Goal: Task Accomplishment & Management: Manage account settings

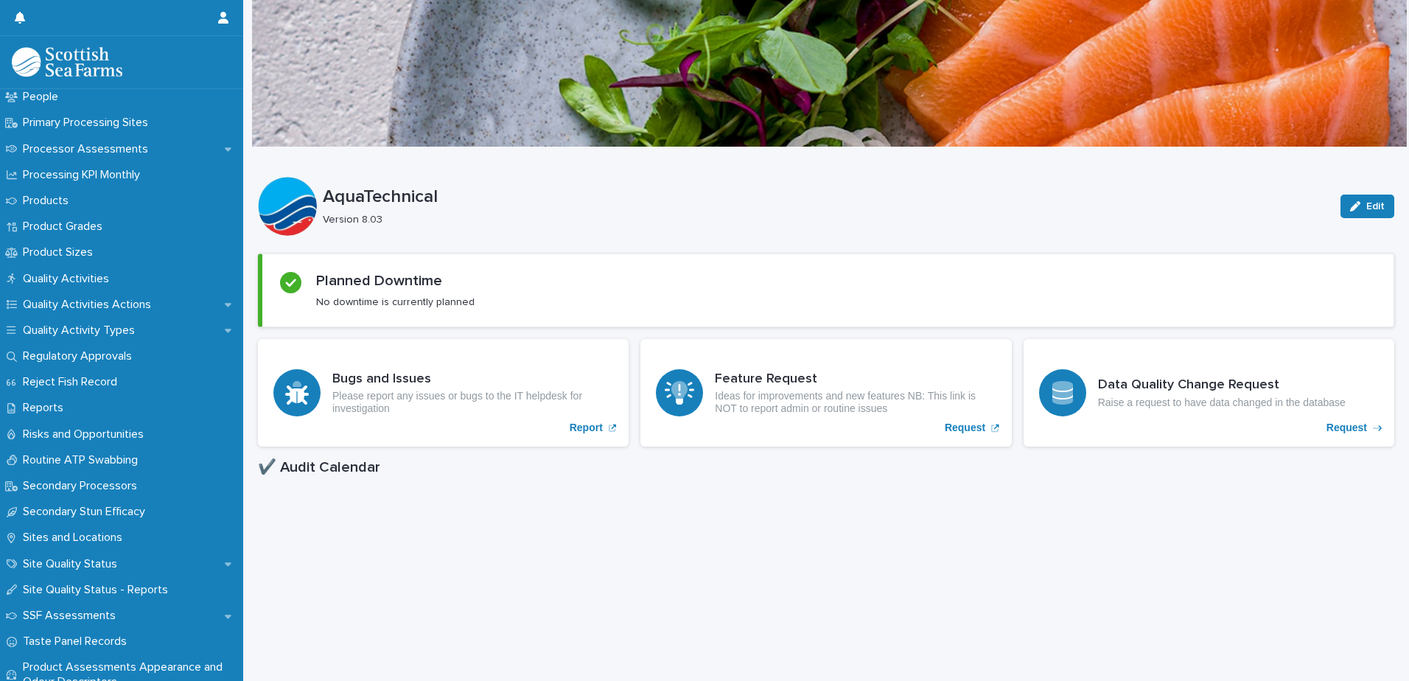
scroll to position [1916, 0]
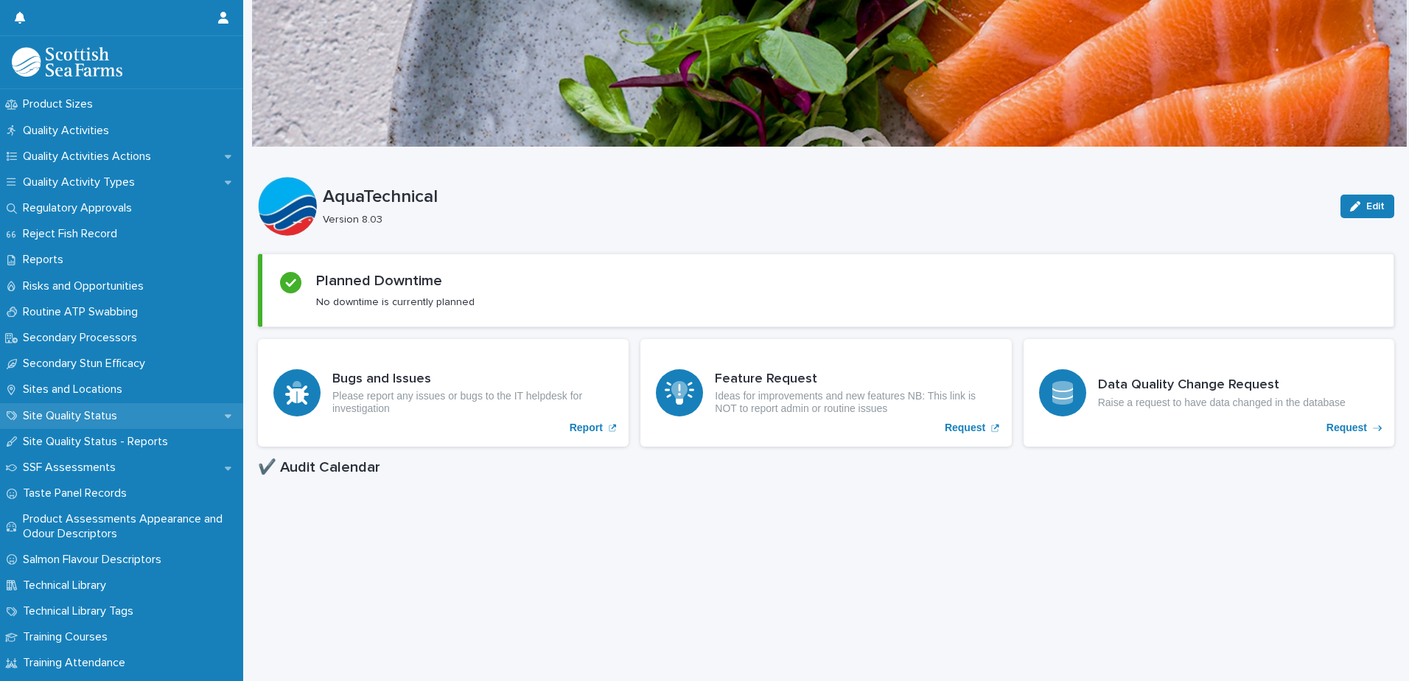
click at [122, 414] on p "Site Quality Status" at bounding box center [73, 416] width 112 height 14
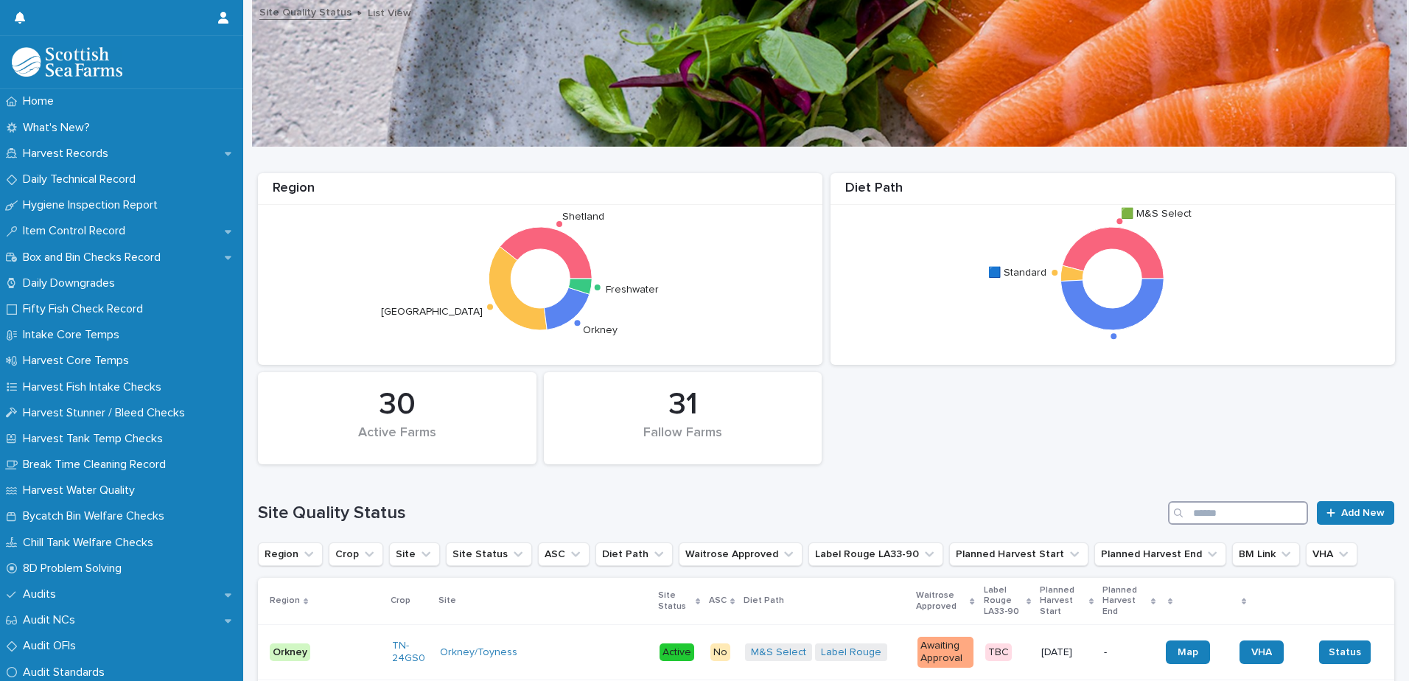
click at [1231, 505] on input "Search" at bounding box center [1238, 513] width 140 height 24
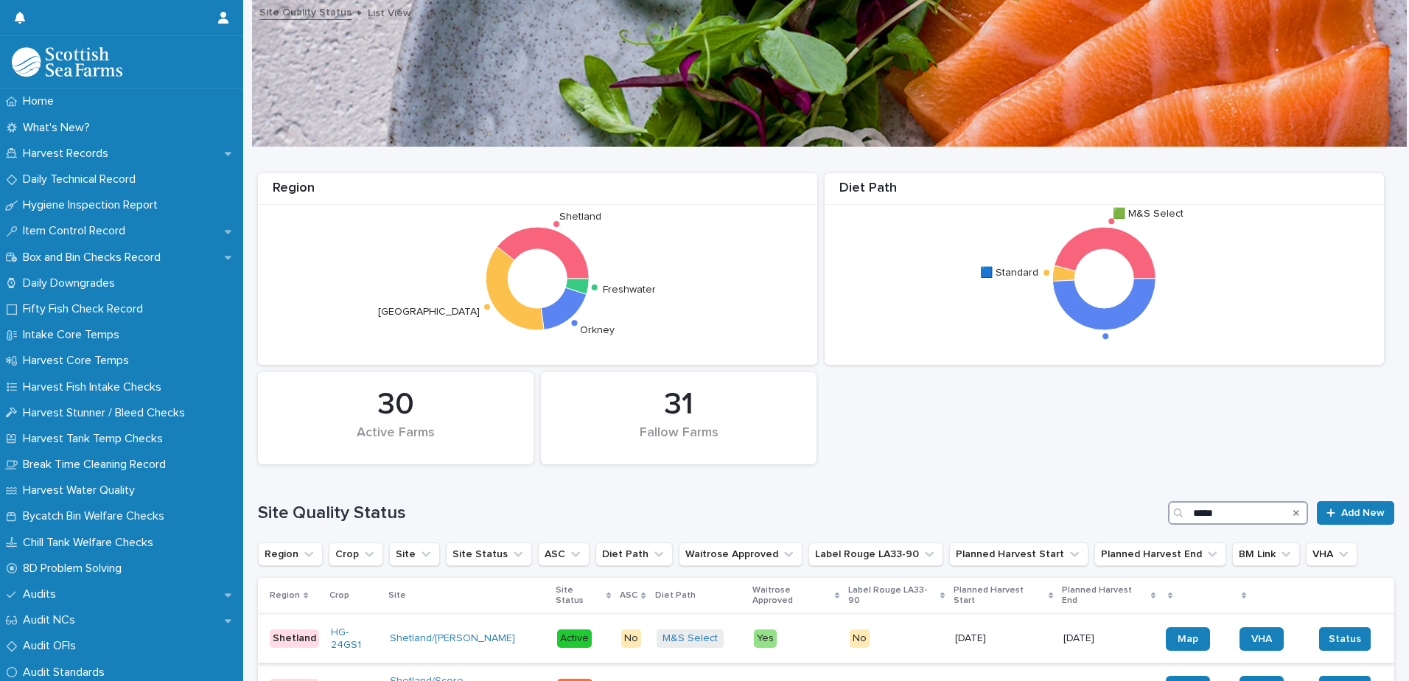
type input "*****"
click at [778, 634] on p "Yes" at bounding box center [796, 638] width 85 height 18
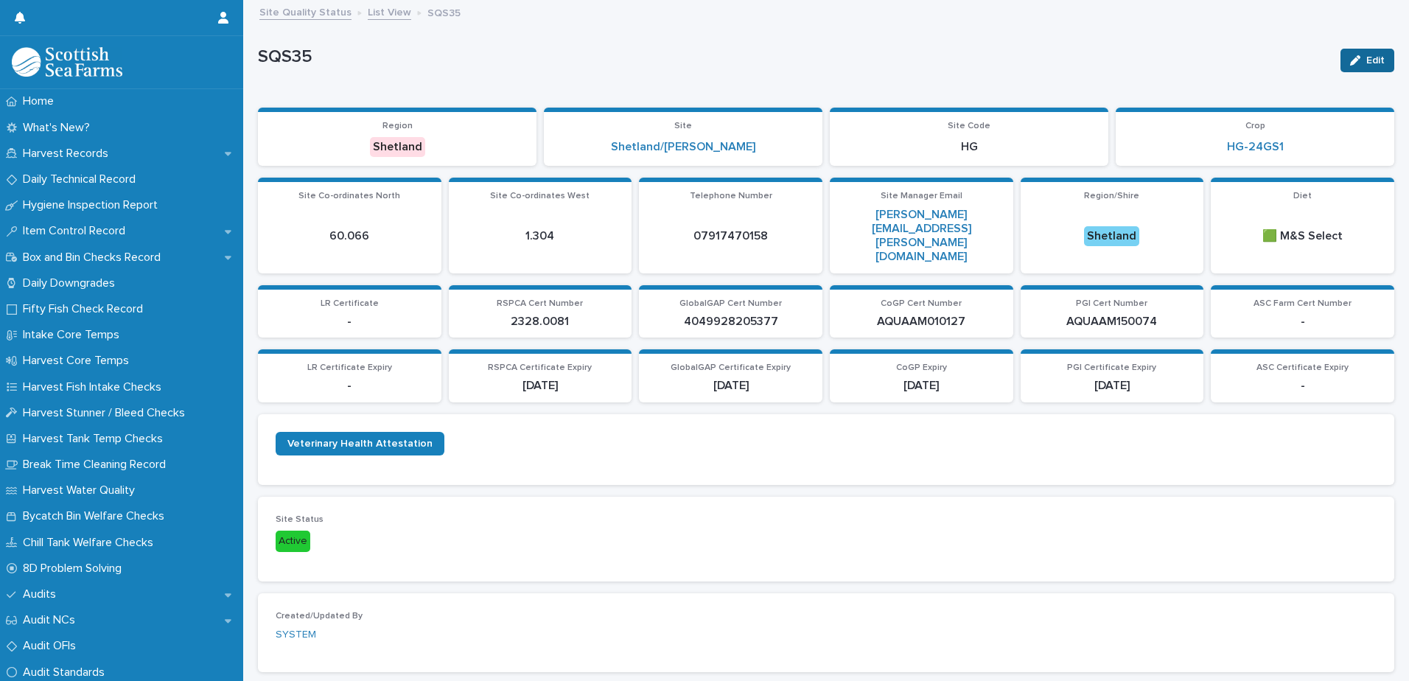
click at [1350, 55] on icon "button" at bounding box center [1355, 60] width 10 height 10
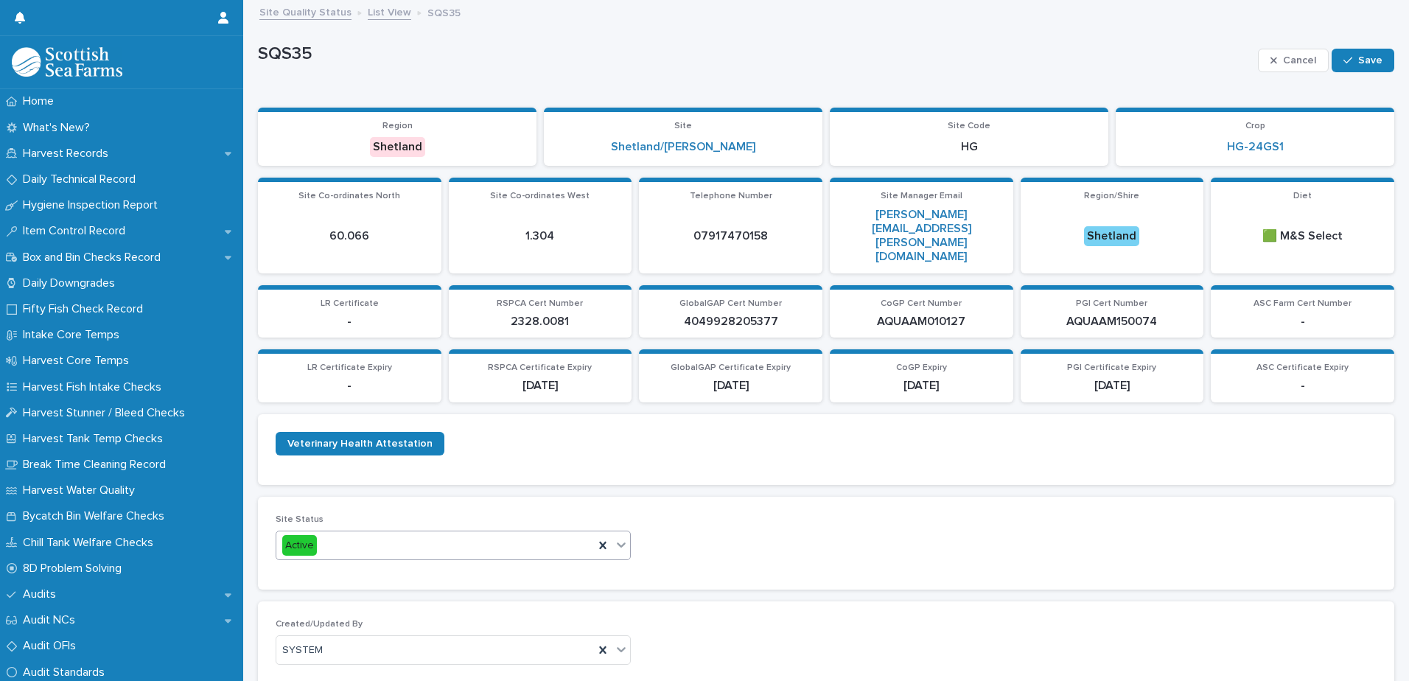
click at [478, 533] on div "Active" at bounding box center [435, 545] width 318 height 24
click at [457, 550] on div "Fallow" at bounding box center [451, 546] width 350 height 26
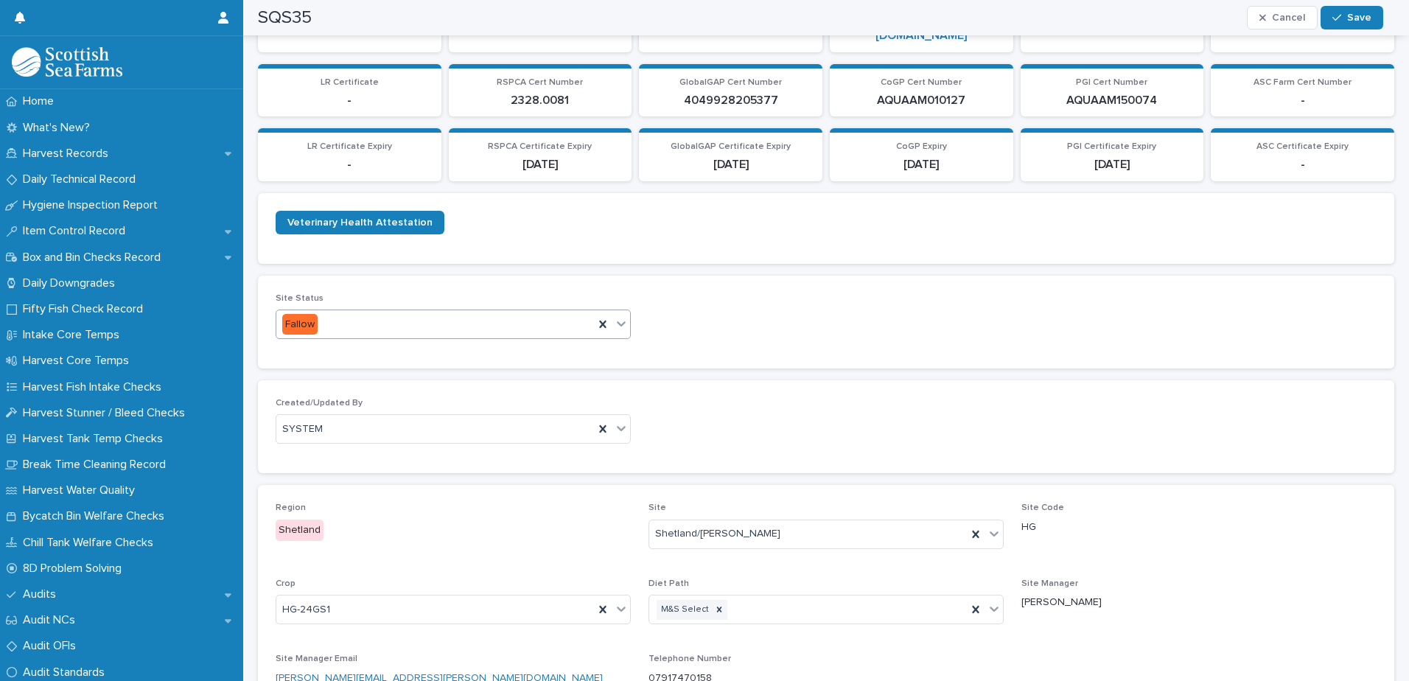
scroll to position [589, 0]
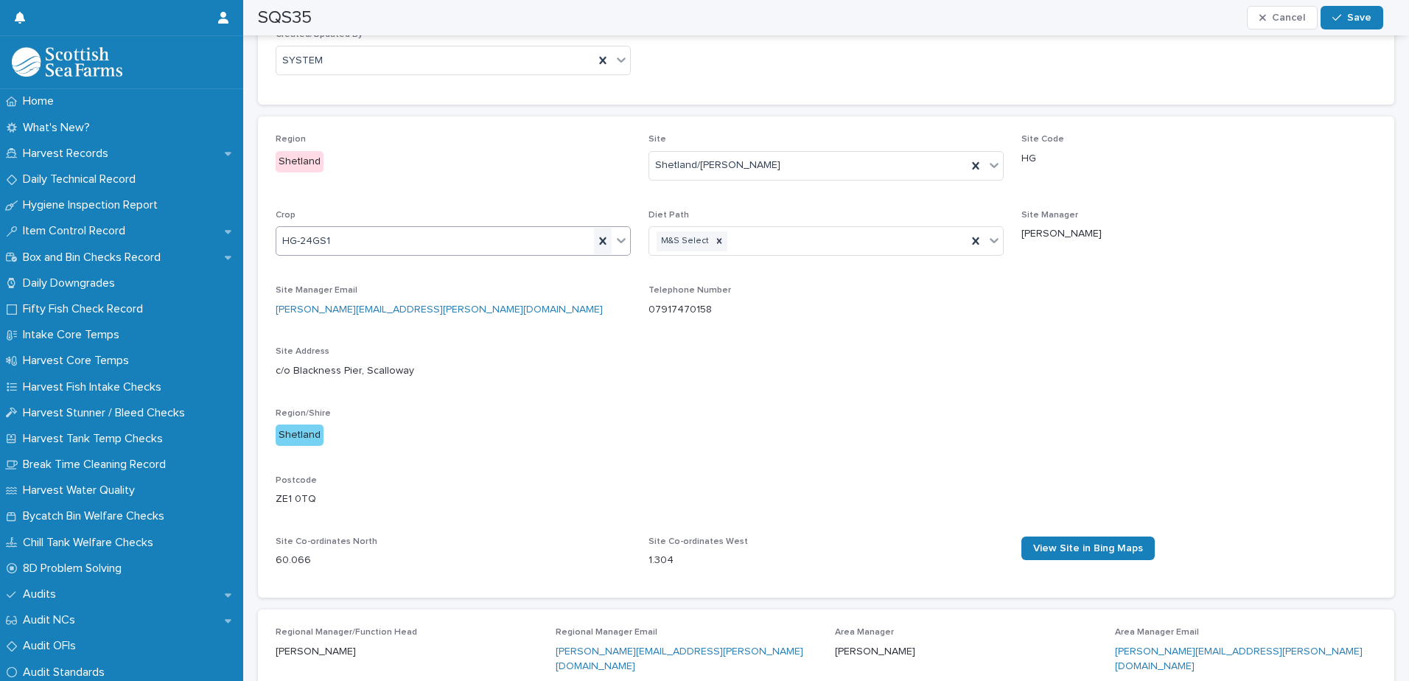
click at [599, 237] on icon at bounding box center [602, 240] width 7 height 7
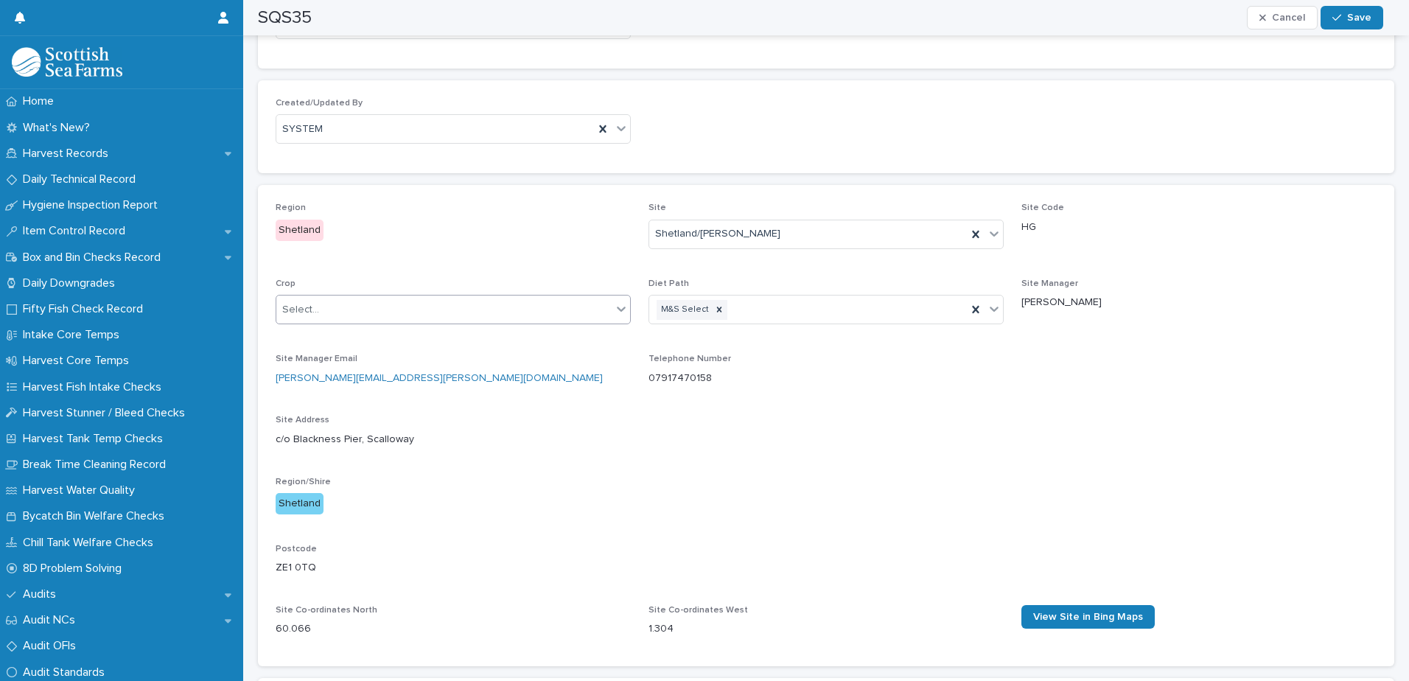
scroll to position [516, 0]
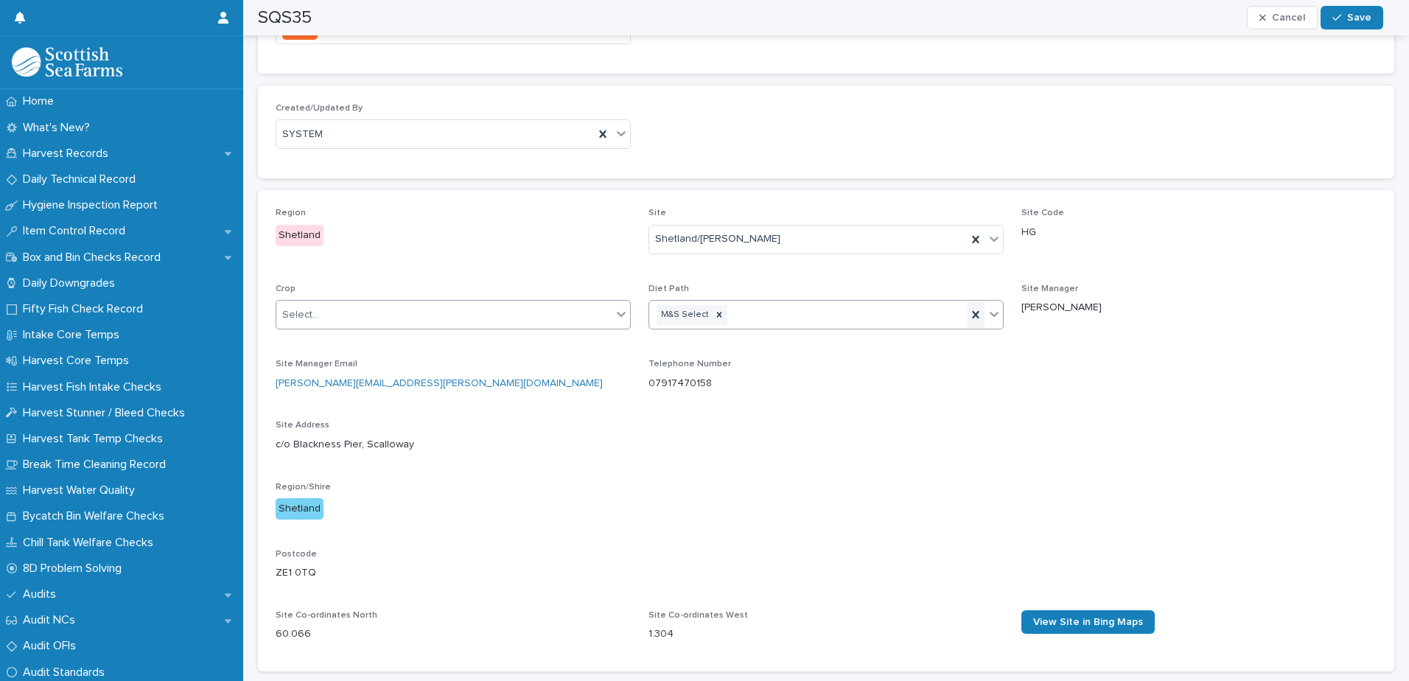
click at [972, 311] on icon at bounding box center [975, 314] width 7 height 7
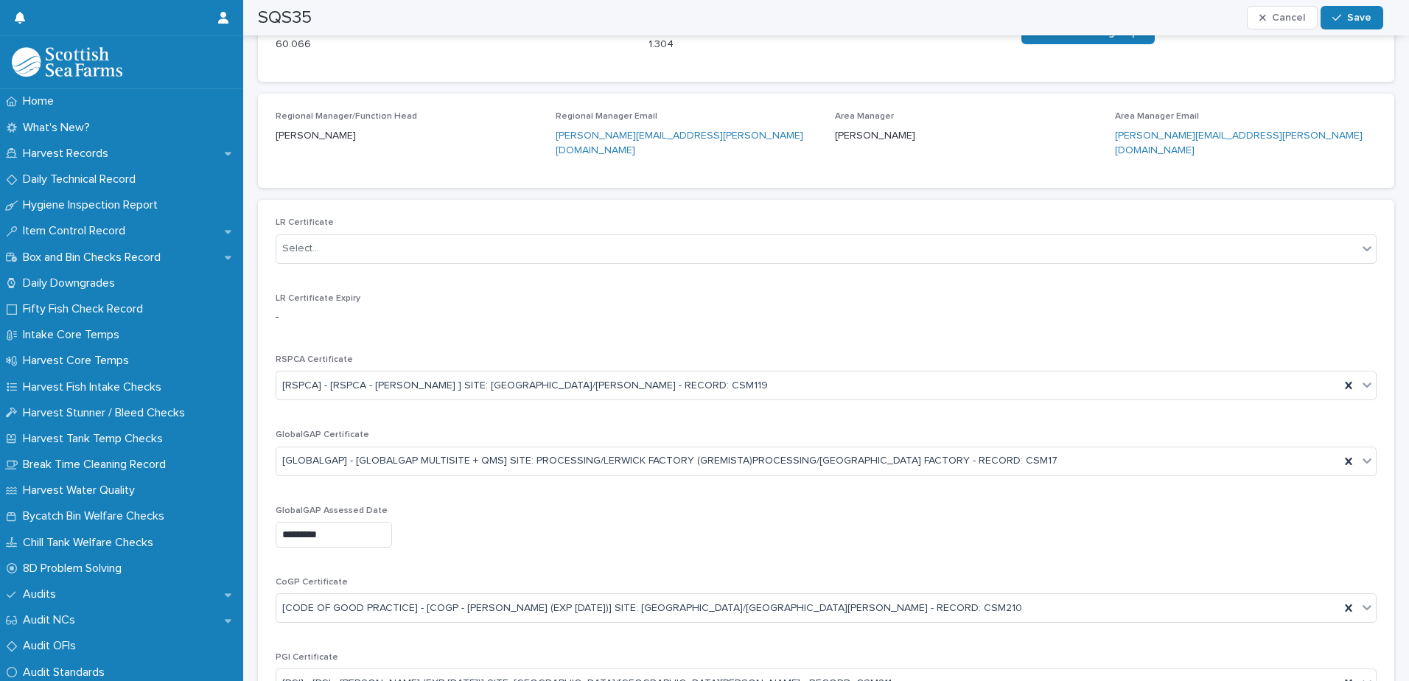
scroll to position [1400, 0]
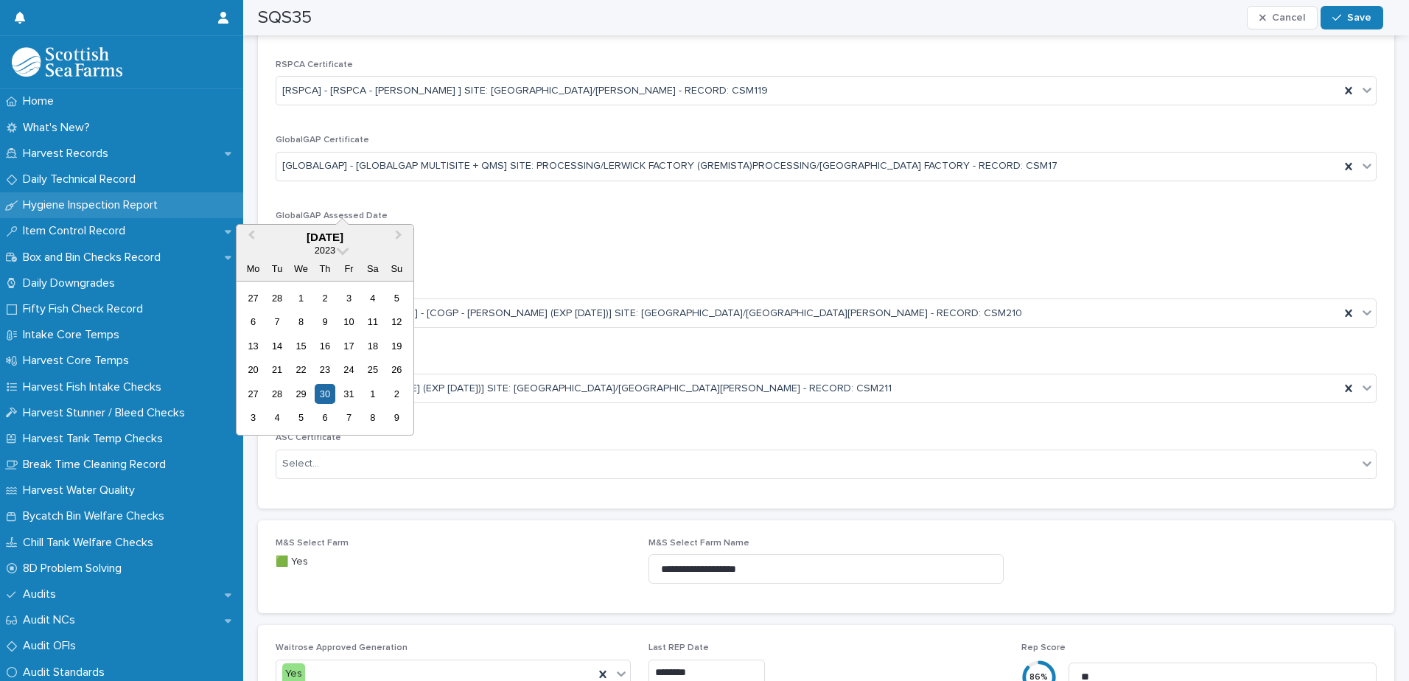
drag, startPoint x: 390, startPoint y: 200, endPoint x: 182, endPoint y: 202, distance: 207.8
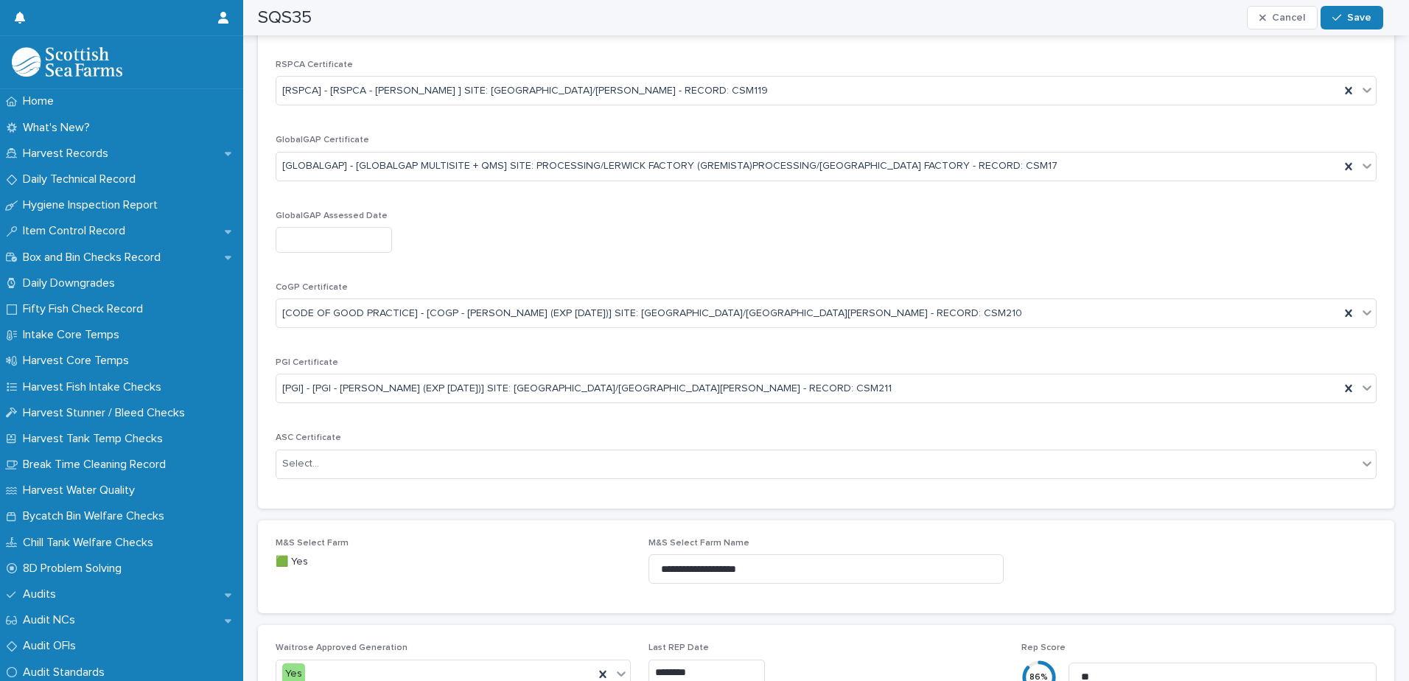
click at [598, 225] on div "LR Certificate Select... LR Certificate Expiry - RSPCA Certificate [RSPCA] - [R…" at bounding box center [826, 207] width 1101 height 568
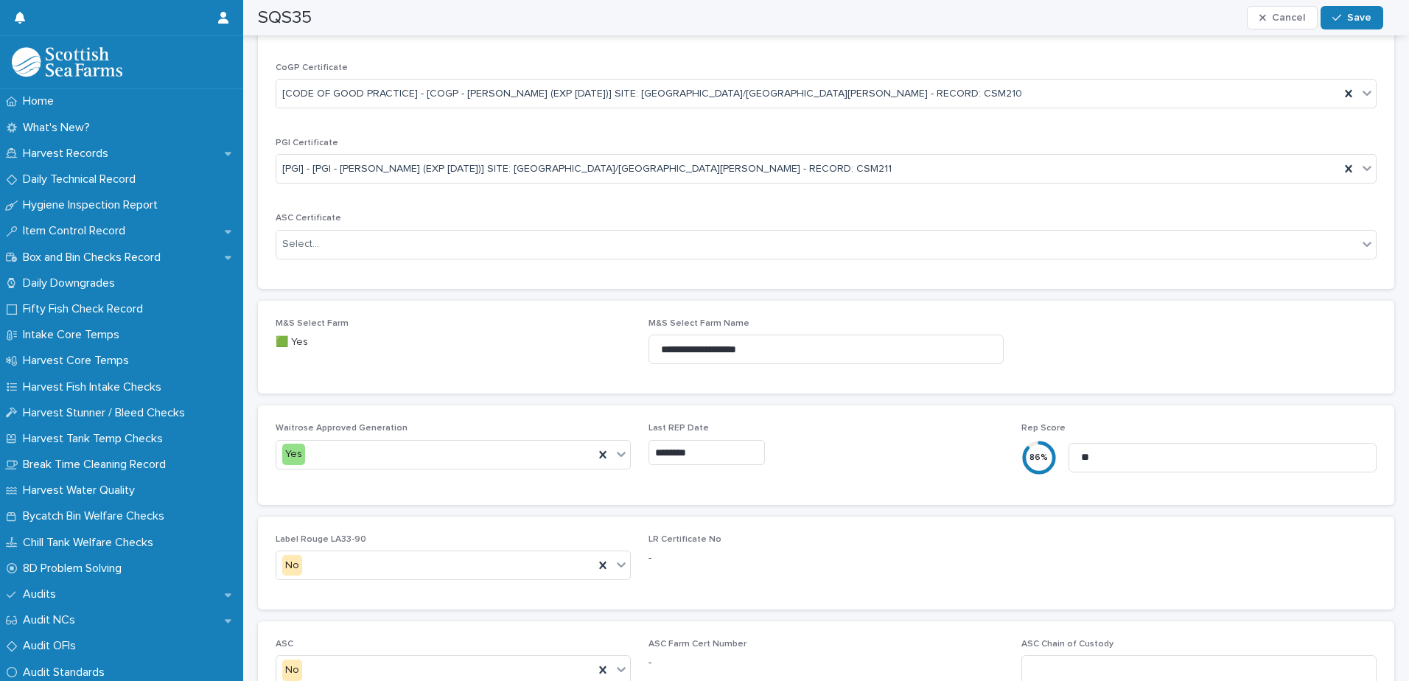
scroll to position [1621, 0]
click at [596, 446] on icon at bounding box center [602, 453] width 15 height 15
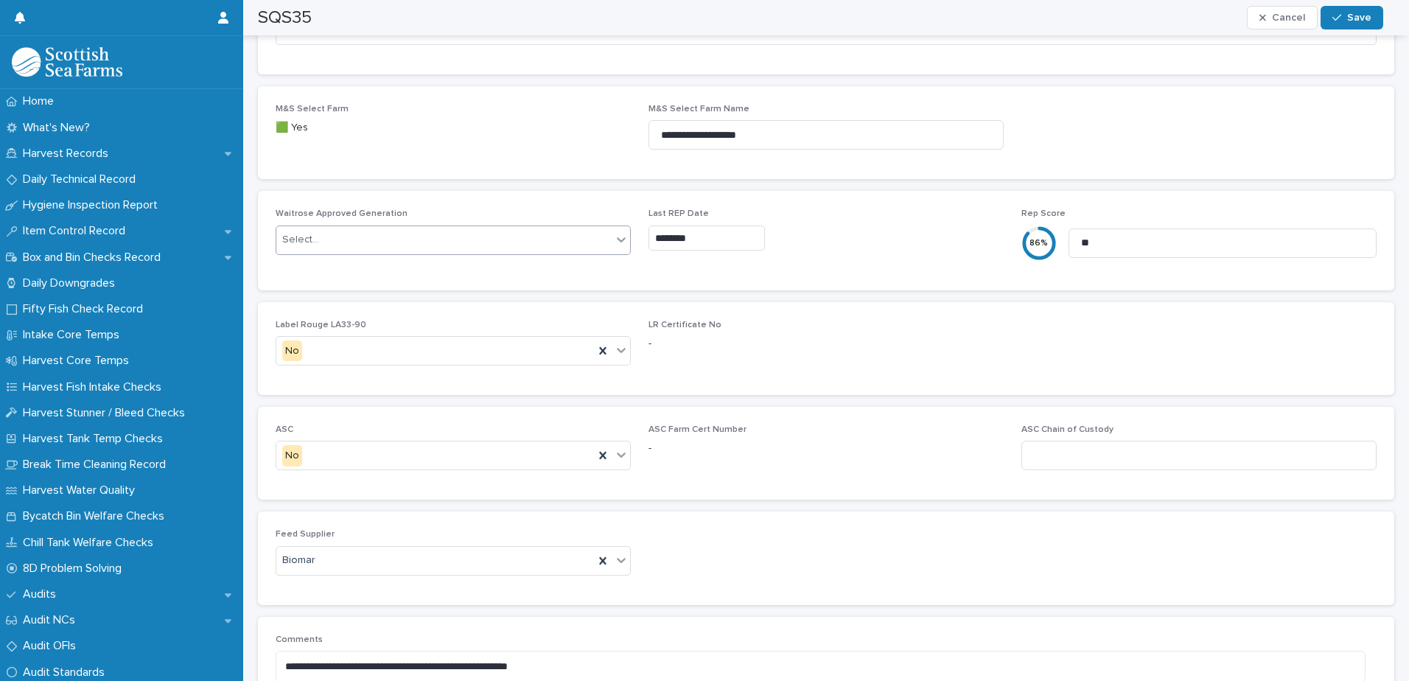
scroll to position [1842, 0]
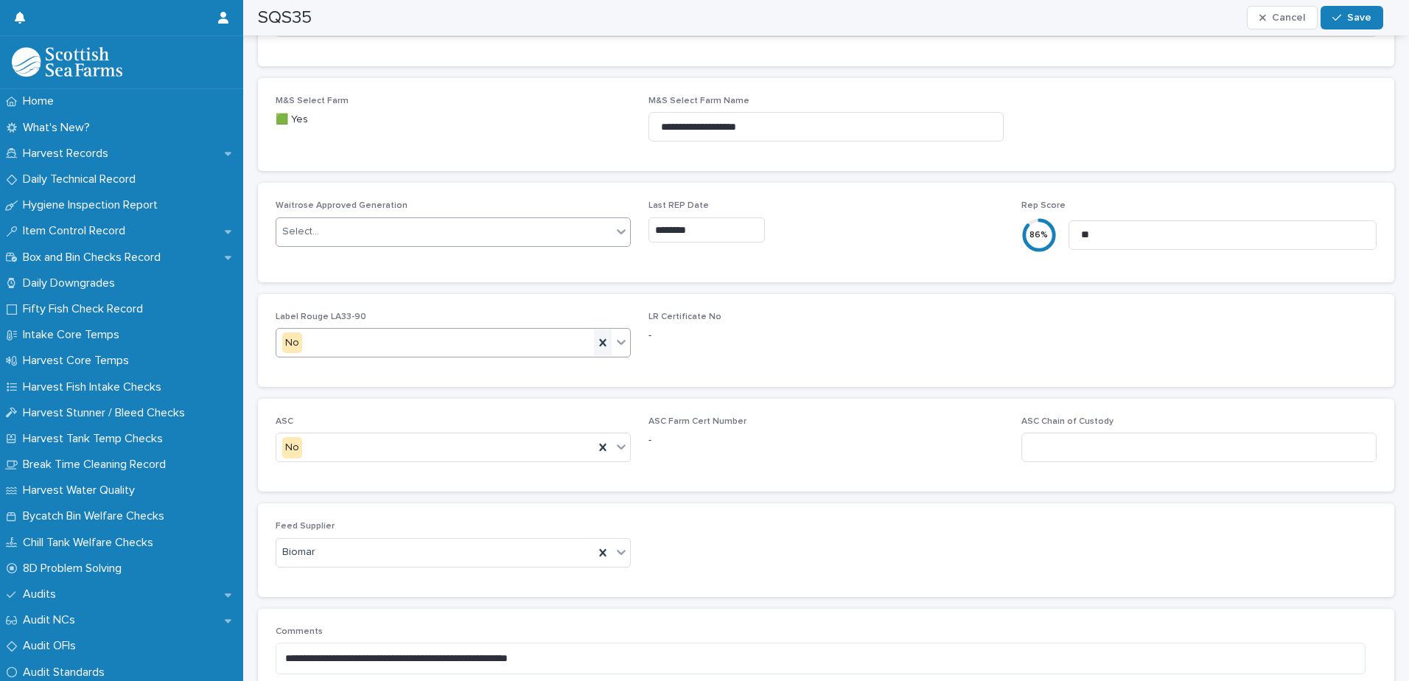
click at [601, 339] on icon at bounding box center [602, 342] width 7 height 7
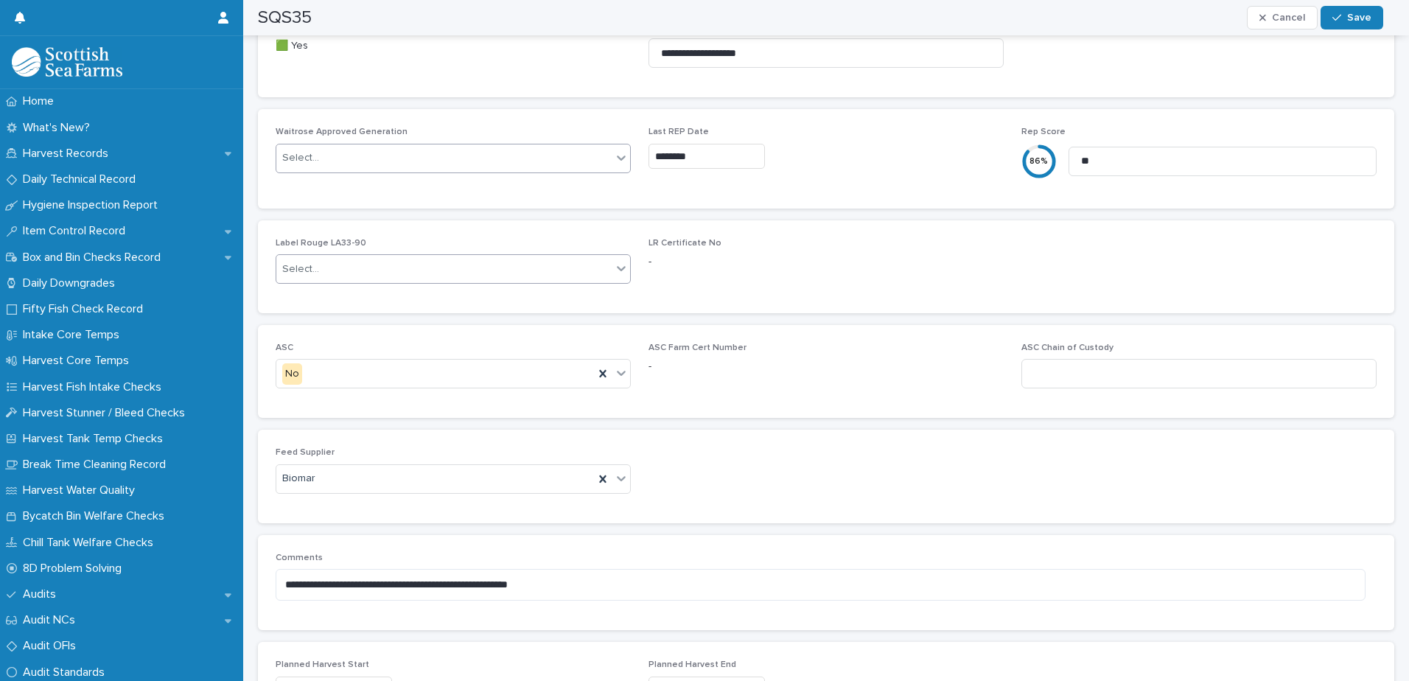
scroll to position [2019, 0]
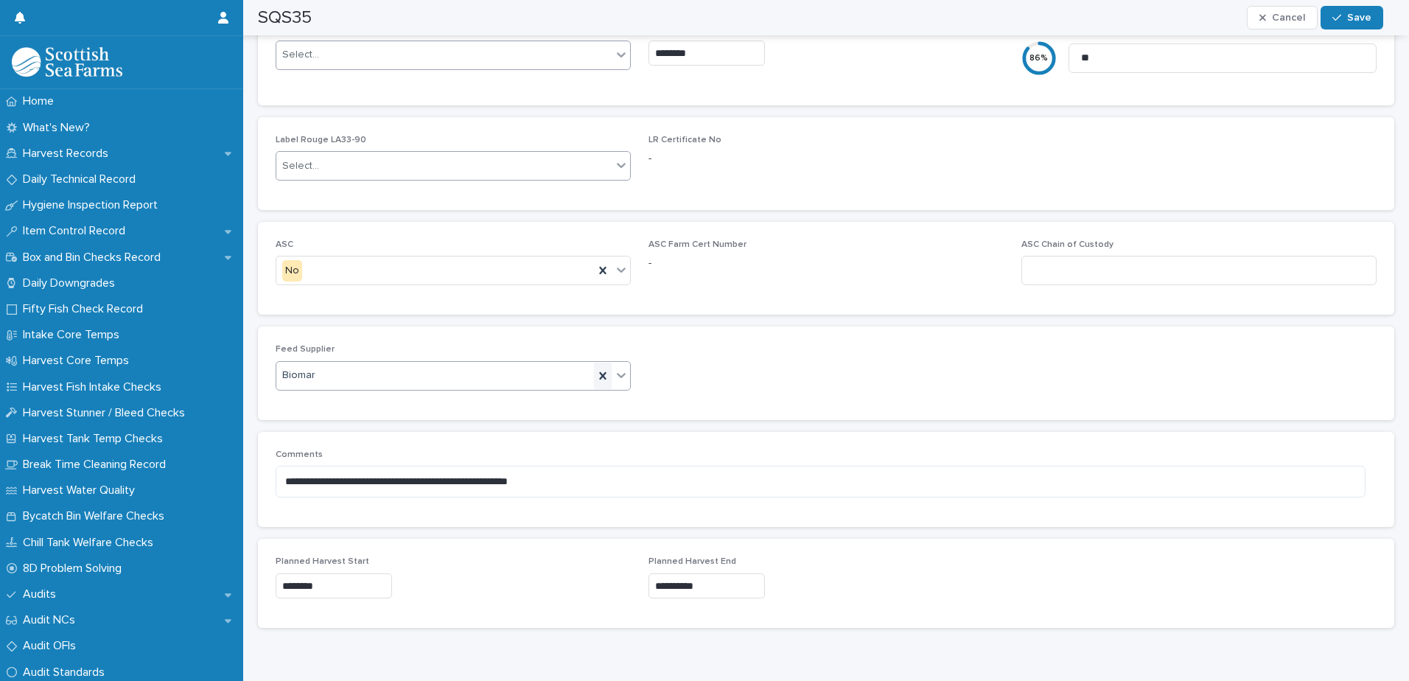
click at [602, 362] on div at bounding box center [603, 375] width 18 height 27
drag, startPoint x: 586, startPoint y: 438, endPoint x: 264, endPoint y: 437, distance: 322.0
click at [264, 437] on div "**********" at bounding box center [826, 479] width 1136 height 95
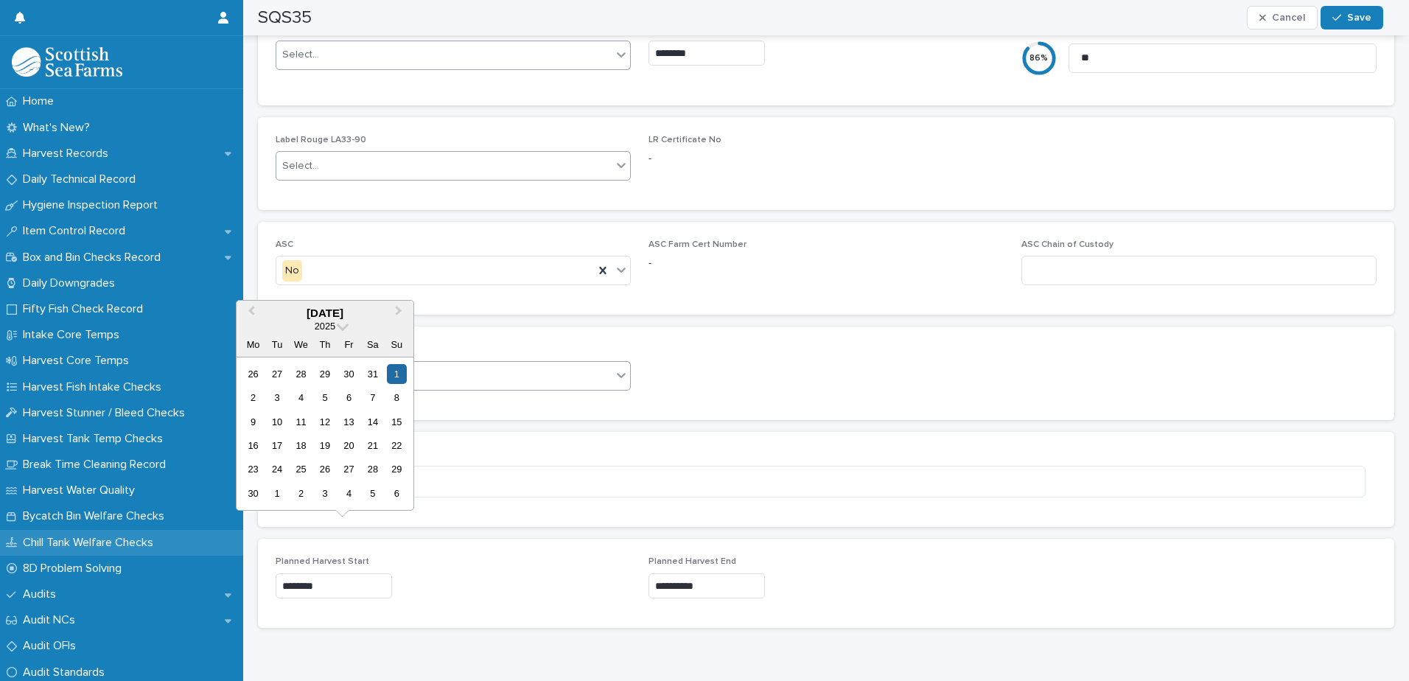
drag, startPoint x: 344, startPoint y: 548, endPoint x: 218, endPoint y: 550, distance: 126.0
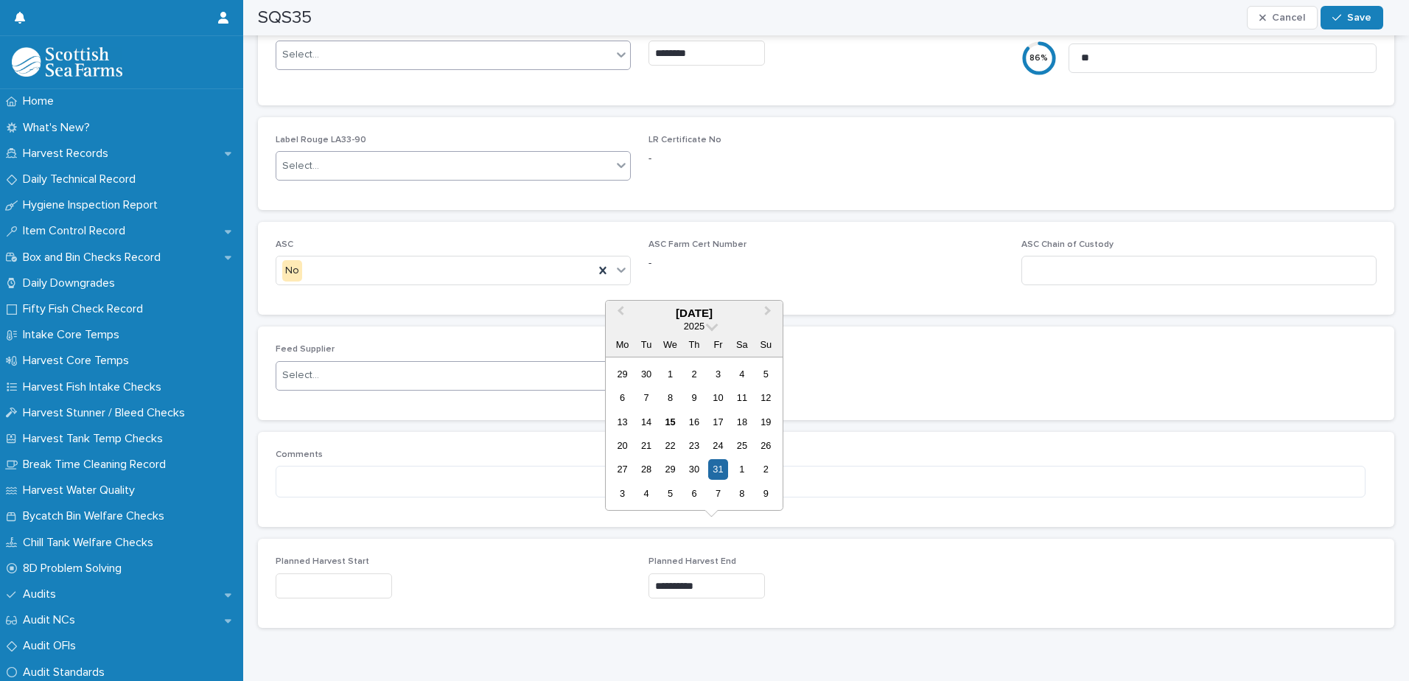
drag, startPoint x: 728, startPoint y: 548, endPoint x: 627, endPoint y: 544, distance: 101.0
click at [627, 556] on div "**********" at bounding box center [826, 583] width 1101 height 54
click at [1359, 18] on span "Save" at bounding box center [1359, 18] width 24 height 10
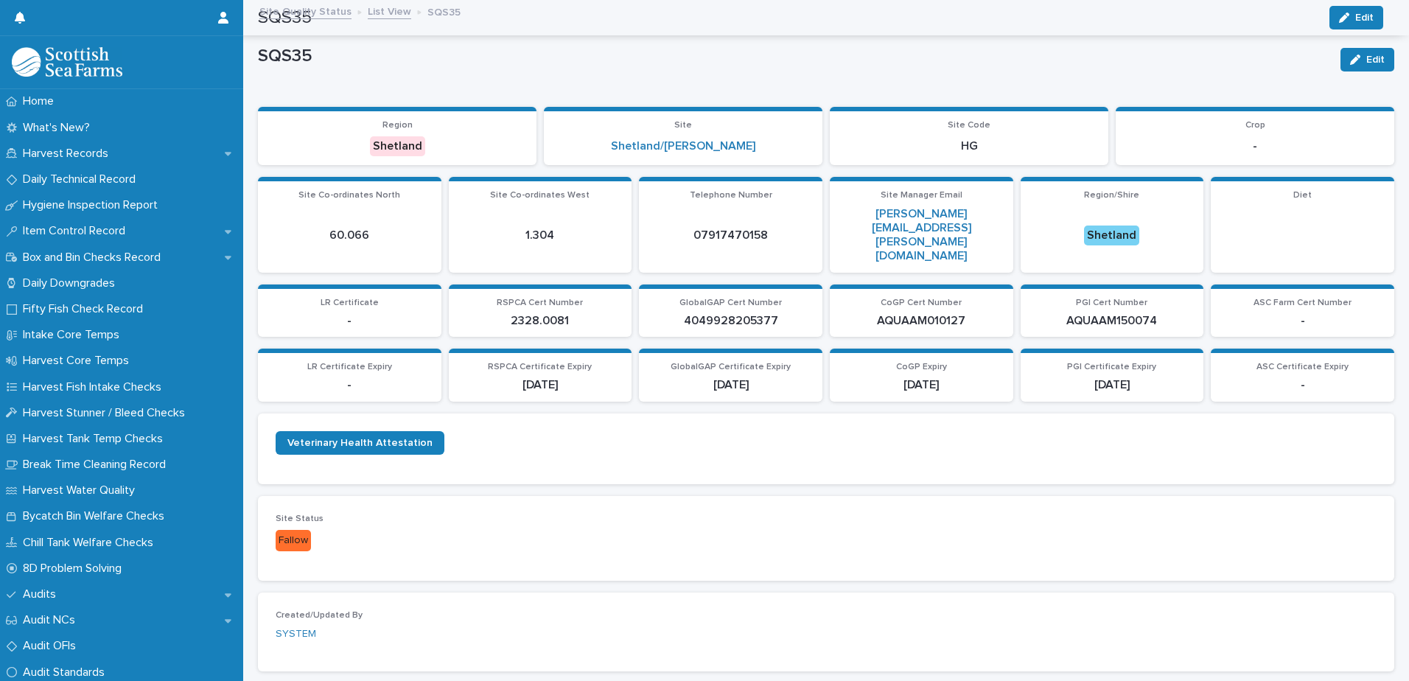
scroll to position [0, 0]
click at [385, 15] on link "List View" at bounding box center [389, 11] width 43 height 17
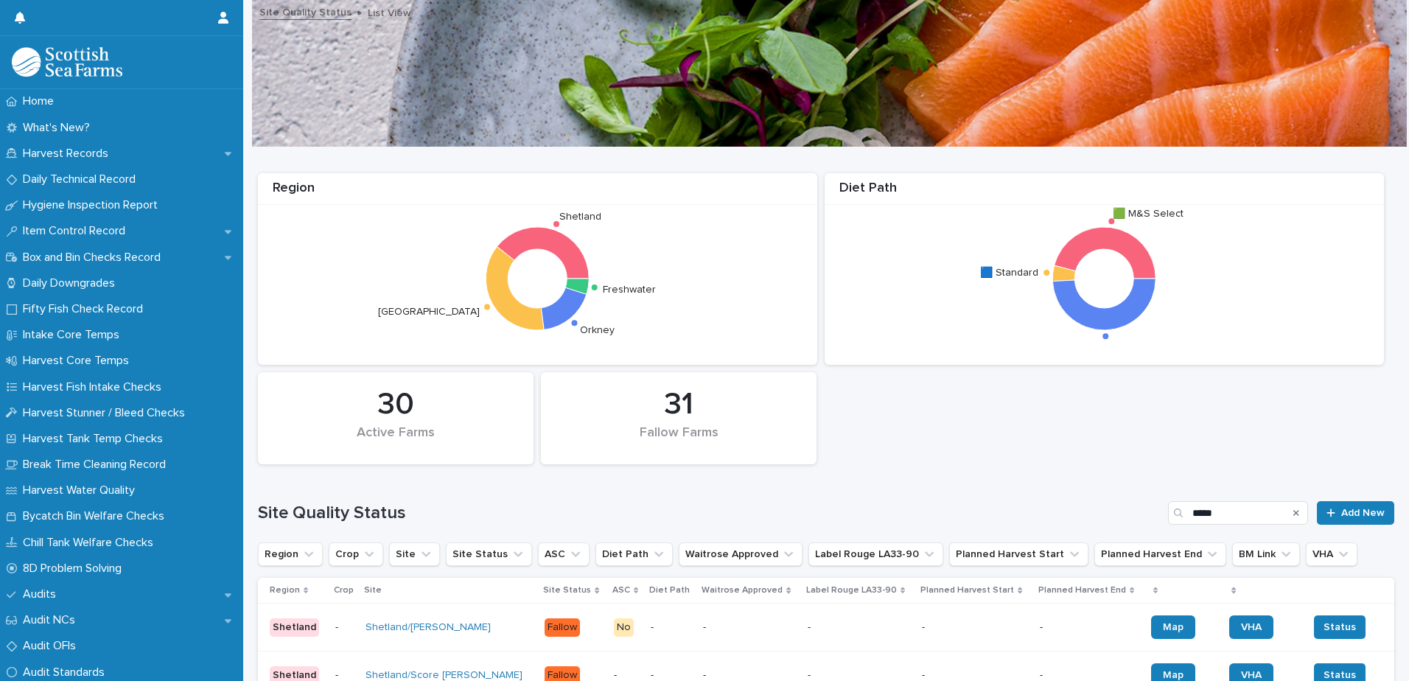
click at [298, 9] on link "Site Quality Status" at bounding box center [305, 11] width 92 height 17
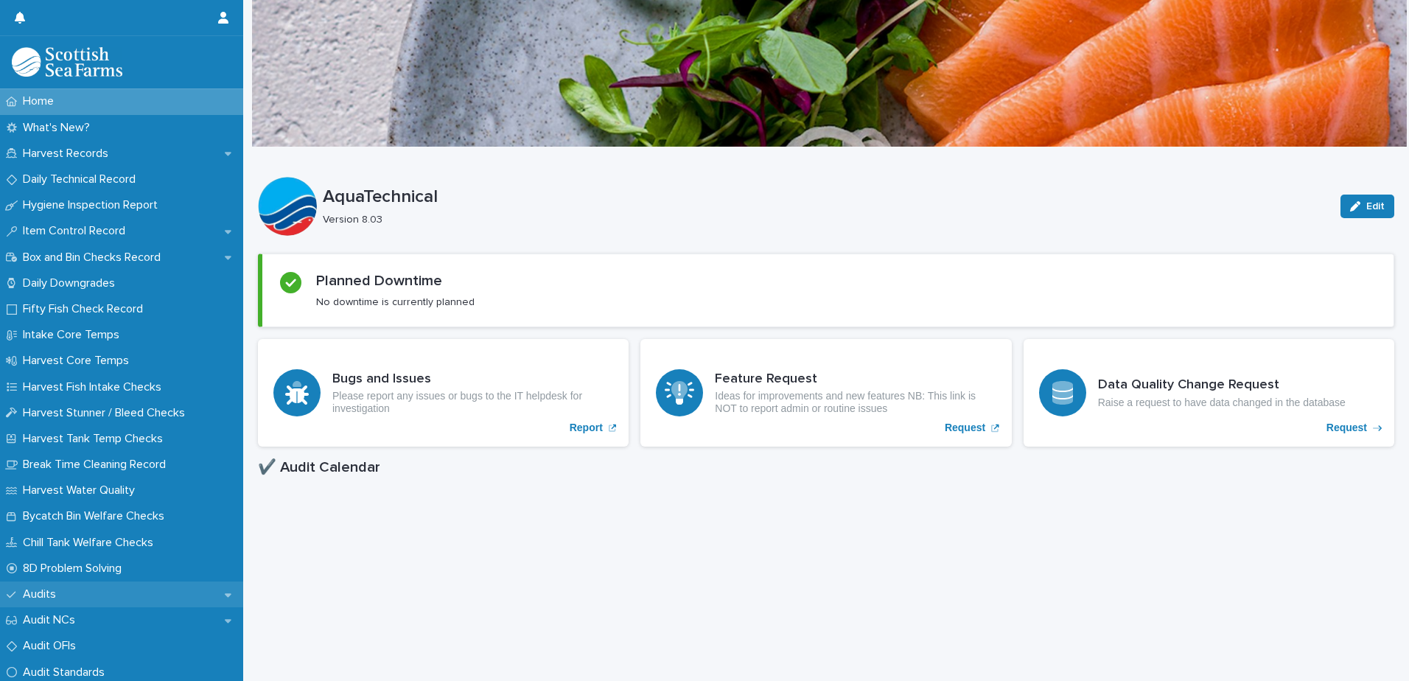
click at [73, 594] on div "Audits" at bounding box center [121, 594] width 243 height 26
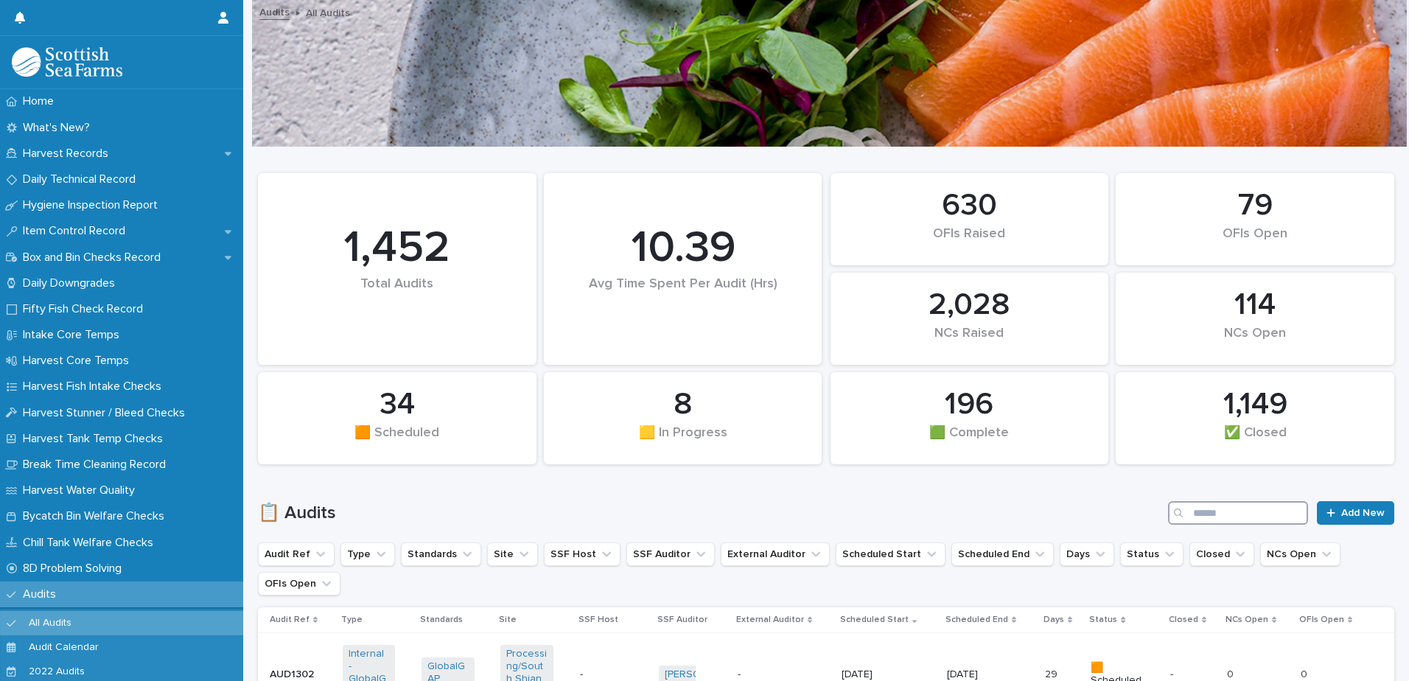
click at [1209, 507] on input "Search" at bounding box center [1238, 513] width 140 height 24
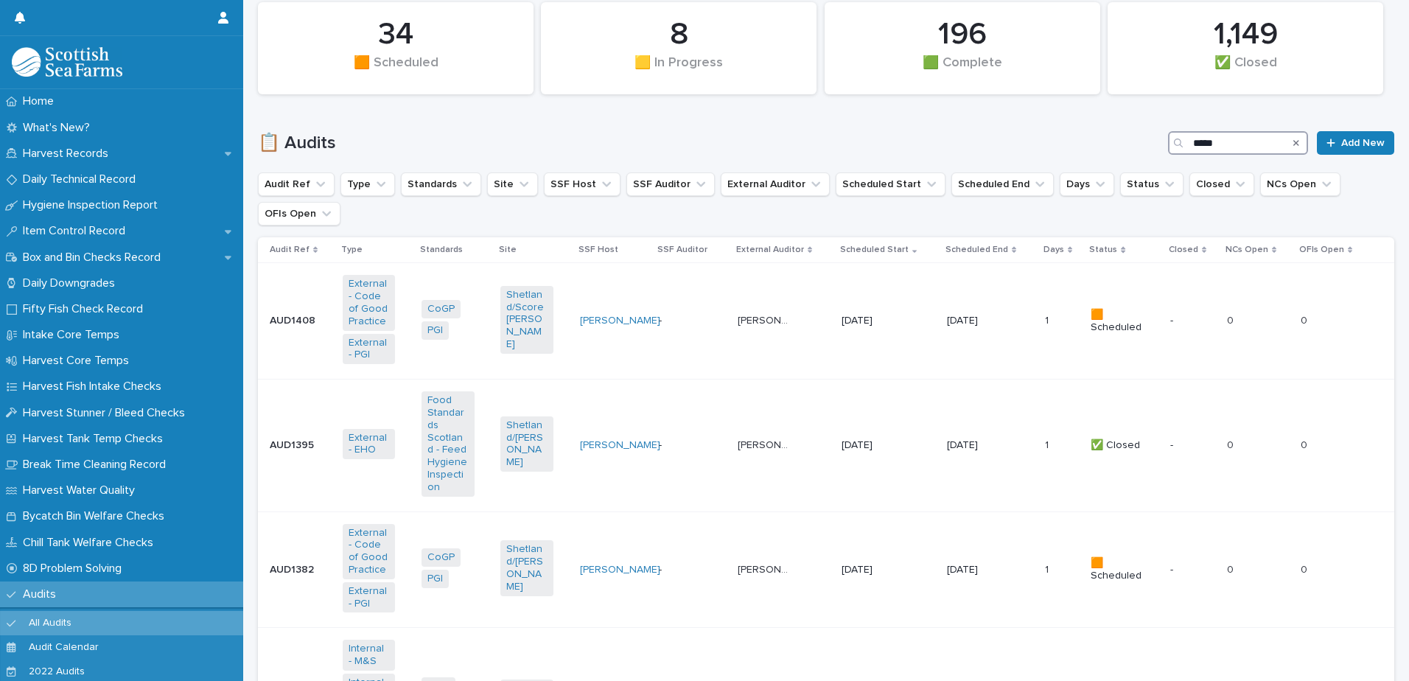
scroll to position [221, 0]
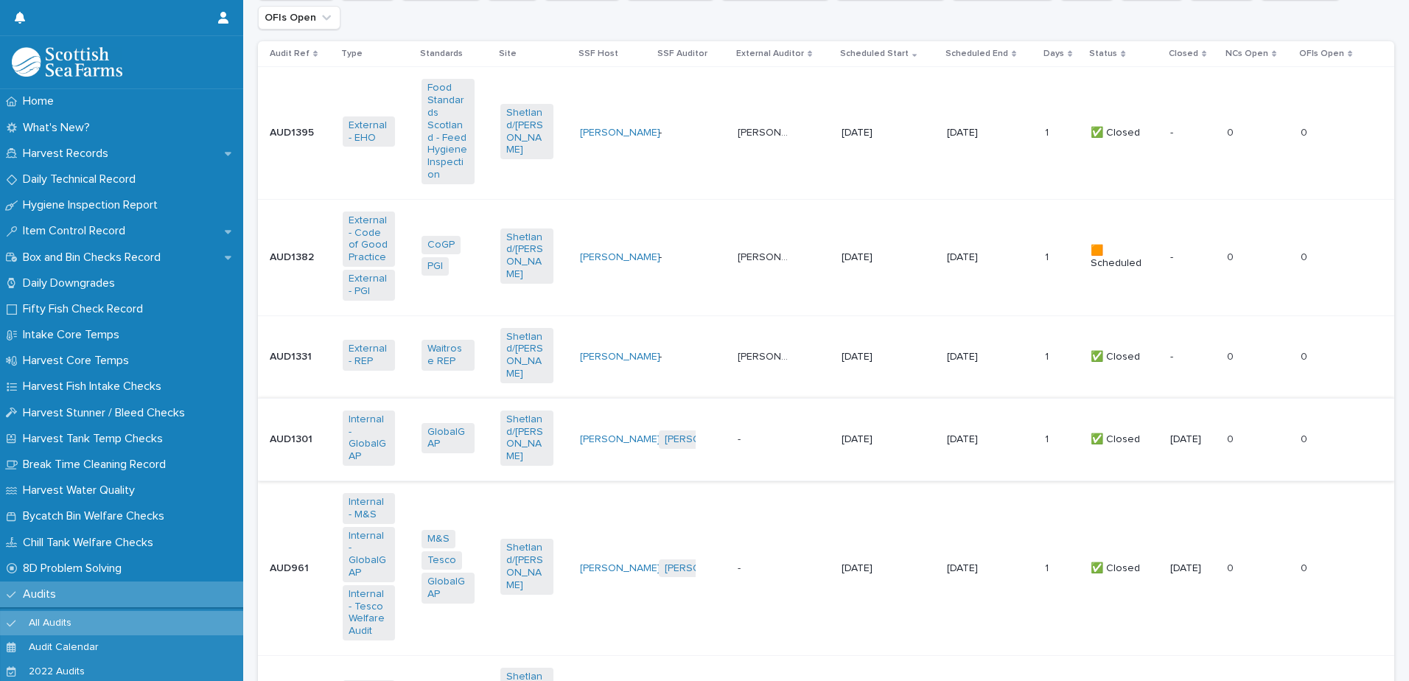
scroll to position [589, 0]
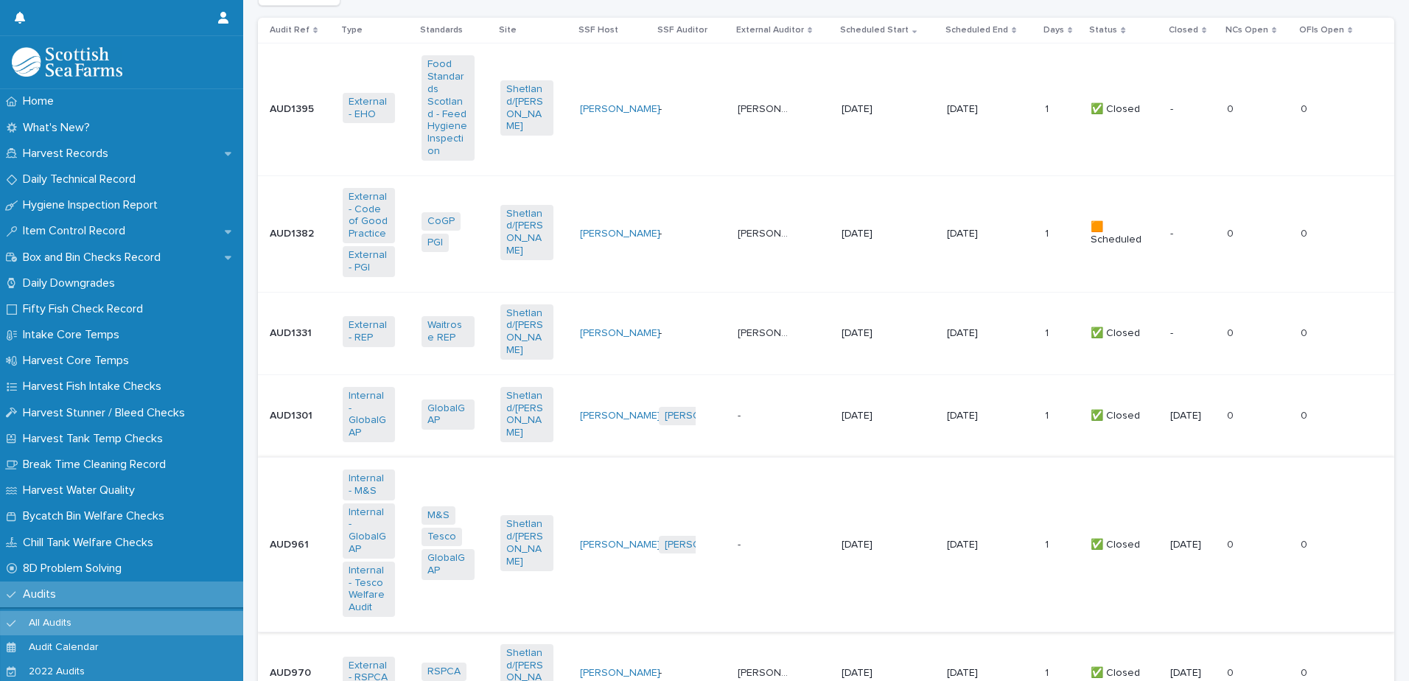
type input "*********"
click at [701, 468] on td "Emma Rochester + 0" at bounding box center [692, 544] width 79 height 175
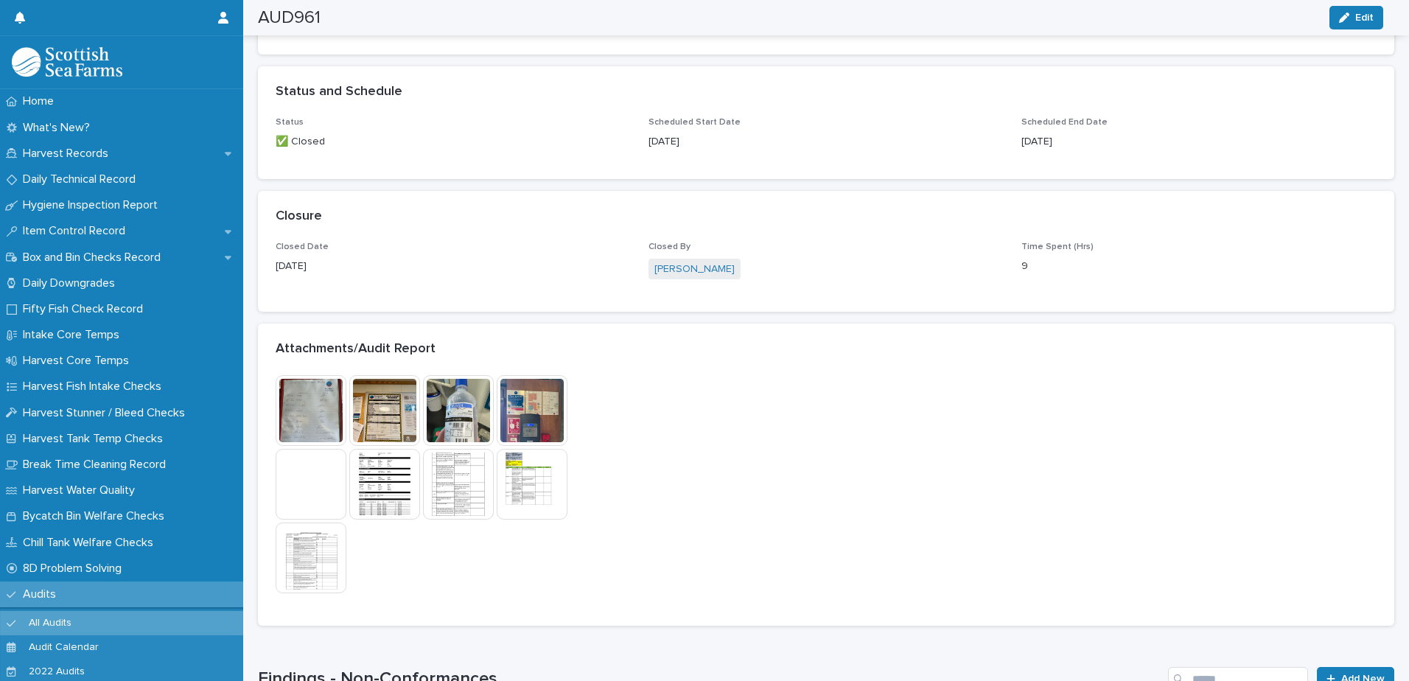
scroll to position [884, 0]
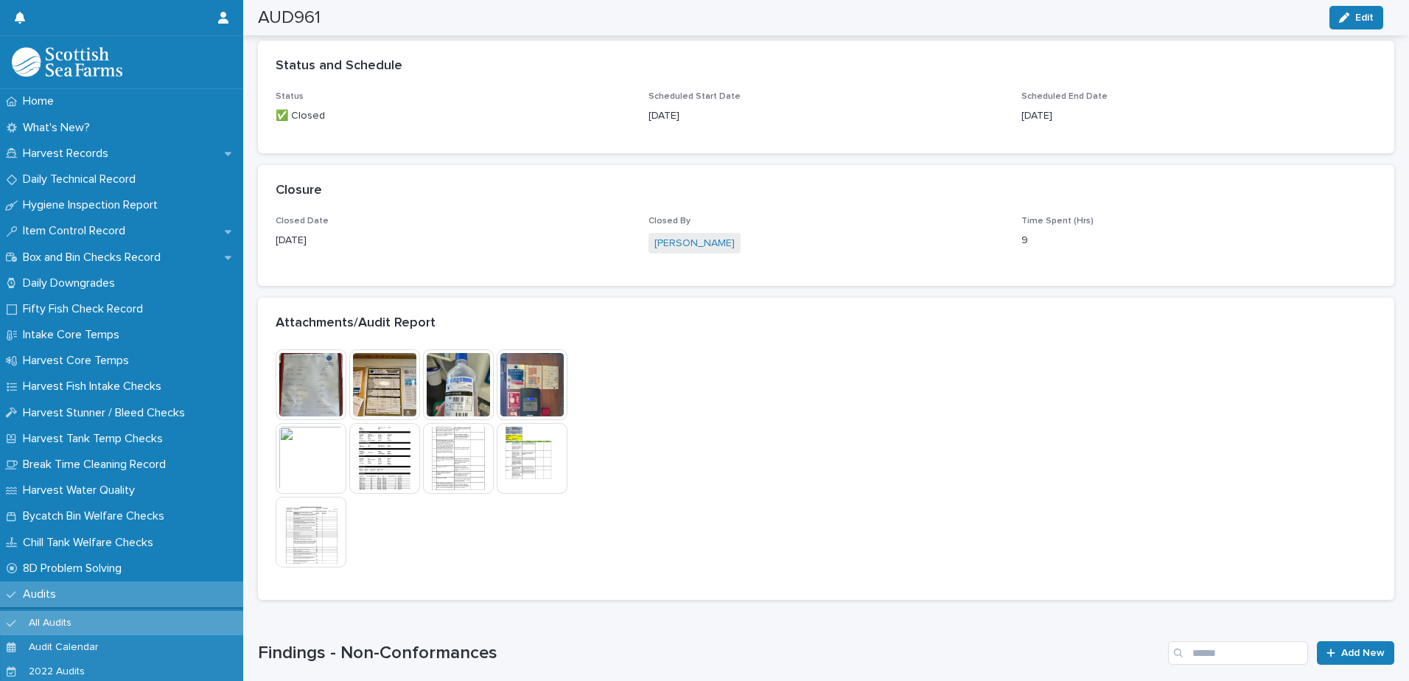
click at [546, 463] on img at bounding box center [532, 458] width 71 height 71
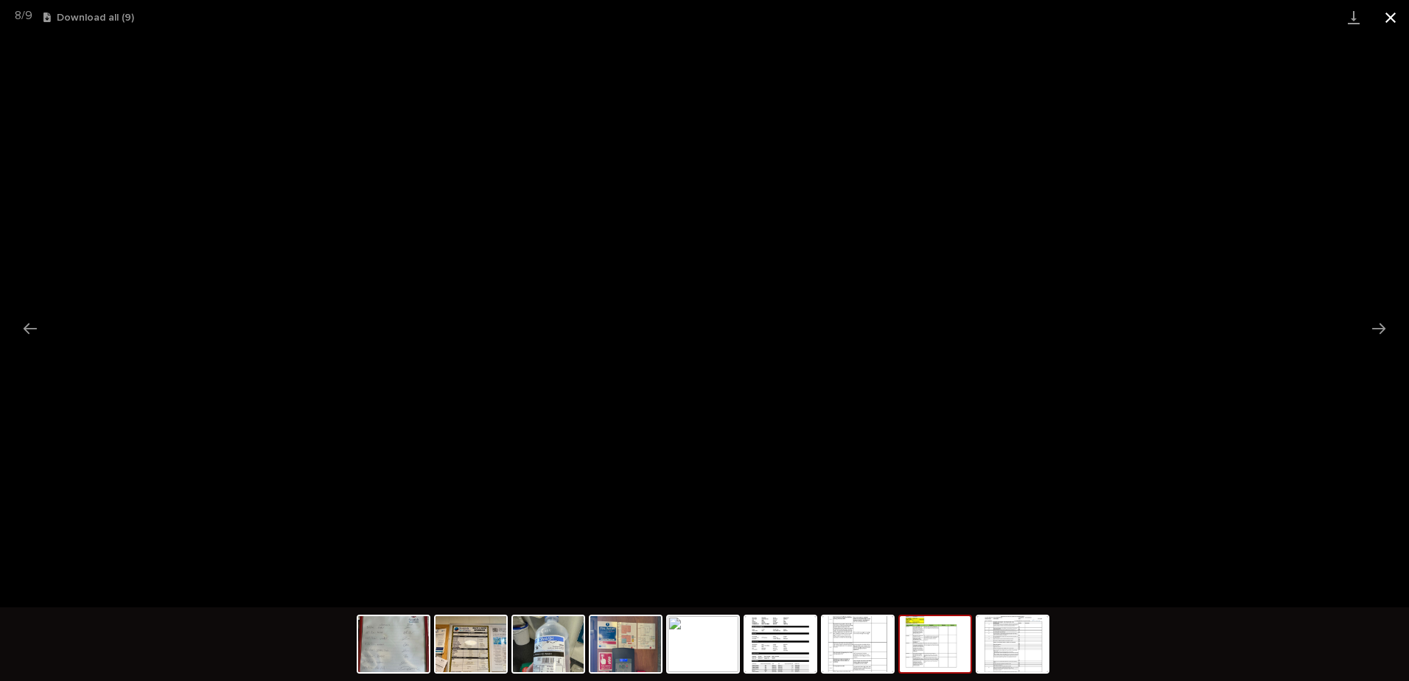
click at [1395, 18] on button "Close gallery" at bounding box center [1390, 17] width 37 height 35
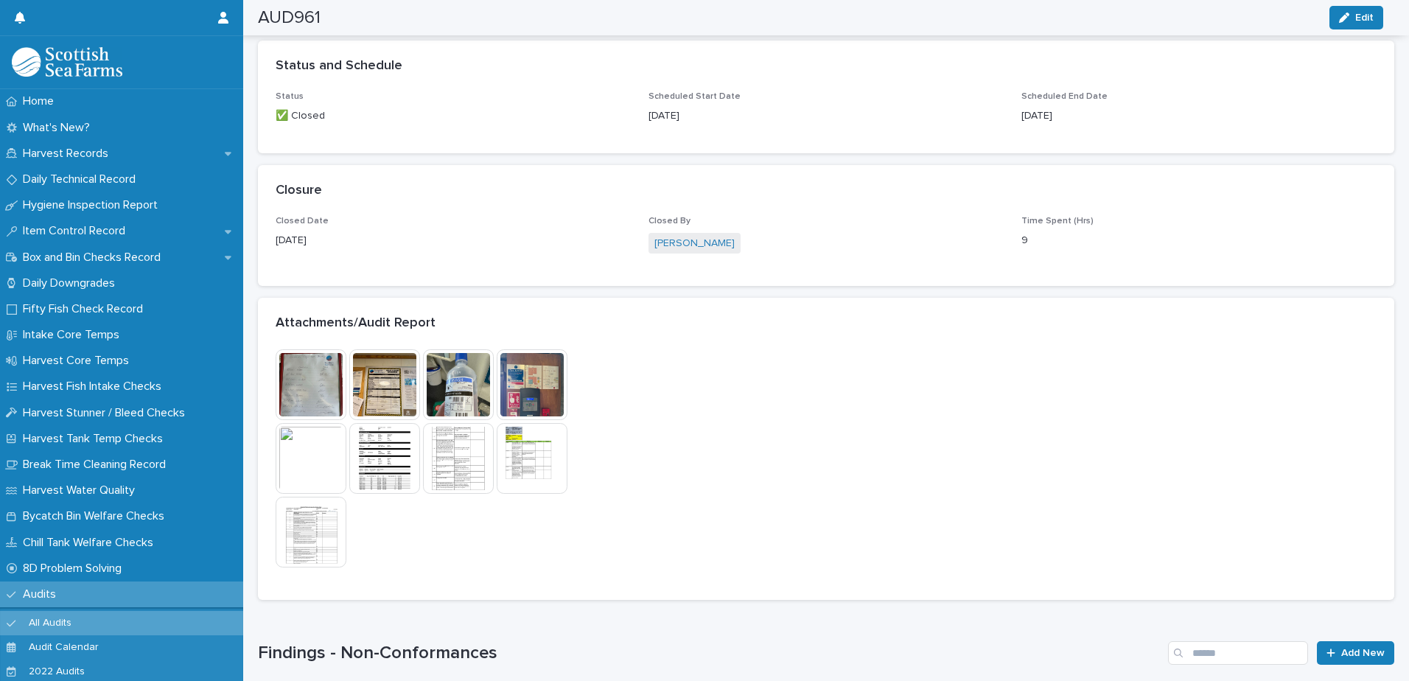
click at [448, 471] on img at bounding box center [458, 458] width 71 height 71
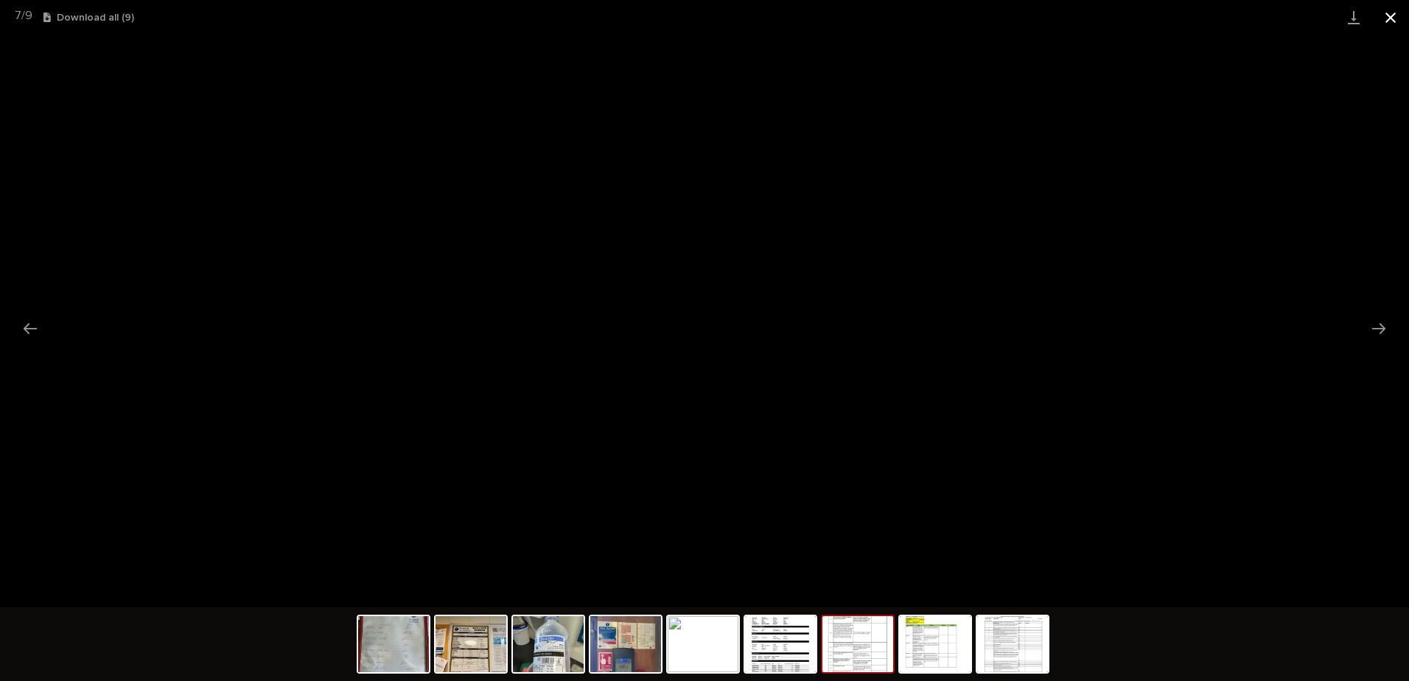
click at [1388, 21] on button "Close gallery" at bounding box center [1390, 17] width 37 height 35
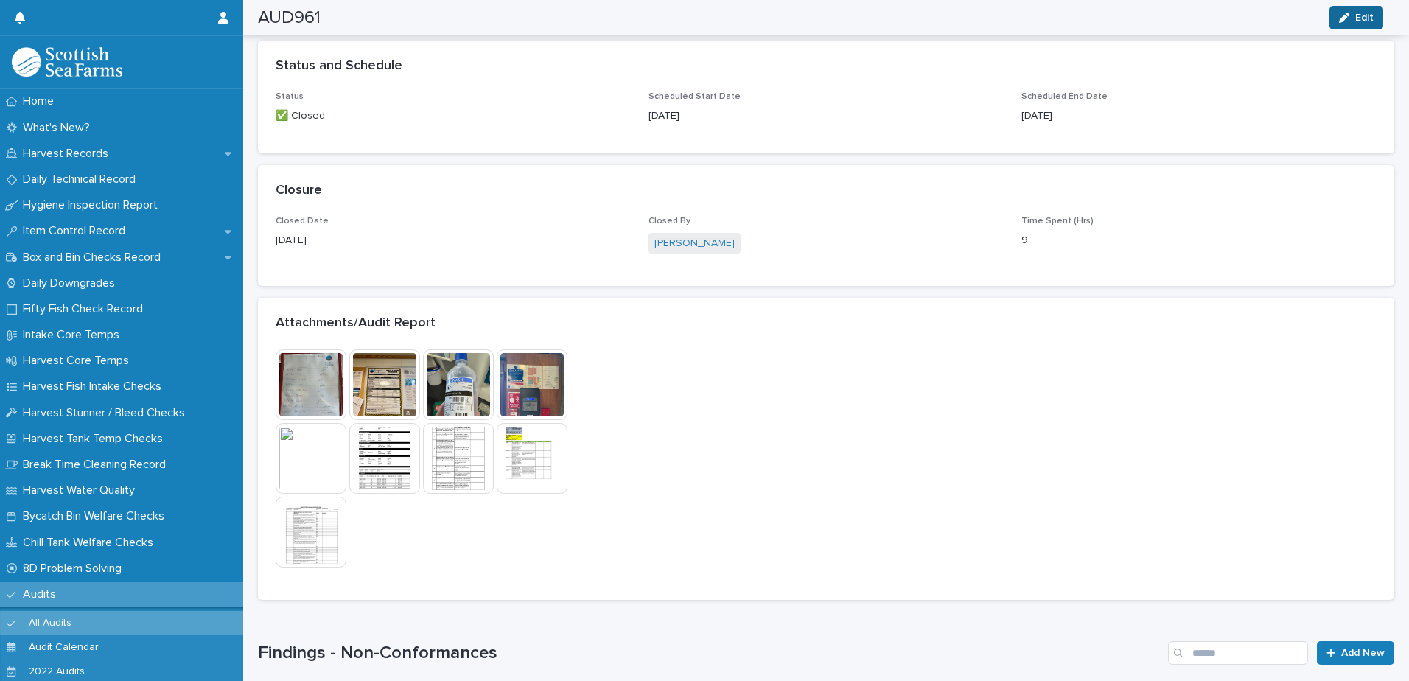
click at [1360, 21] on span "Edit" at bounding box center [1364, 18] width 18 height 10
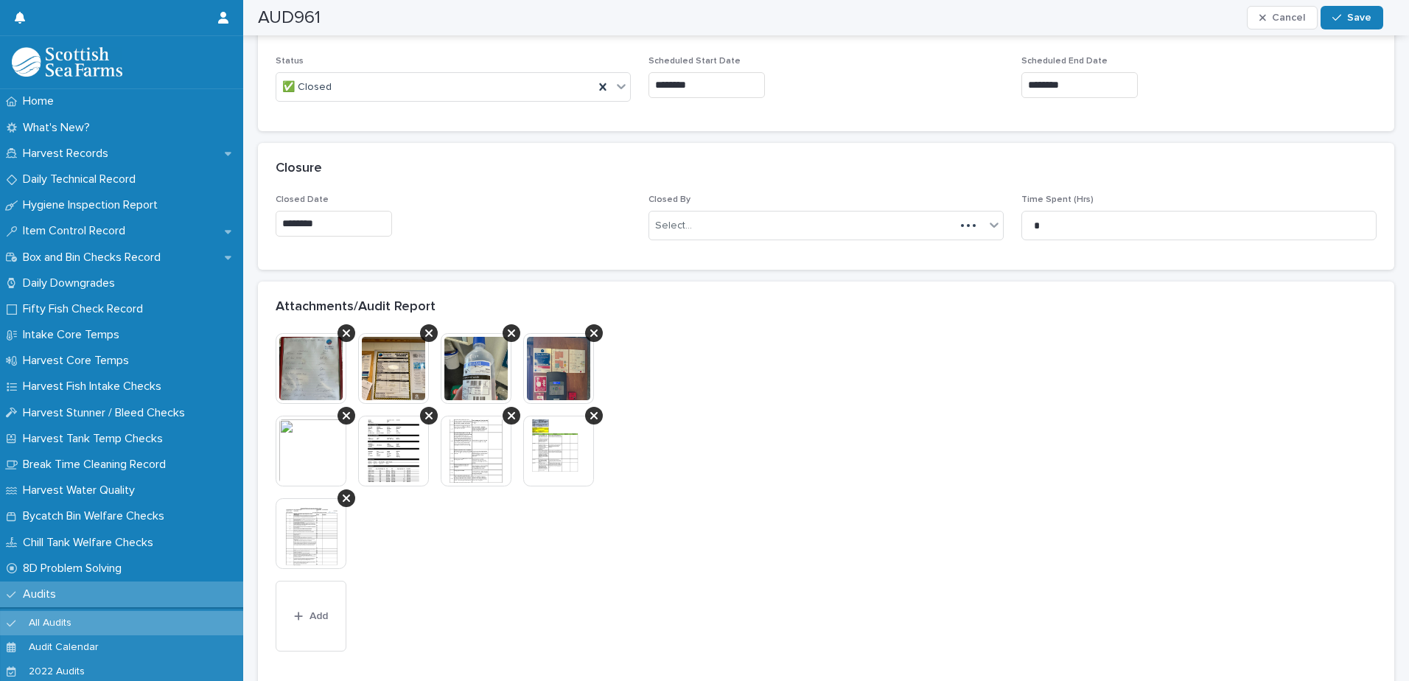
scroll to position [961, 0]
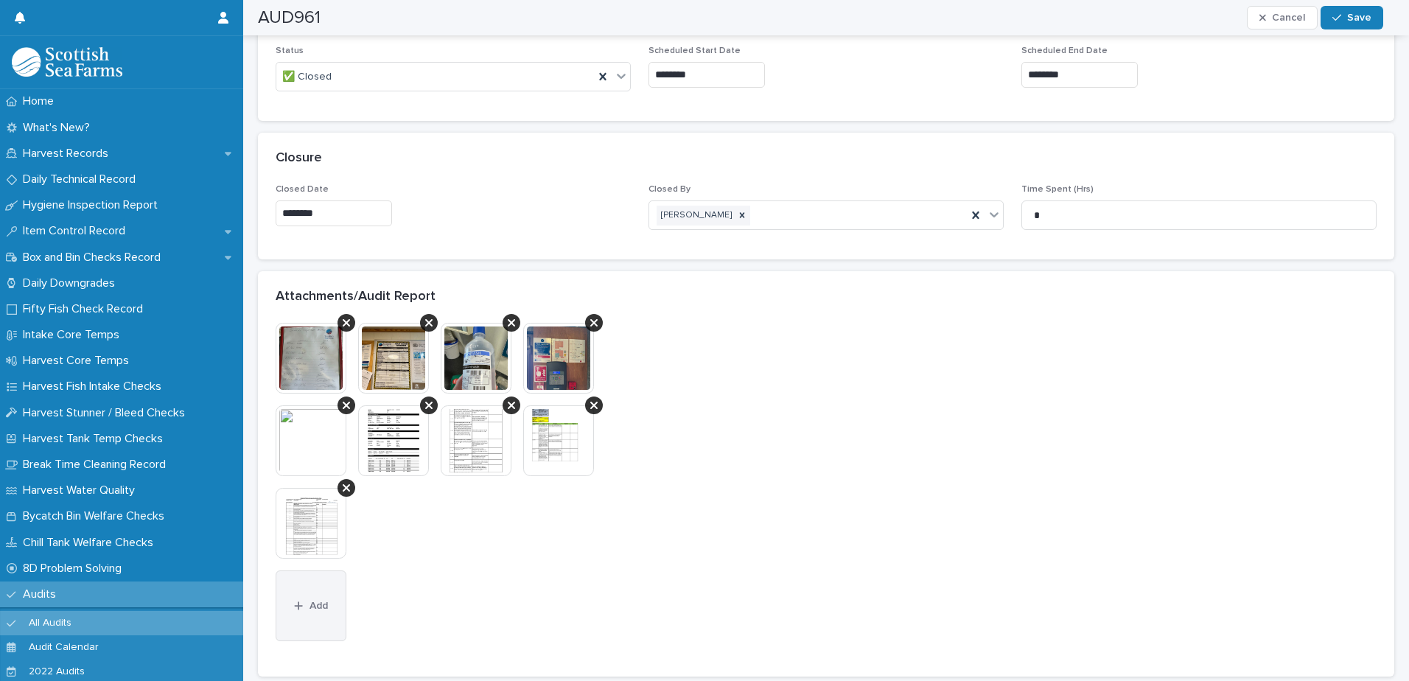
click at [309, 617] on button "Add" at bounding box center [311, 605] width 71 height 71
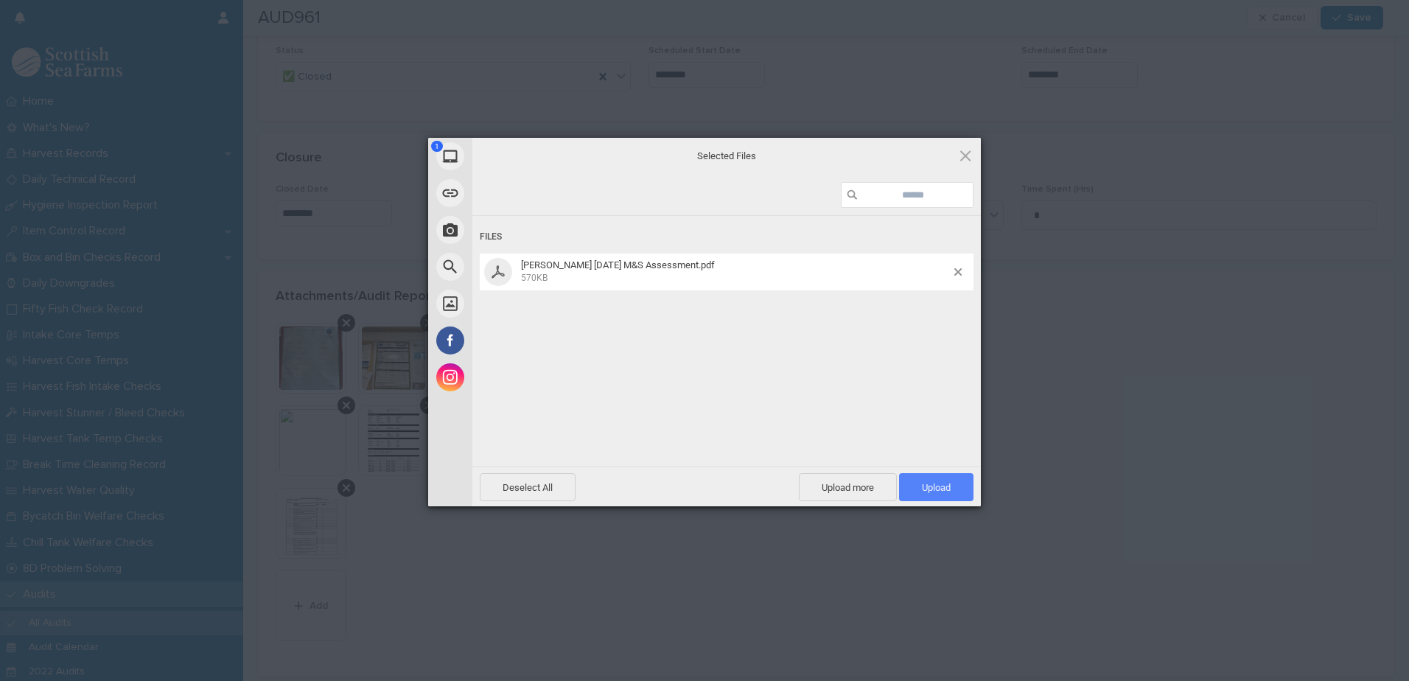
click at [943, 485] on span "Upload 1" at bounding box center [936, 487] width 29 height 11
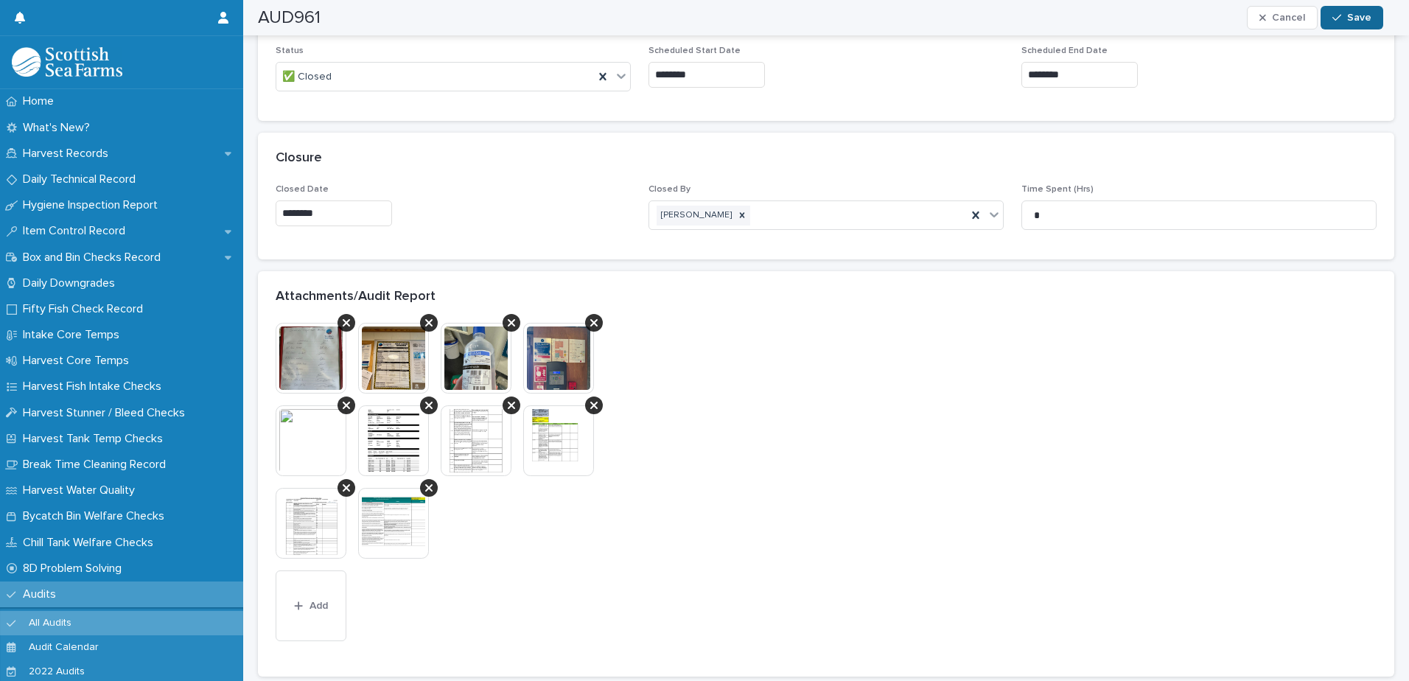
click at [1370, 27] on button "Save" at bounding box center [1351, 18] width 63 height 24
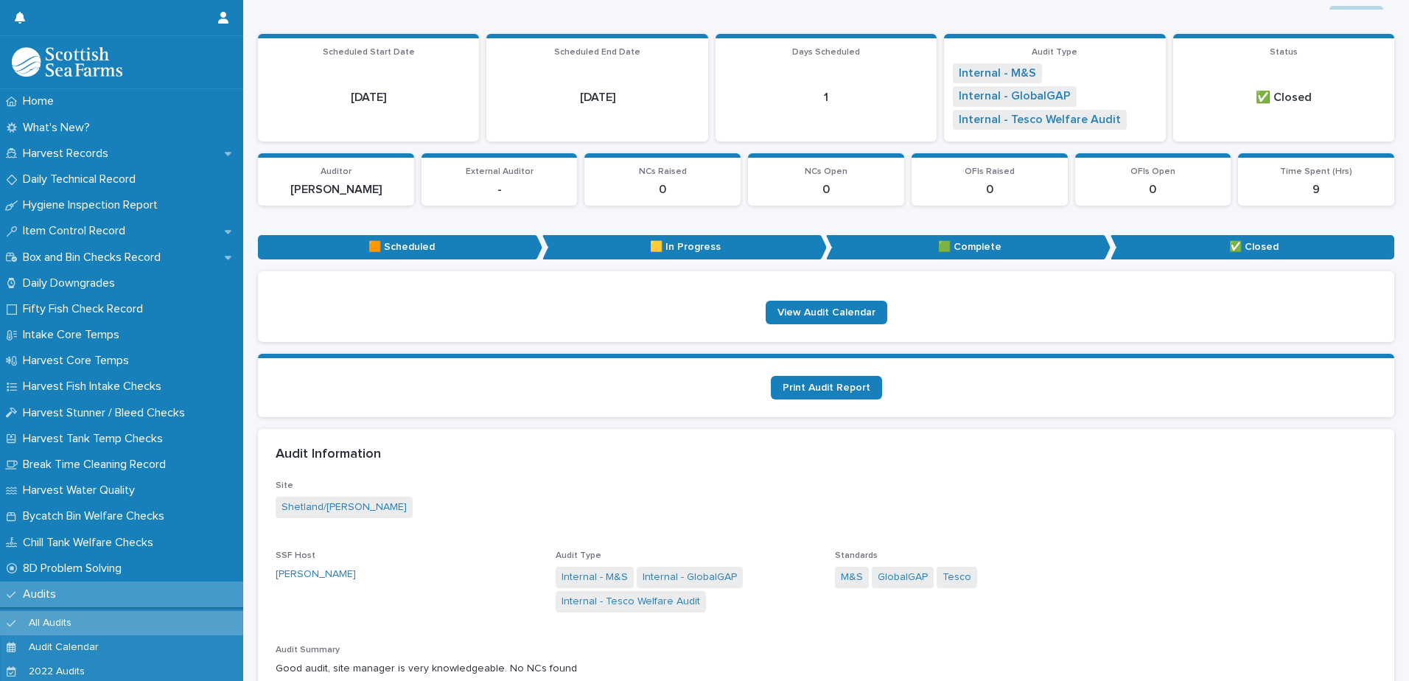
scroll to position [0, 0]
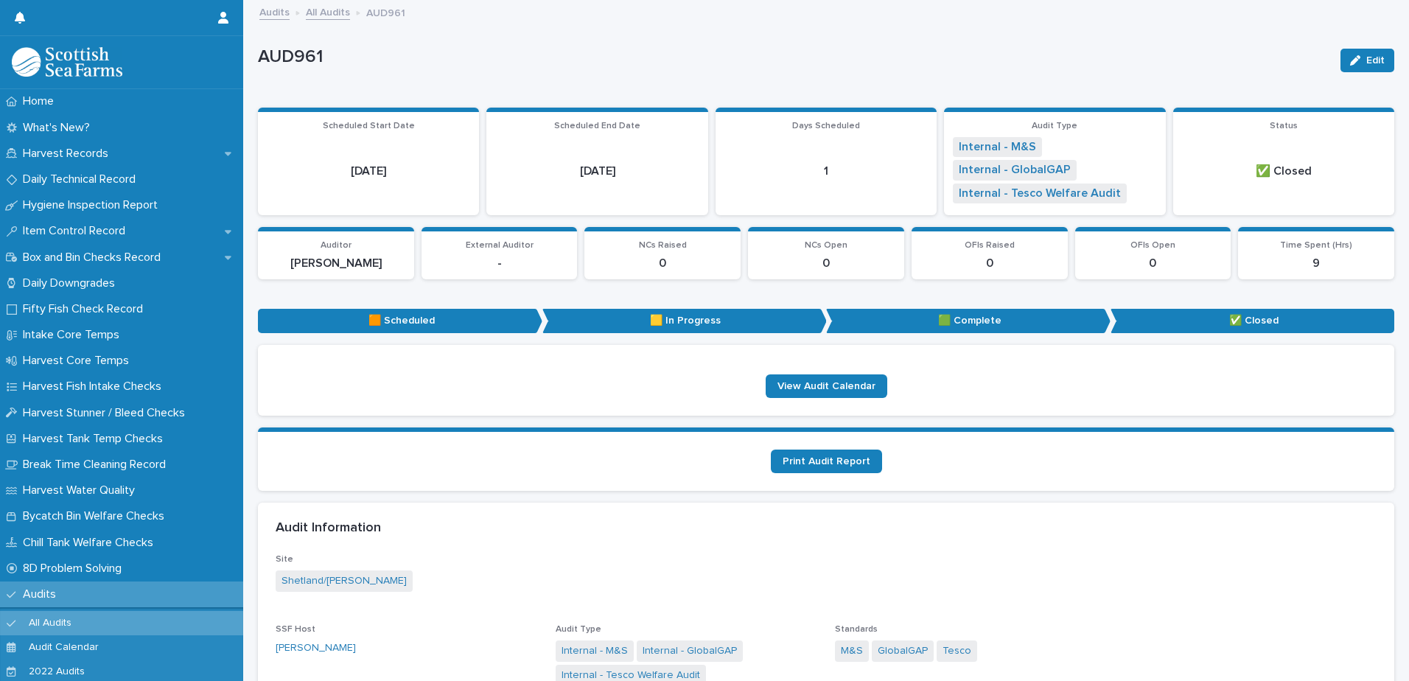
click at [63, 596] on p "Audits" at bounding box center [42, 594] width 51 height 14
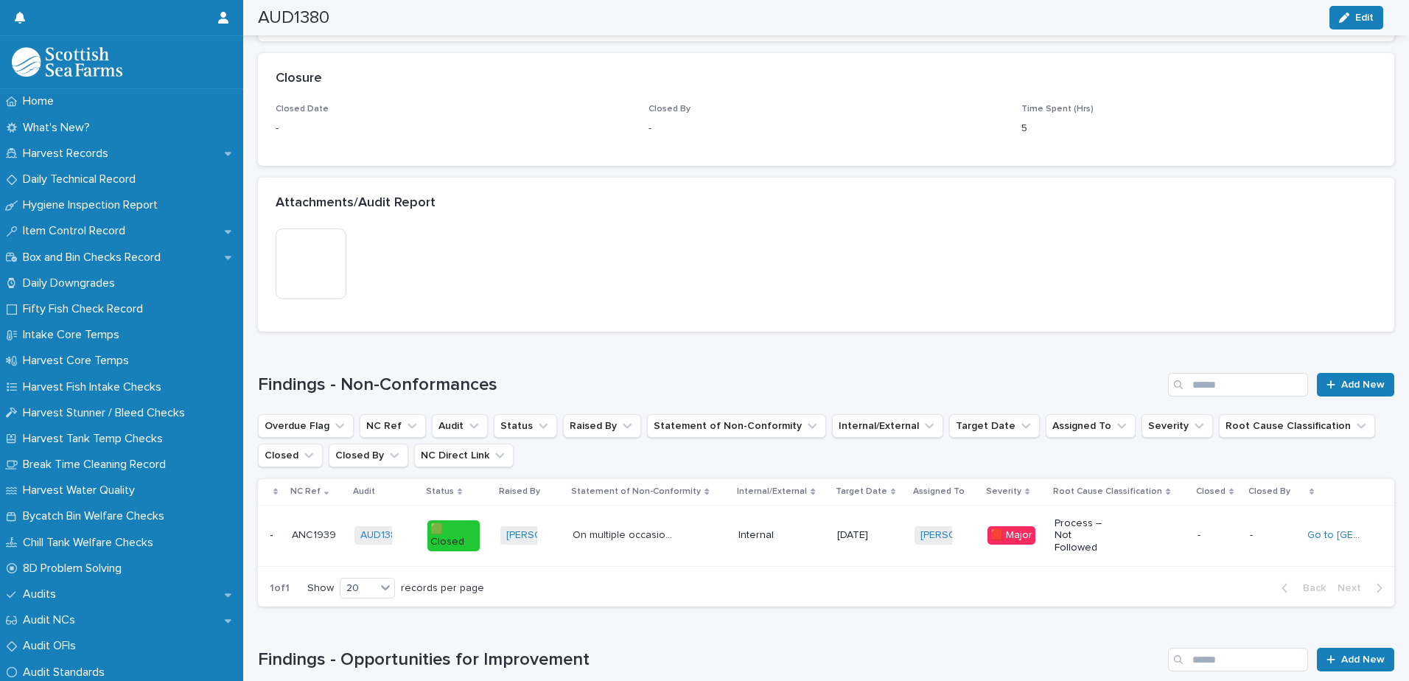
scroll to position [1192, 0]
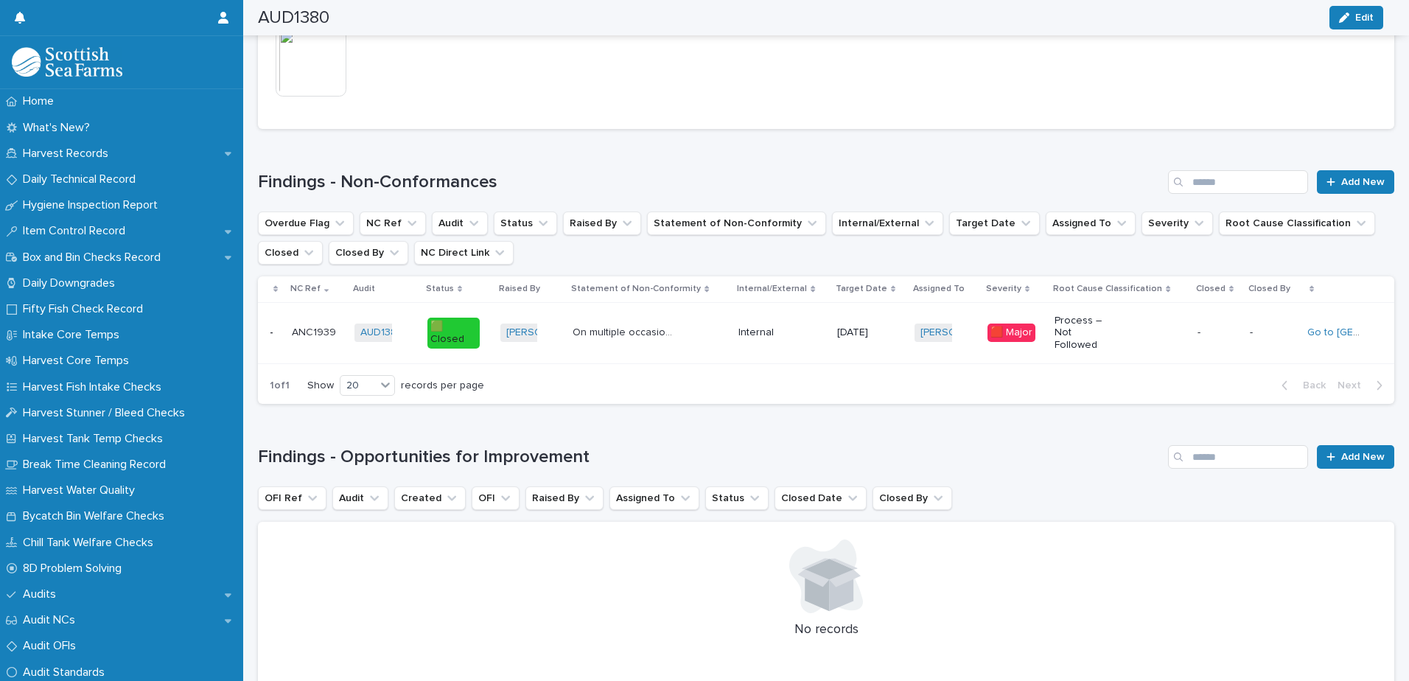
click at [1117, 315] on div "Process – Not Followed" at bounding box center [1119, 333] width 130 height 49
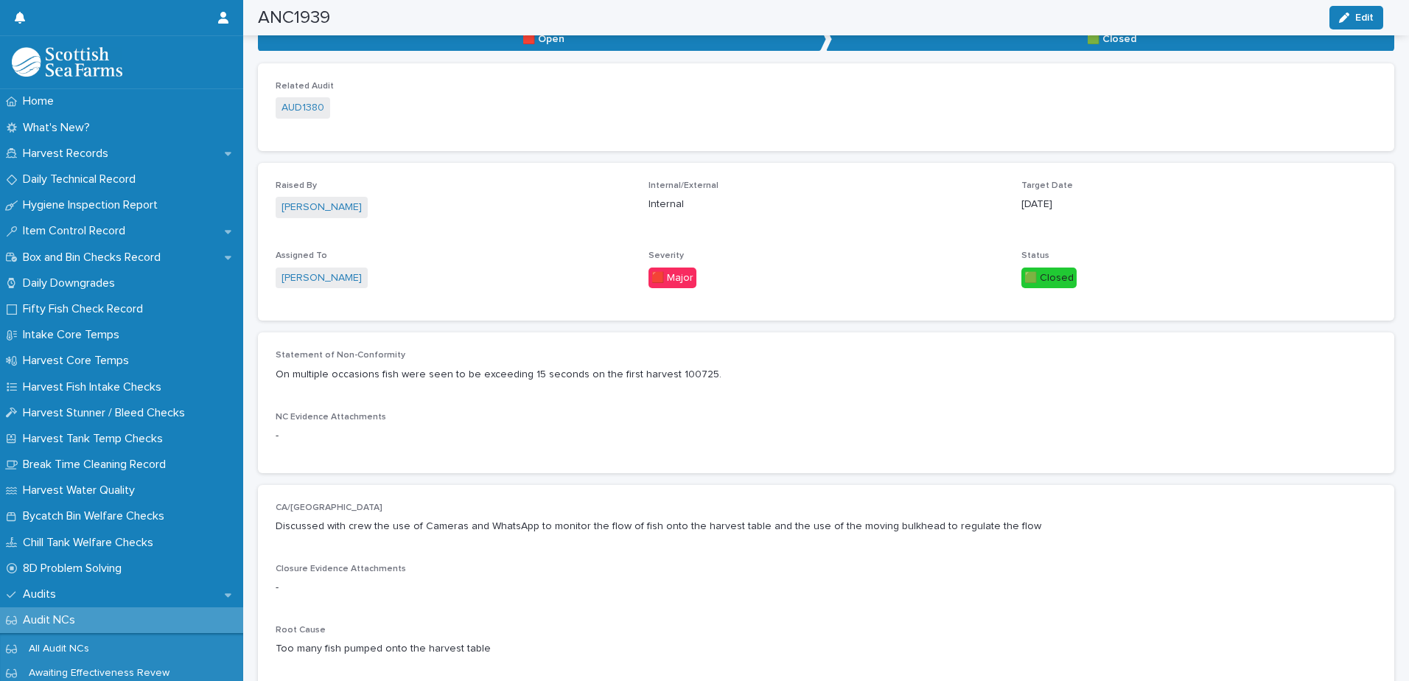
scroll to position [312, 0]
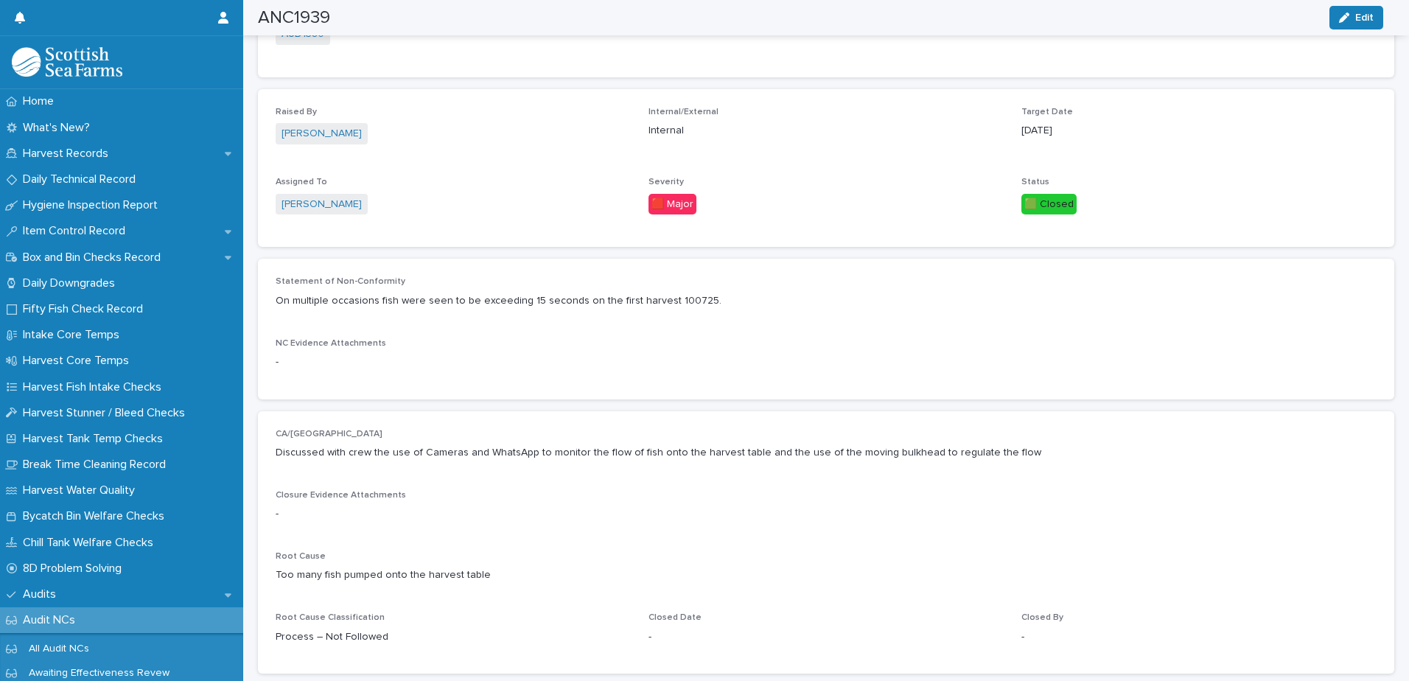
click at [723, 448] on p "Discussed with crew the use of Cameras and WhatsApp to monitor the flow of fish…" at bounding box center [826, 452] width 1101 height 15
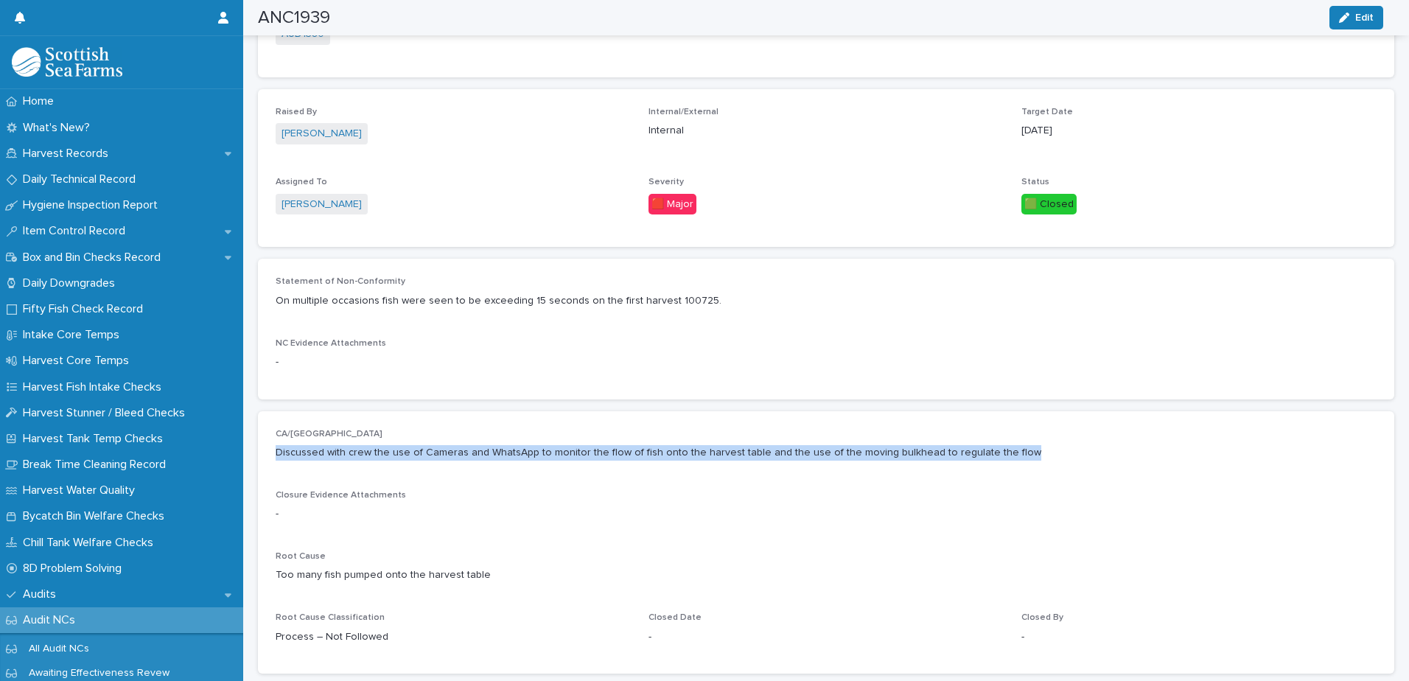
click at [723, 448] on p "Discussed with crew the use of Cameras and WhatsApp to monitor the flow of fish…" at bounding box center [826, 452] width 1101 height 15
copy p "Discussed with crew the use of Cameras and WhatsApp to monitor the flow of fish…"
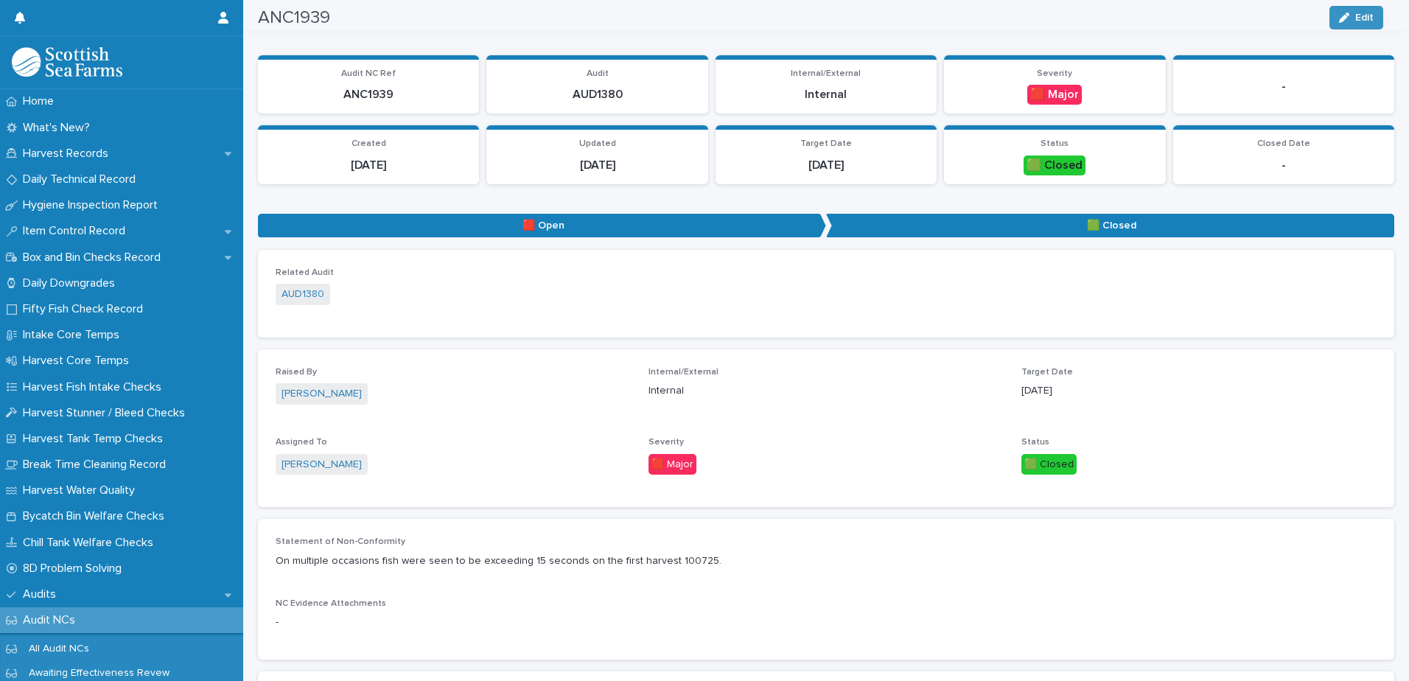
scroll to position [38, 0]
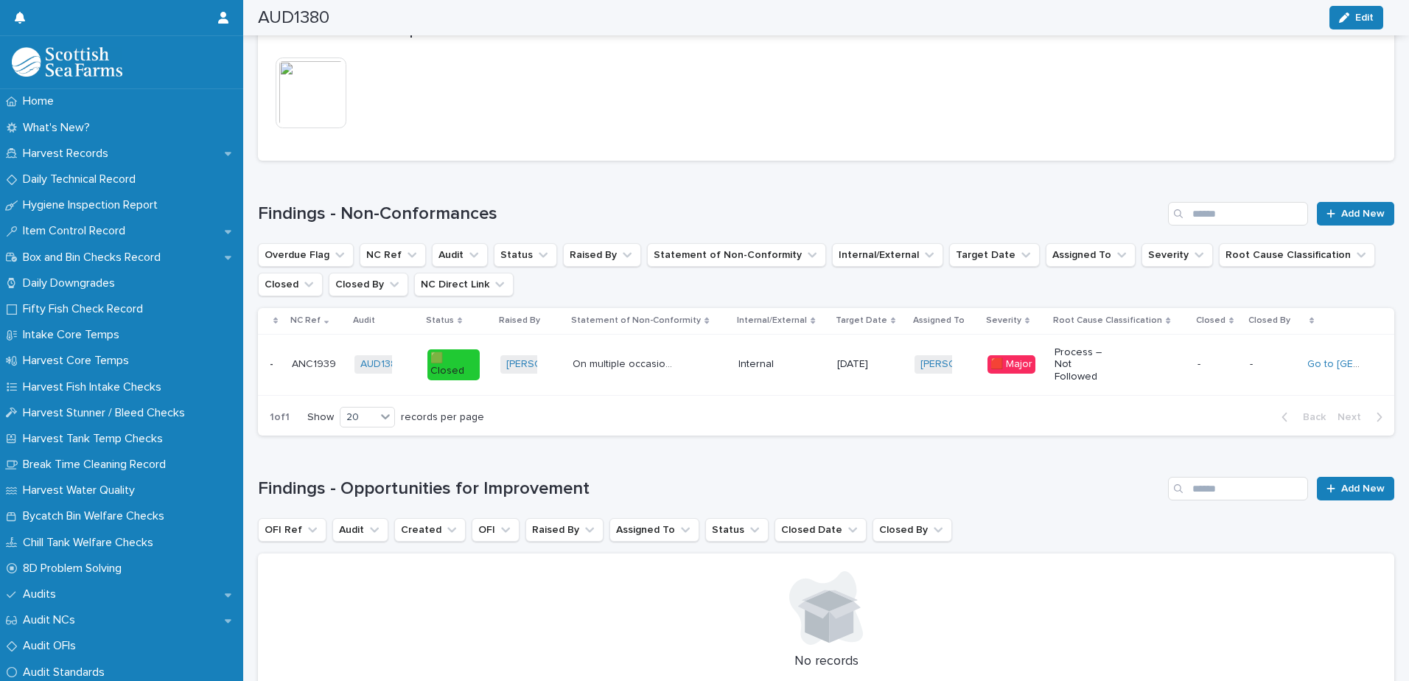
scroll to position [1268, 0]
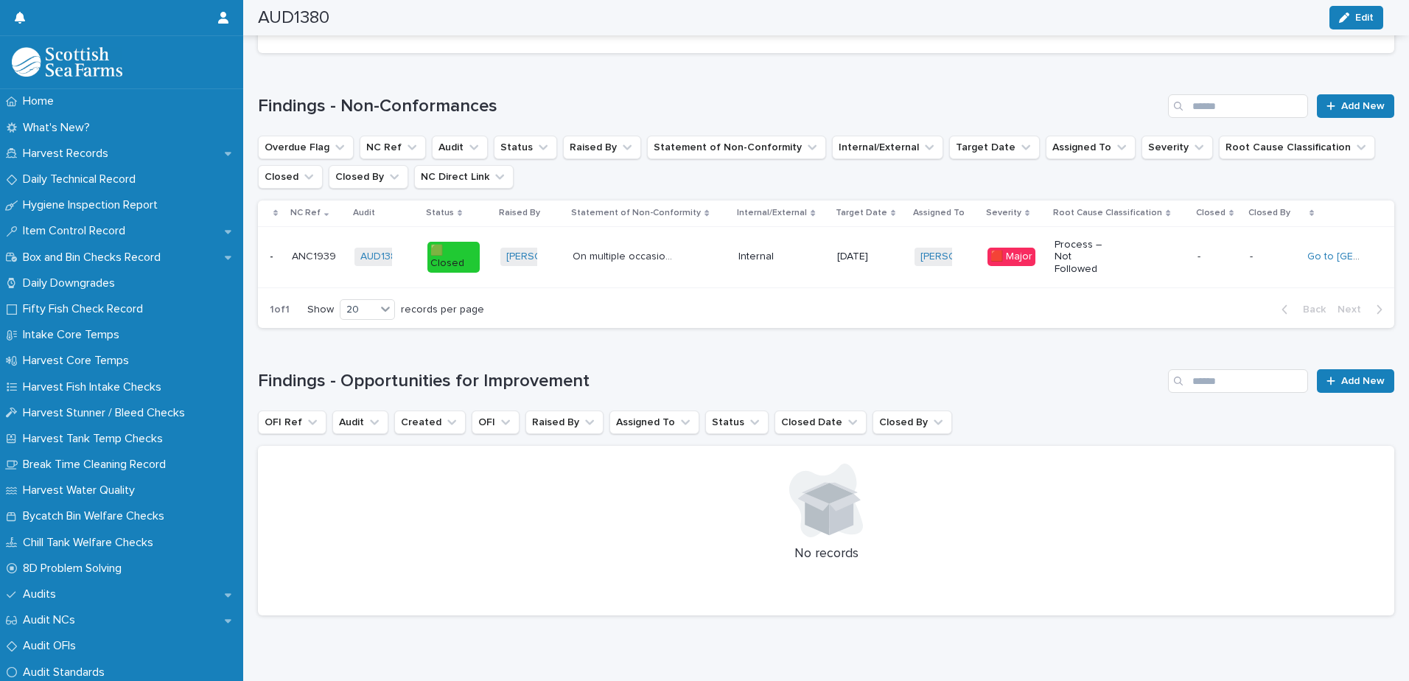
click at [626, 266] on div "On multiple occasions fish were seen to be exceeding 15 seconds on the first ha…" at bounding box center [649, 257] width 154 height 24
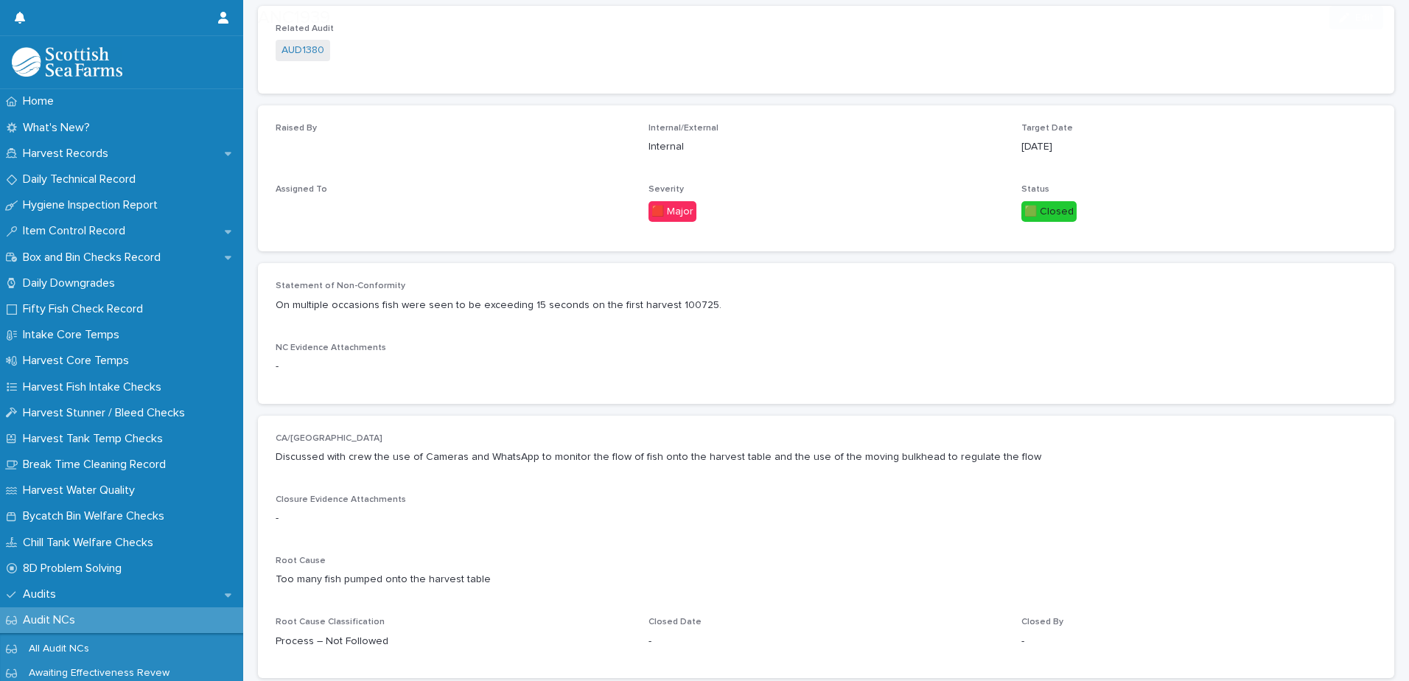
scroll to position [301, 0]
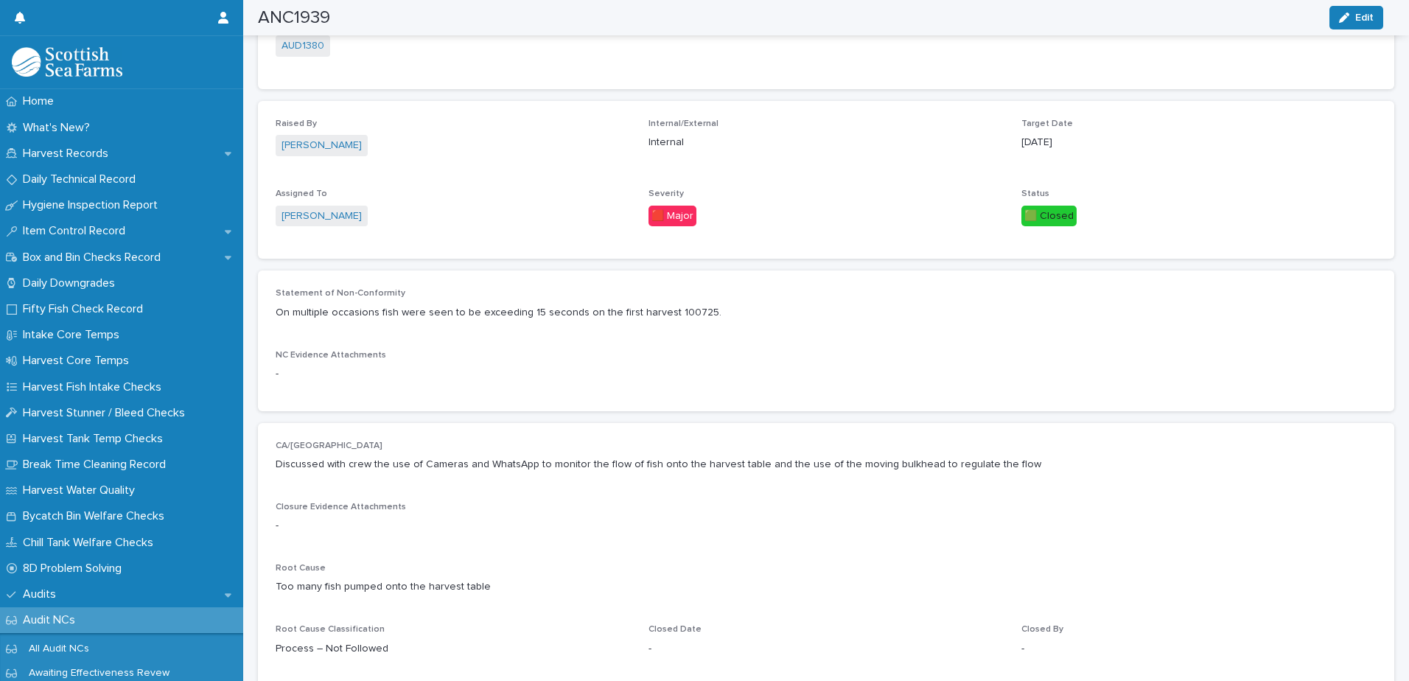
click at [447, 460] on p "Discussed with crew the use of Cameras and WhatsApp to monitor the flow of fish…" at bounding box center [826, 464] width 1101 height 15
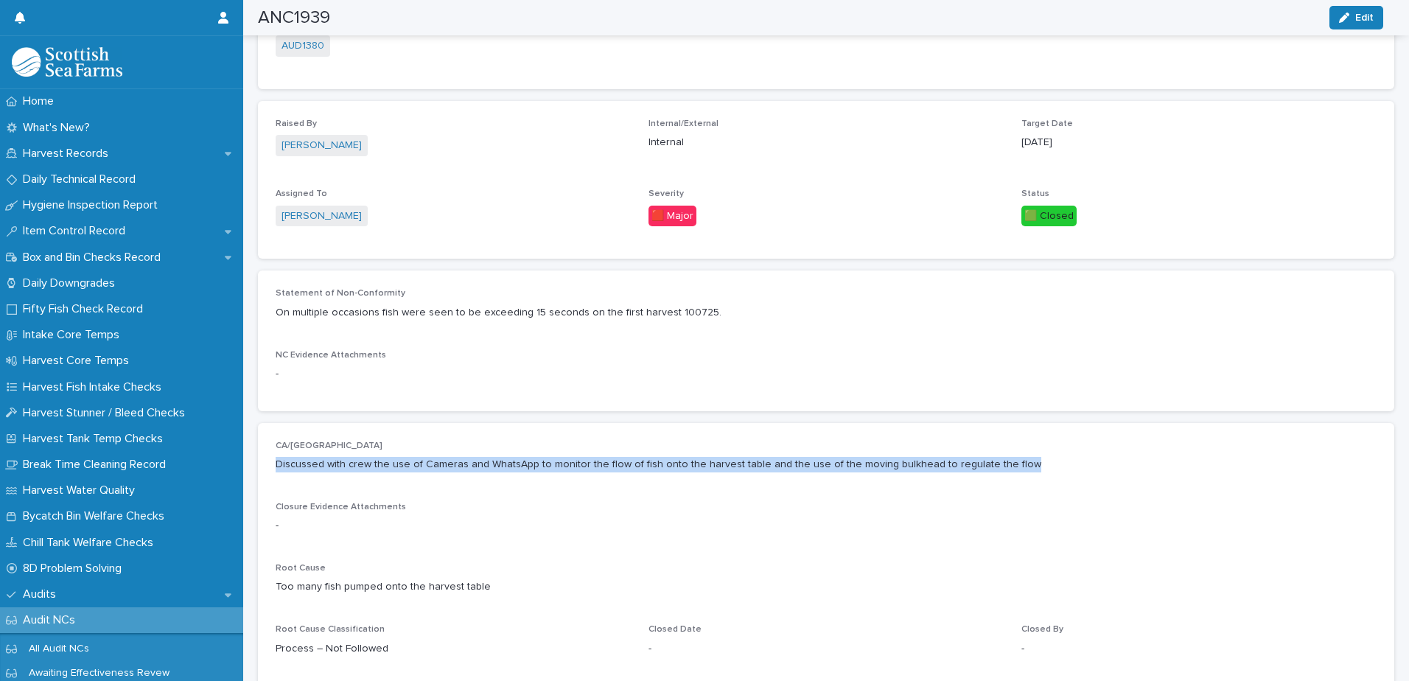
click at [447, 460] on p "Discussed with crew the use of Cameras and WhatsApp to monitor the flow of fish…" at bounding box center [826, 464] width 1101 height 15
copy p "Discussed with crew the use of Cameras and WhatsApp to monitor the flow of fish…"
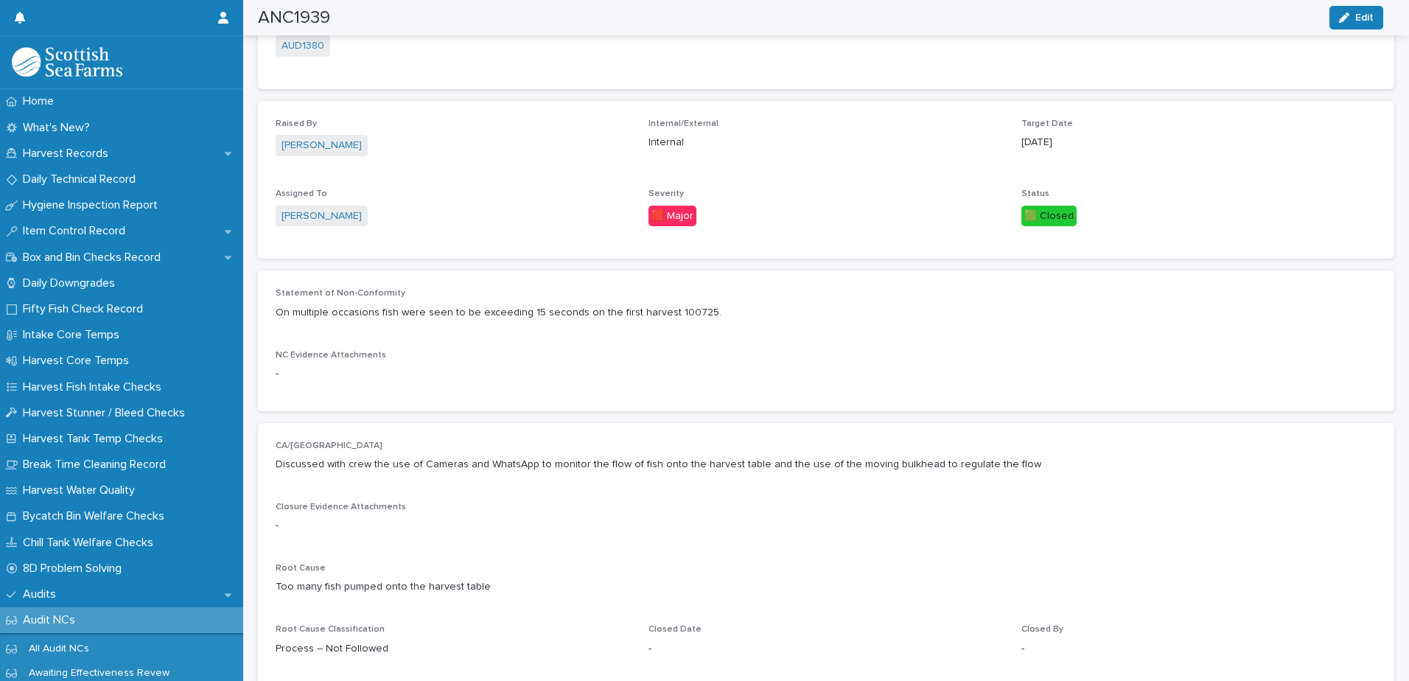
click at [329, 206] on span "[PERSON_NAME]" at bounding box center [322, 216] width 92 height 21
click at [326, 214] on link "[PERSON_NAME]" at bounding box center [321, 216] width 80 height 15
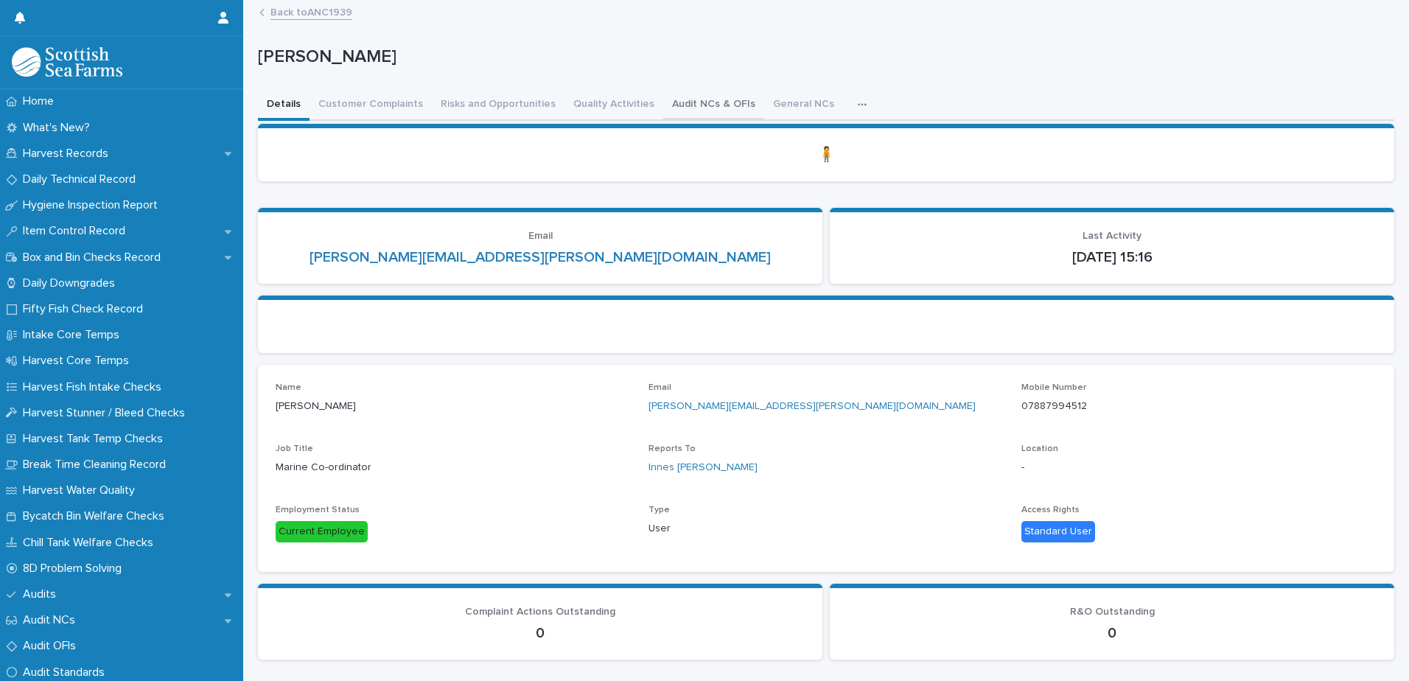
click at [709, 96] on button "Audit NCs & OFIs" at bounding box center [713, 105] width 101 height 31
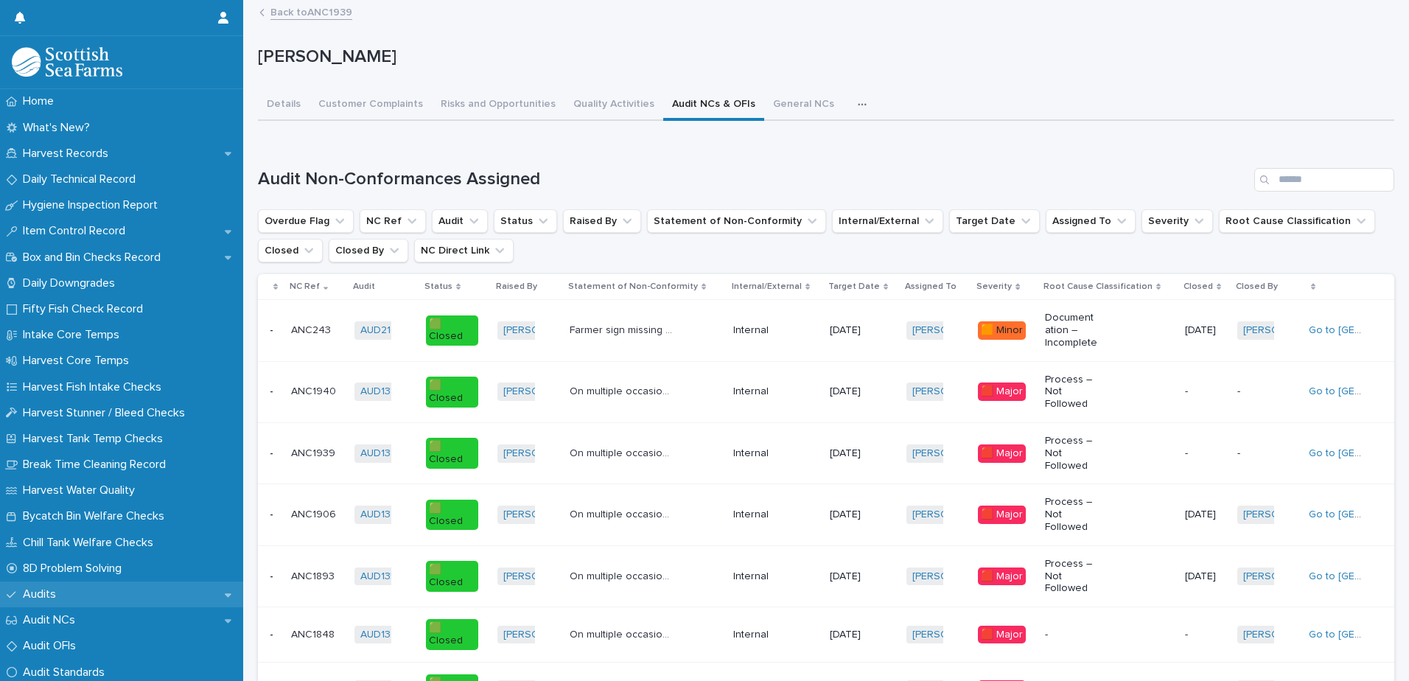
click at [85, 589] on div "Audits" at bounding box center [121, 594] width 243 height 26
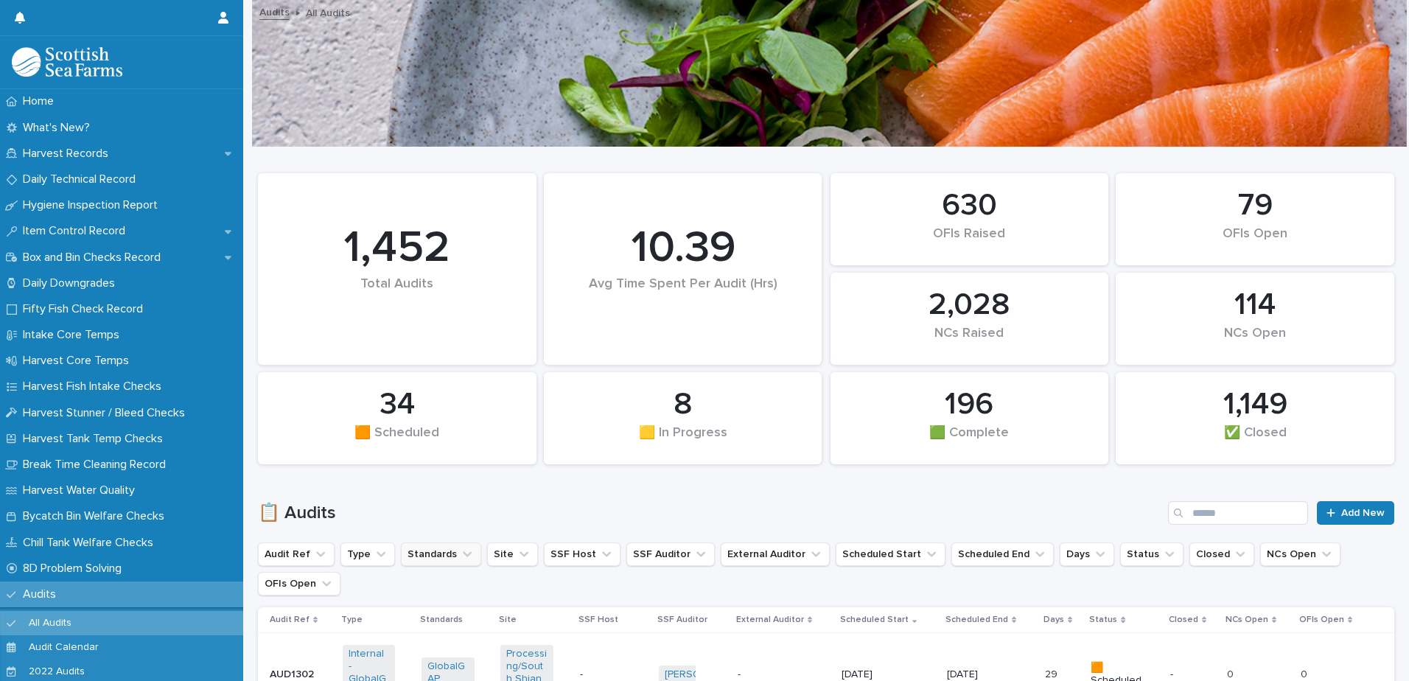
click at [449, 547] on button "Standards" at bounding box center [441, 554] width 80 height 24
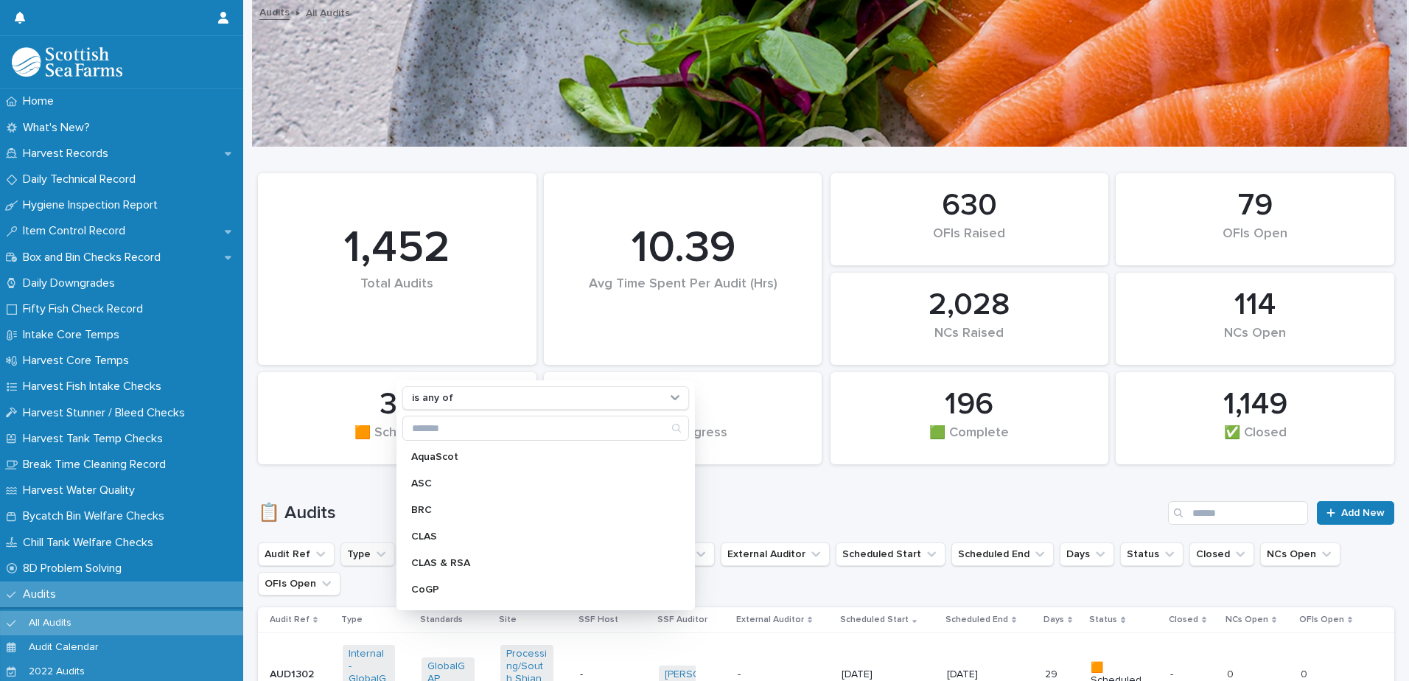
click at [367, 551] on button "Type" at bounding box center [367, 554] width 55 height 24
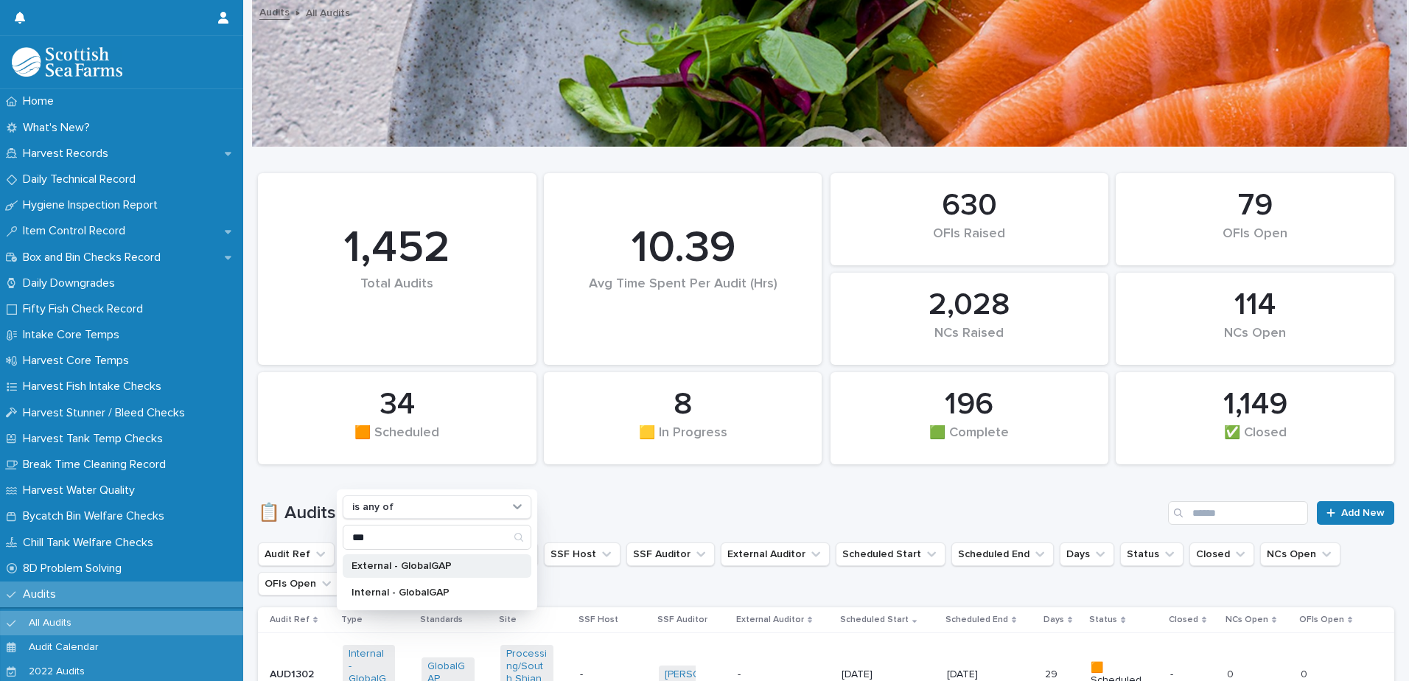
type input "***"
click at [468, 561] on p "External - GlobalGAP" at bounding box center [429, 566] width 156 height 10
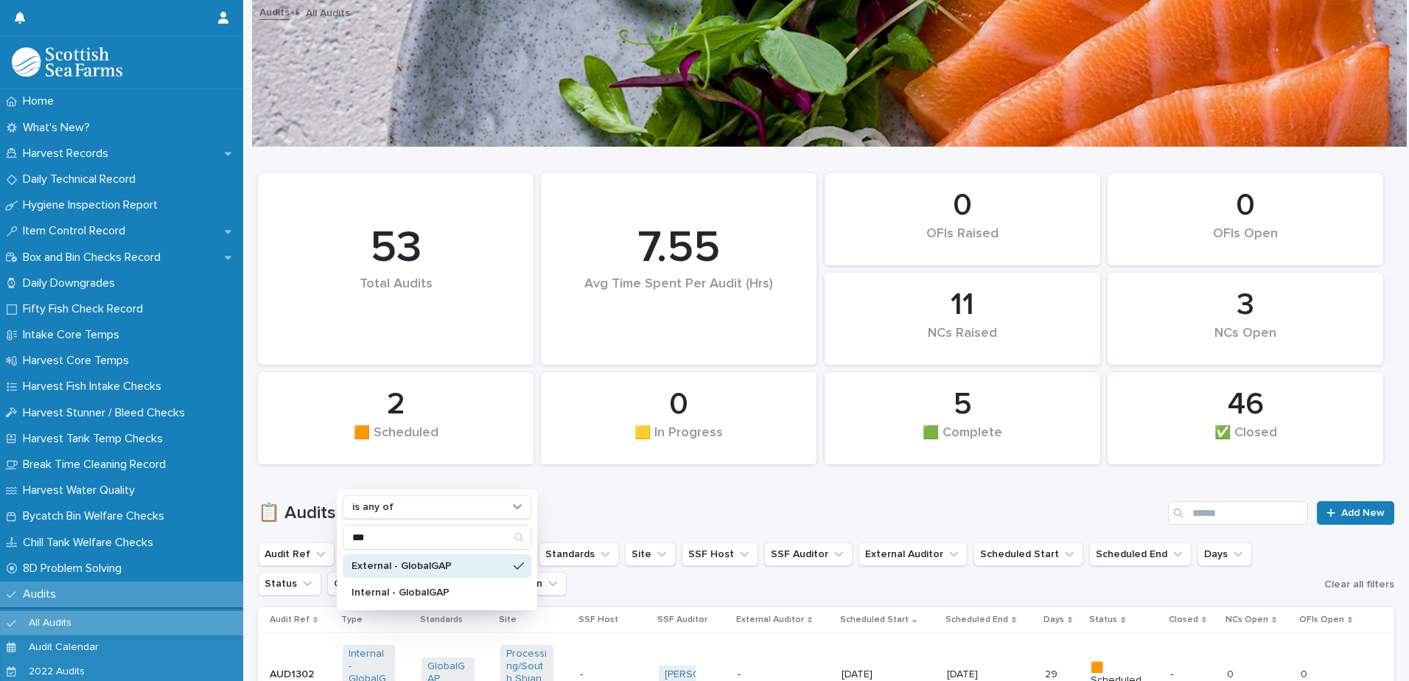
click at [647, 496] on div "📋 Audits Add New" at bounding box center [826, 507] width 1136 height 71
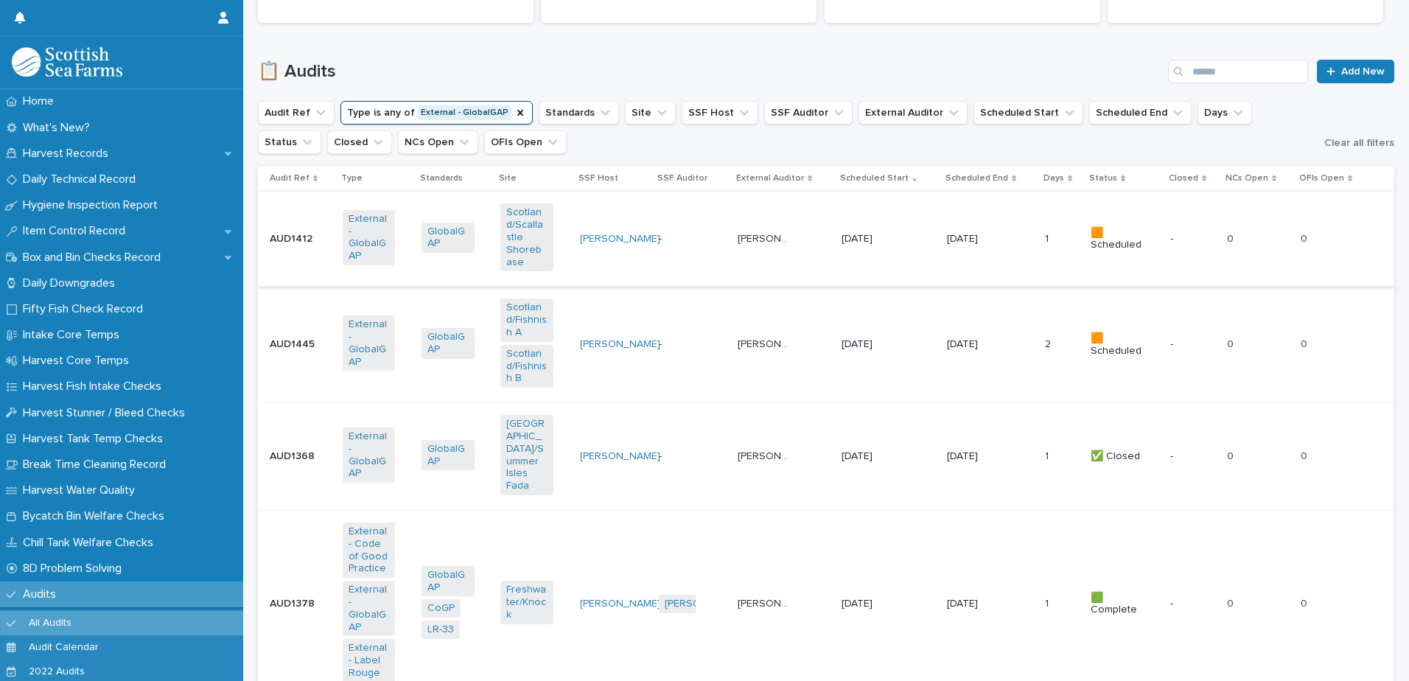
scroll to position [442, 0]
click at [758, 461] on td "Jimmie Hepburn Jimmie Hepburn" at bounding box center [784, 456] width 104 height 108
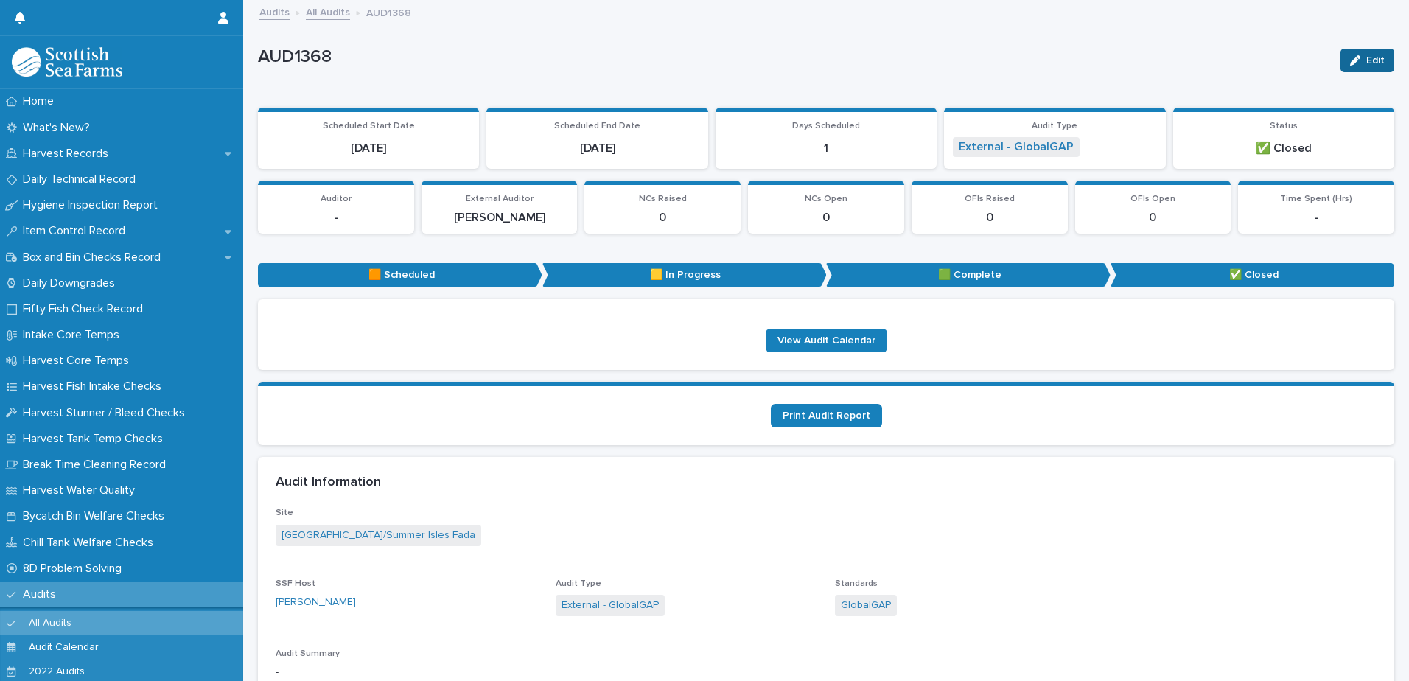
click at [1350, 65] on div "button" at bounding box center [1358, 60] width 16 height 10
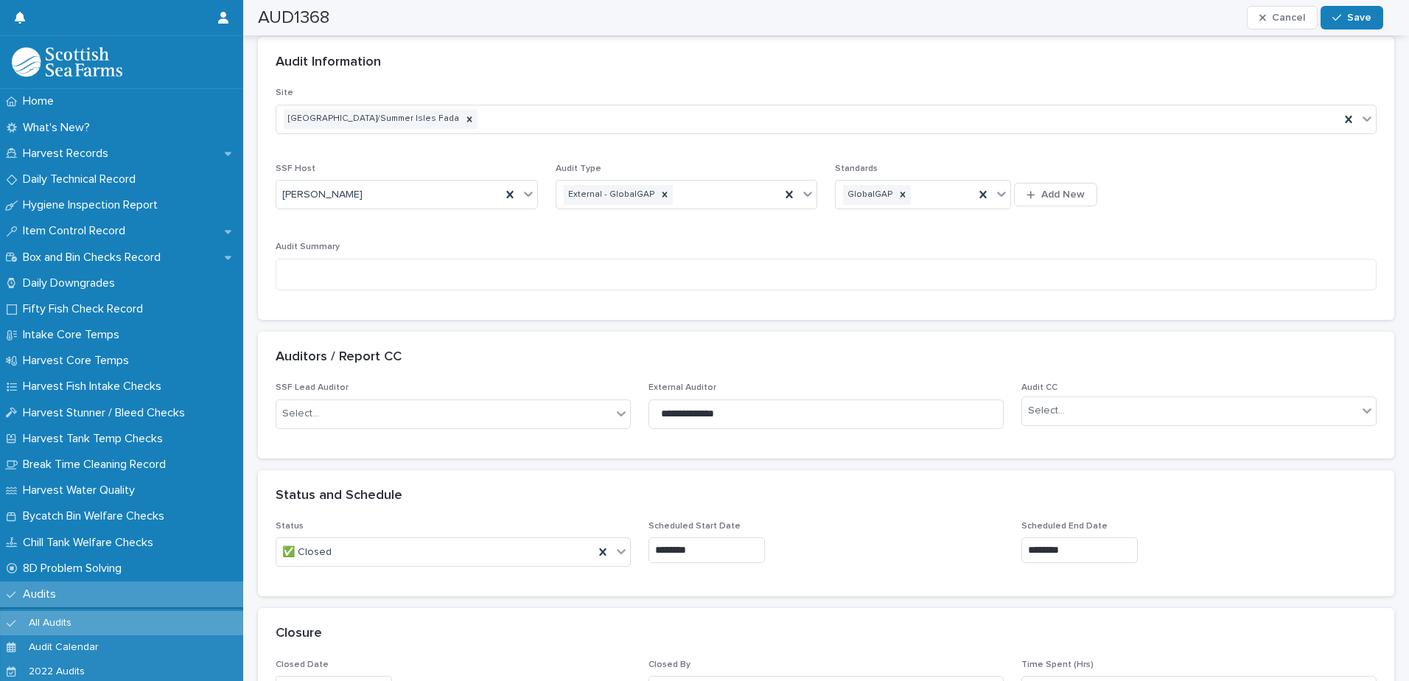
scroll to position [442, 0]
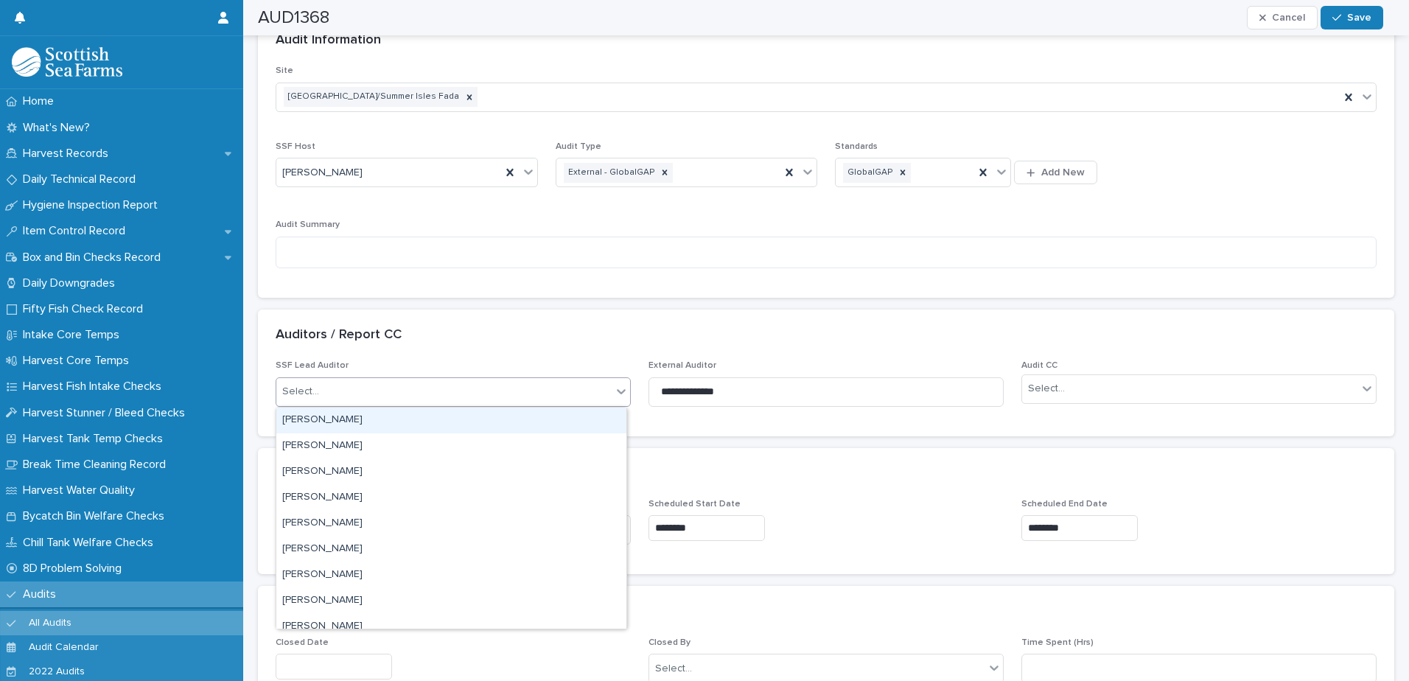
click at [489, 393] on div "Select..." at bounding box center [443, 391] width 335 height 24
type input "***"
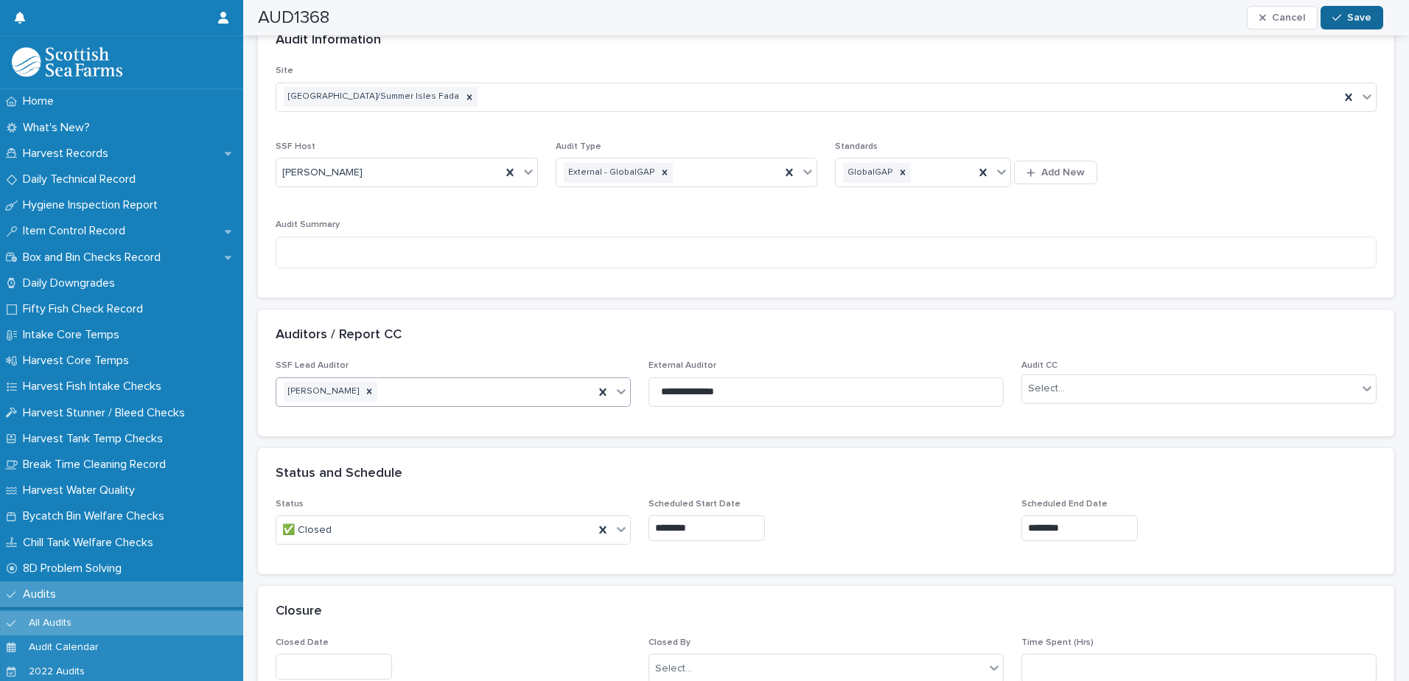
click at [1341, 10] on button "Save" at bounding box center [1351, 18] width 63 height 24
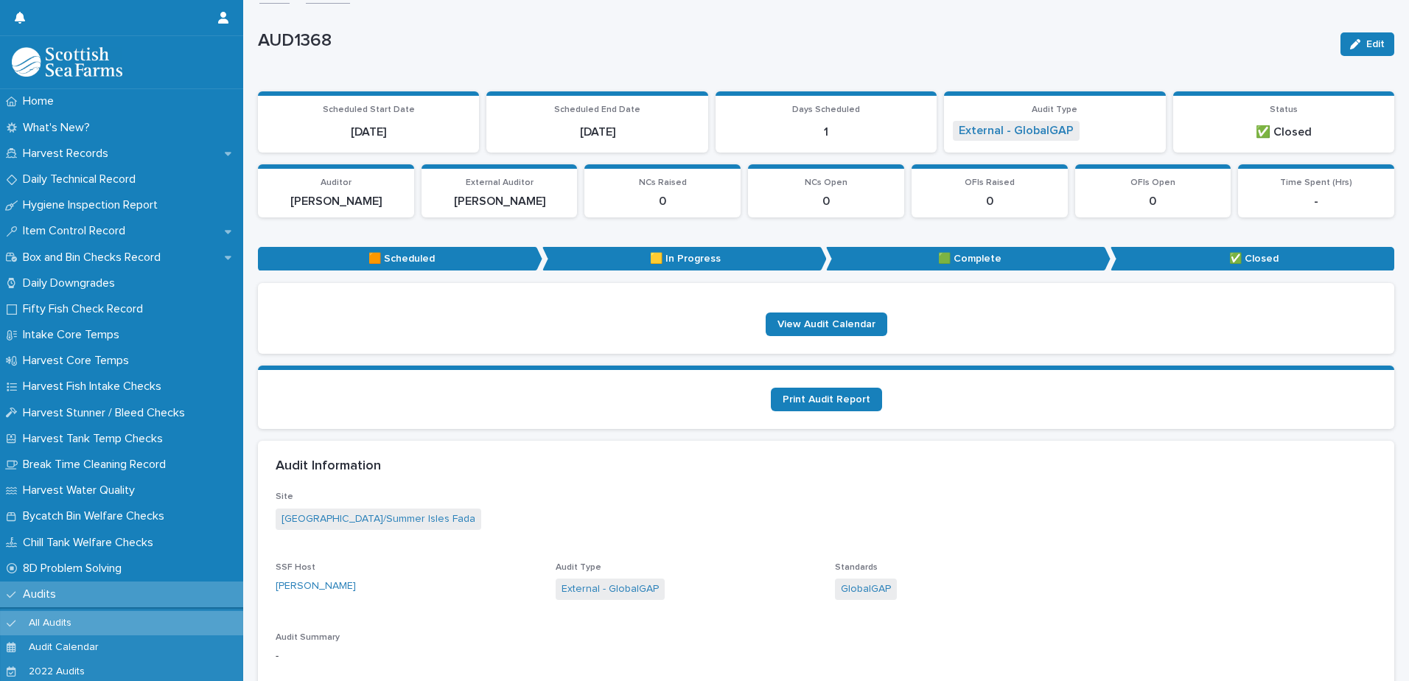
scroll to position [0, 0]
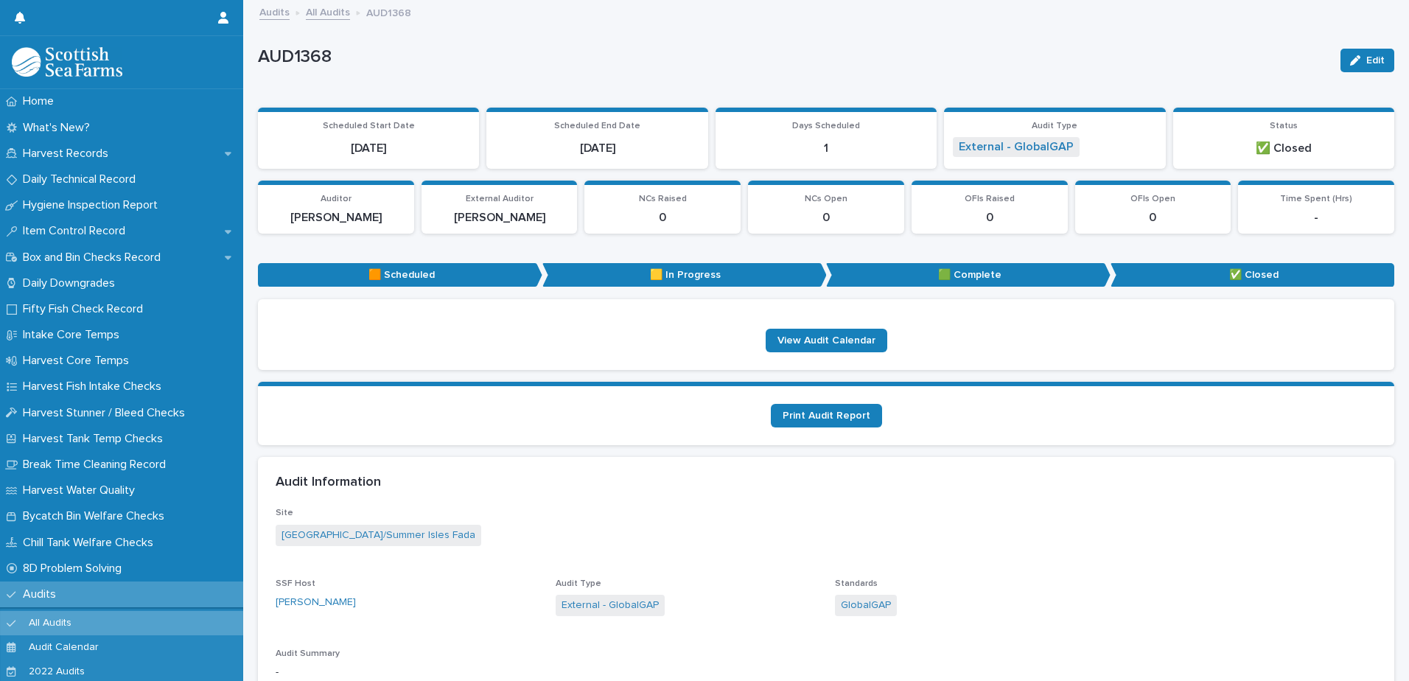
click at [317, 8] on link "All Audits" at bounding box center [328, 11] width 44 height 17
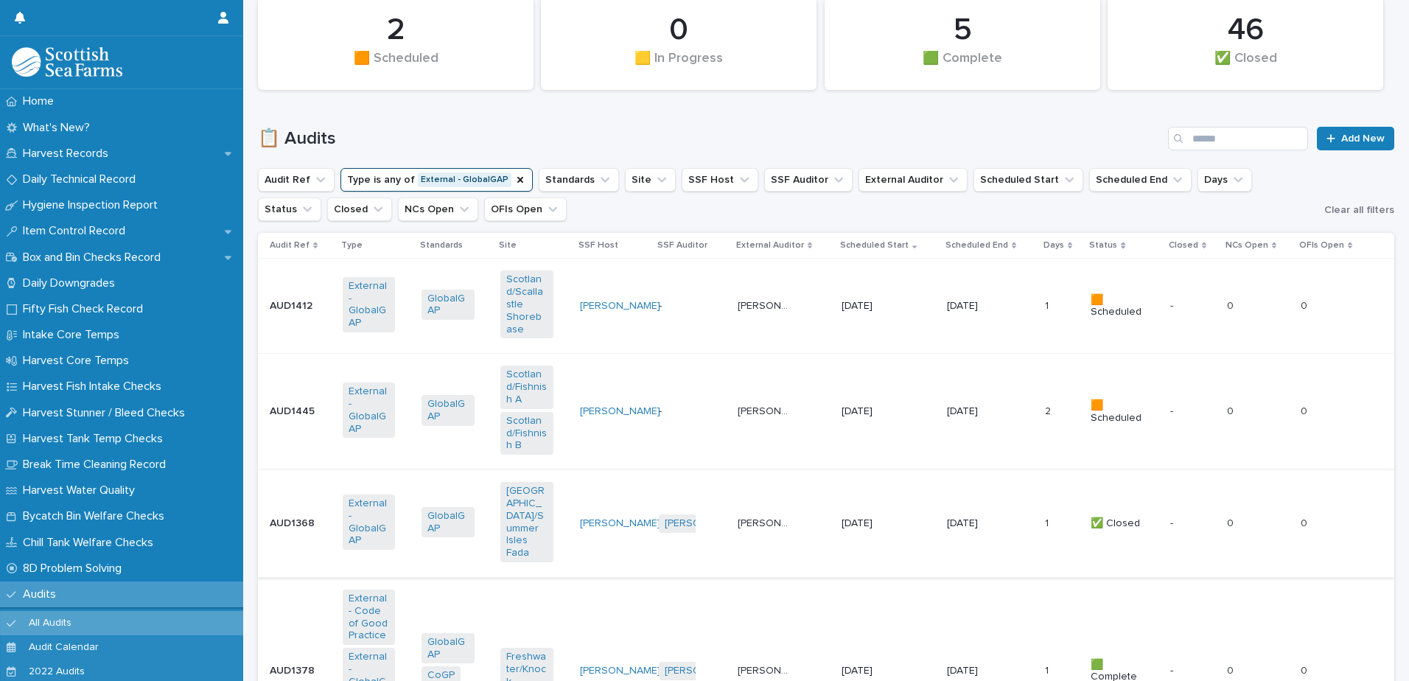
scroll to position [442, 0]
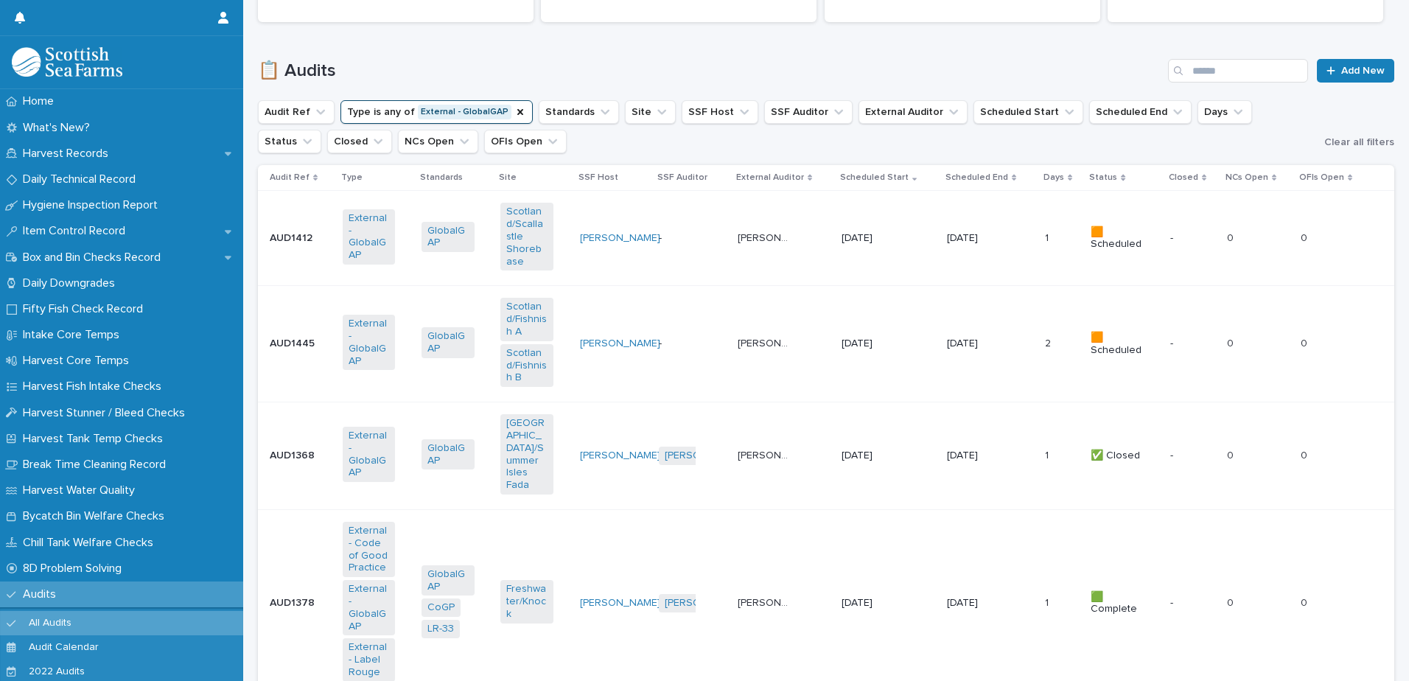
click at [709, 475] on td "Eilidh Milligan + 0" at bounding box center [692, 456] width 79 height 108
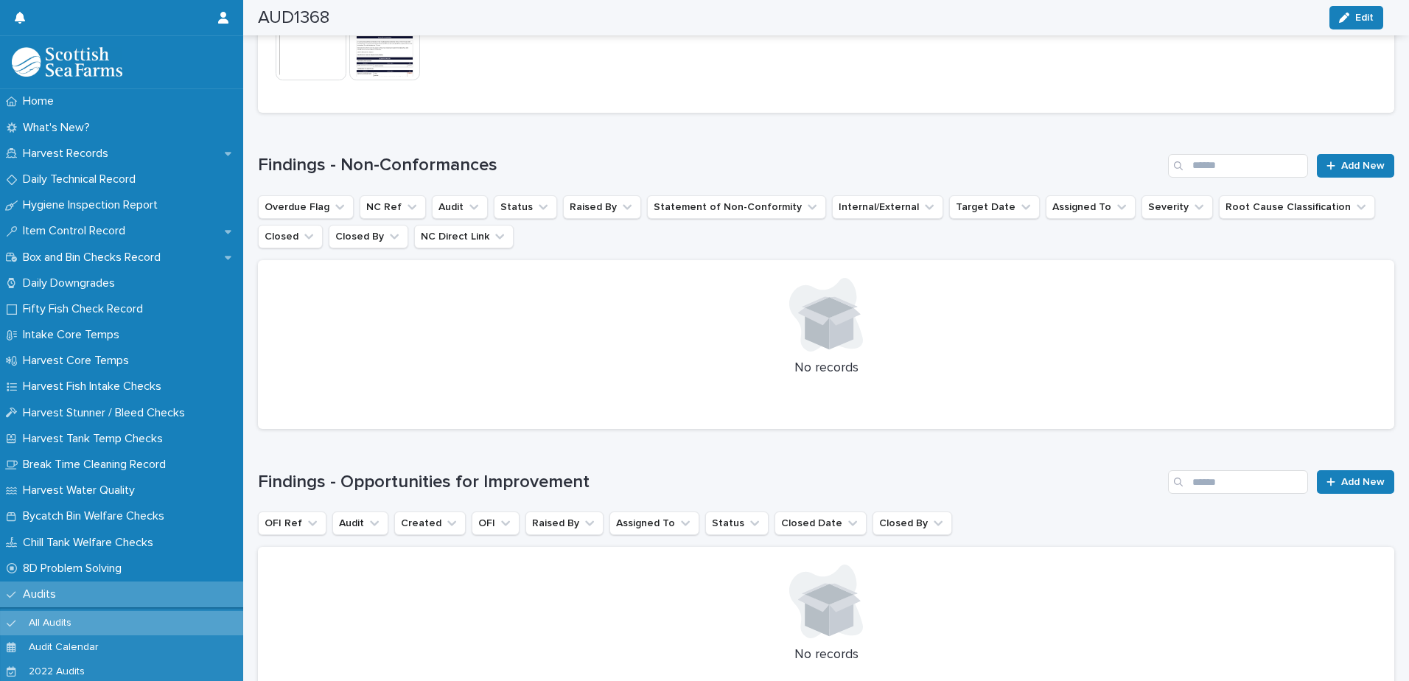
scroll to position [973, 0]
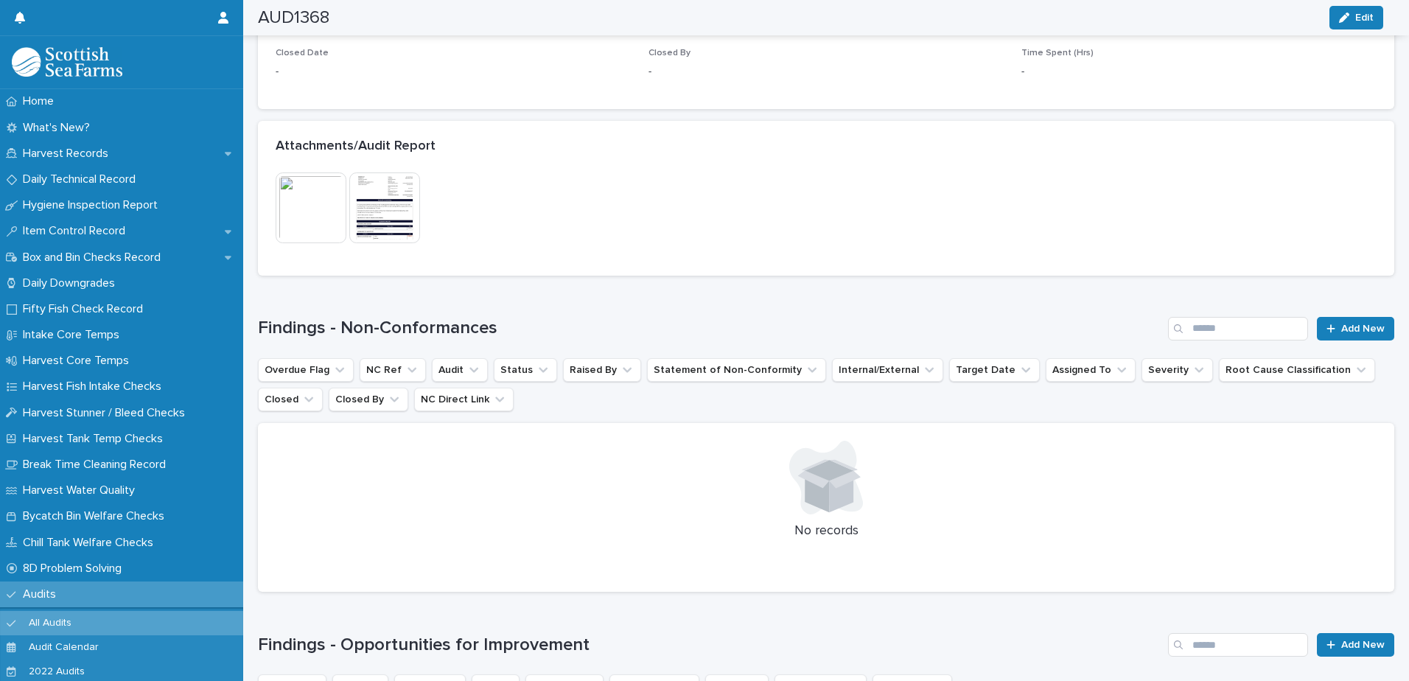
click at [300, 228] on img at bounding box center [311, 207] width 71 height 71
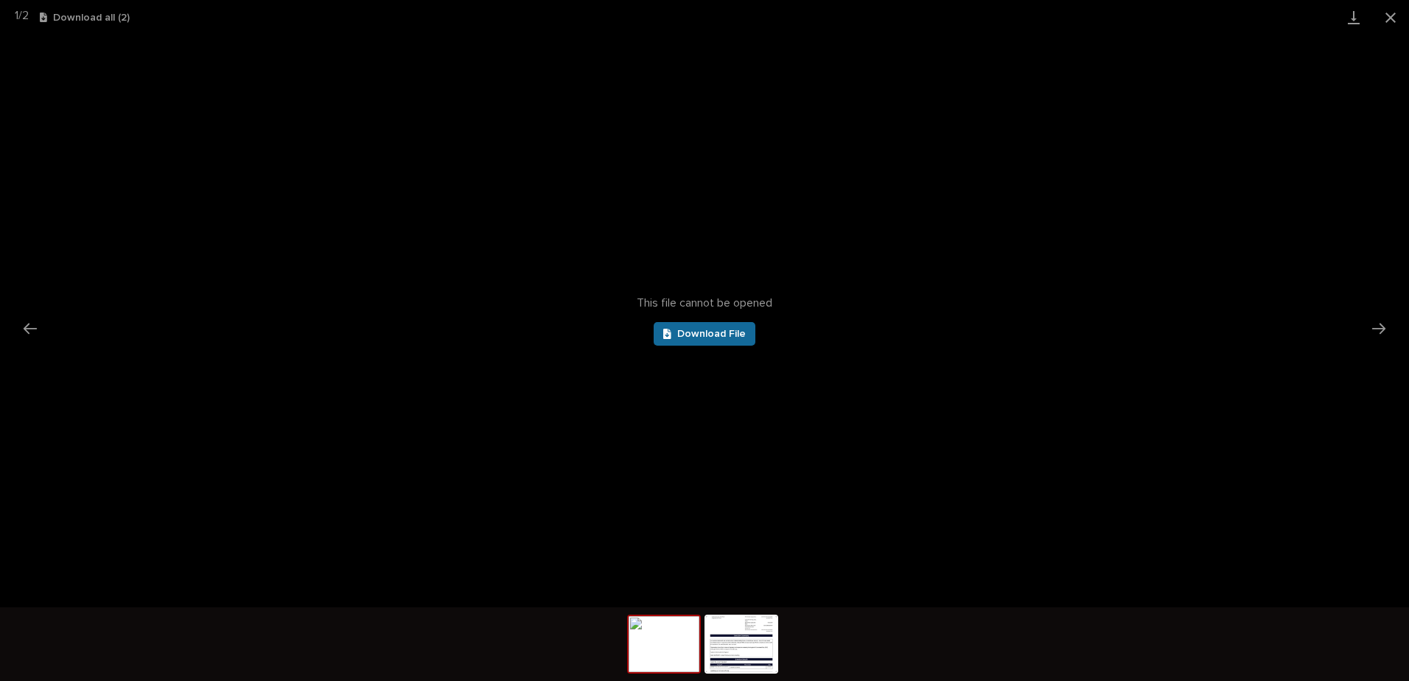
click at [729, 328] on link "Download File" at bounding box center [705, 334] width 102 height 24
drag, startPoint x: 1381, startPoint y: 13, endPoint x: 1361, endPoint y: 13, distance: 19.9
click at [1381, 13] on button "Close gallery" at bounding box center [1390, 17] width 37 height 35
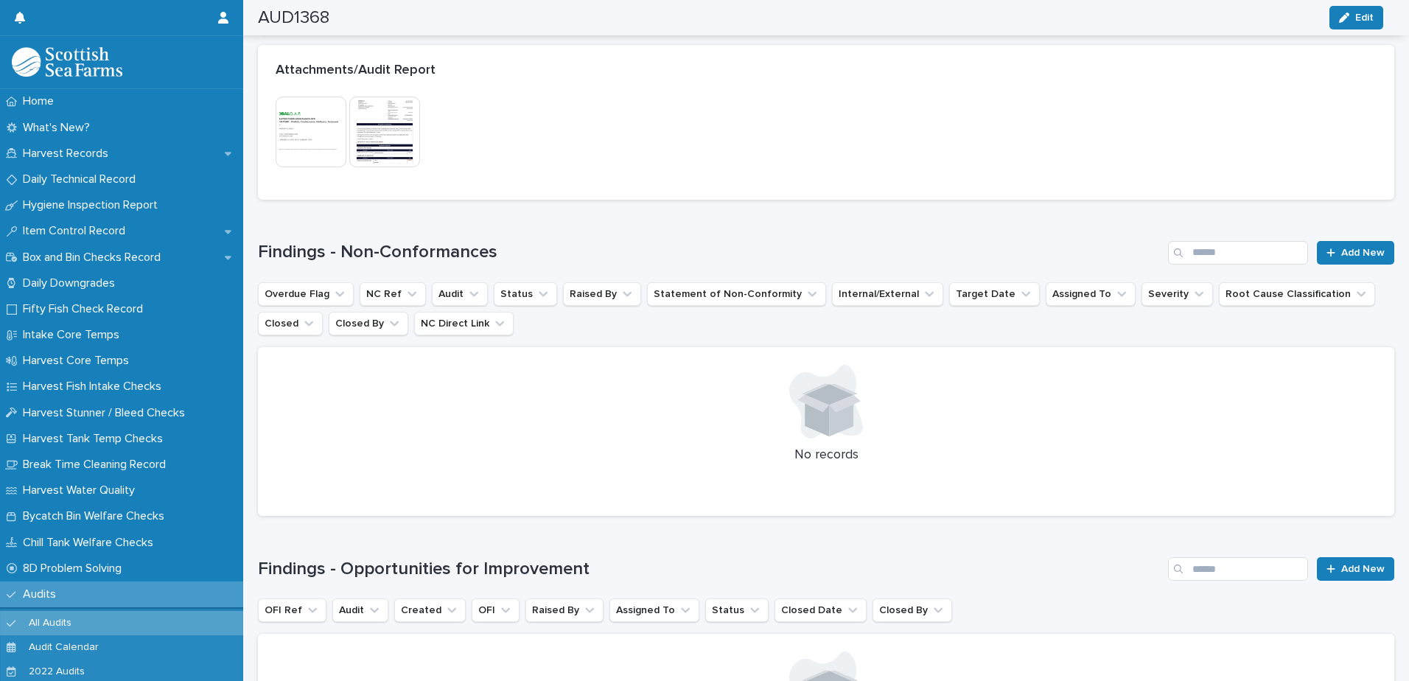
scroll to position [1121, 0]
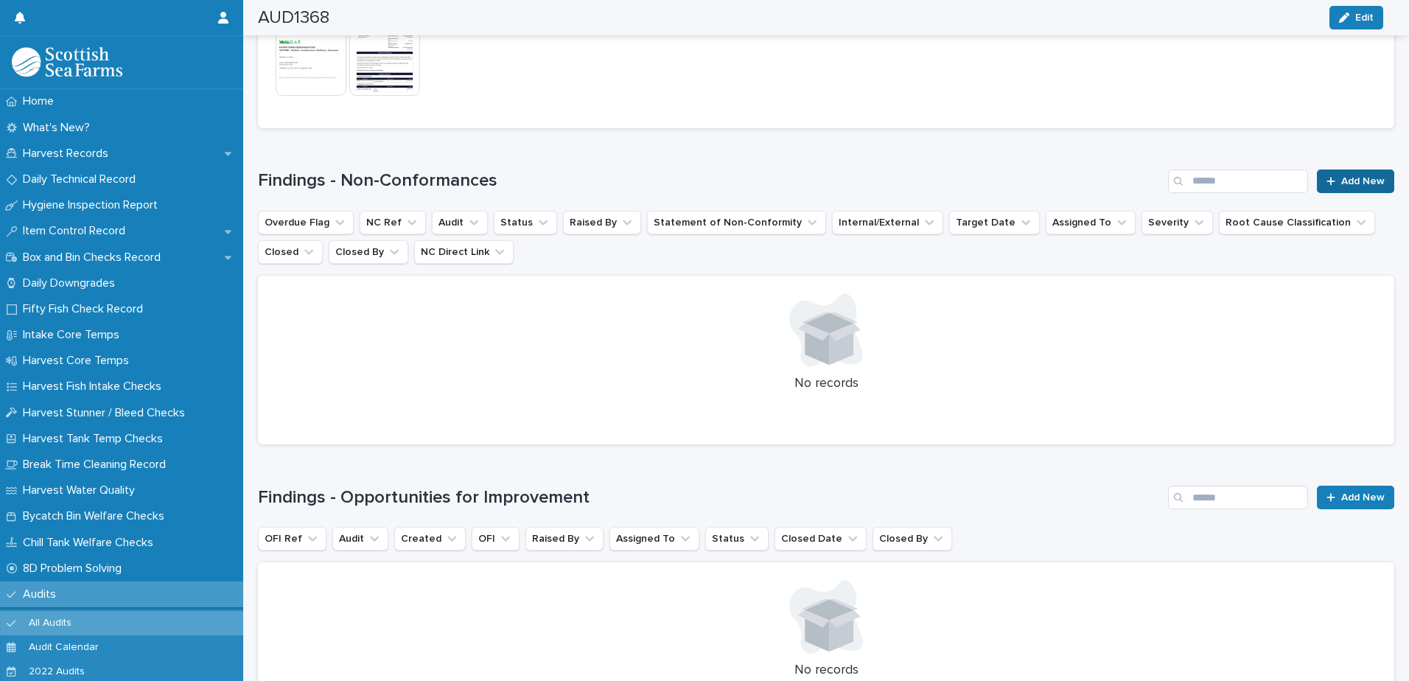
click at [1326, 182] on div at bounding box center [1333, 181] width 15 height 10
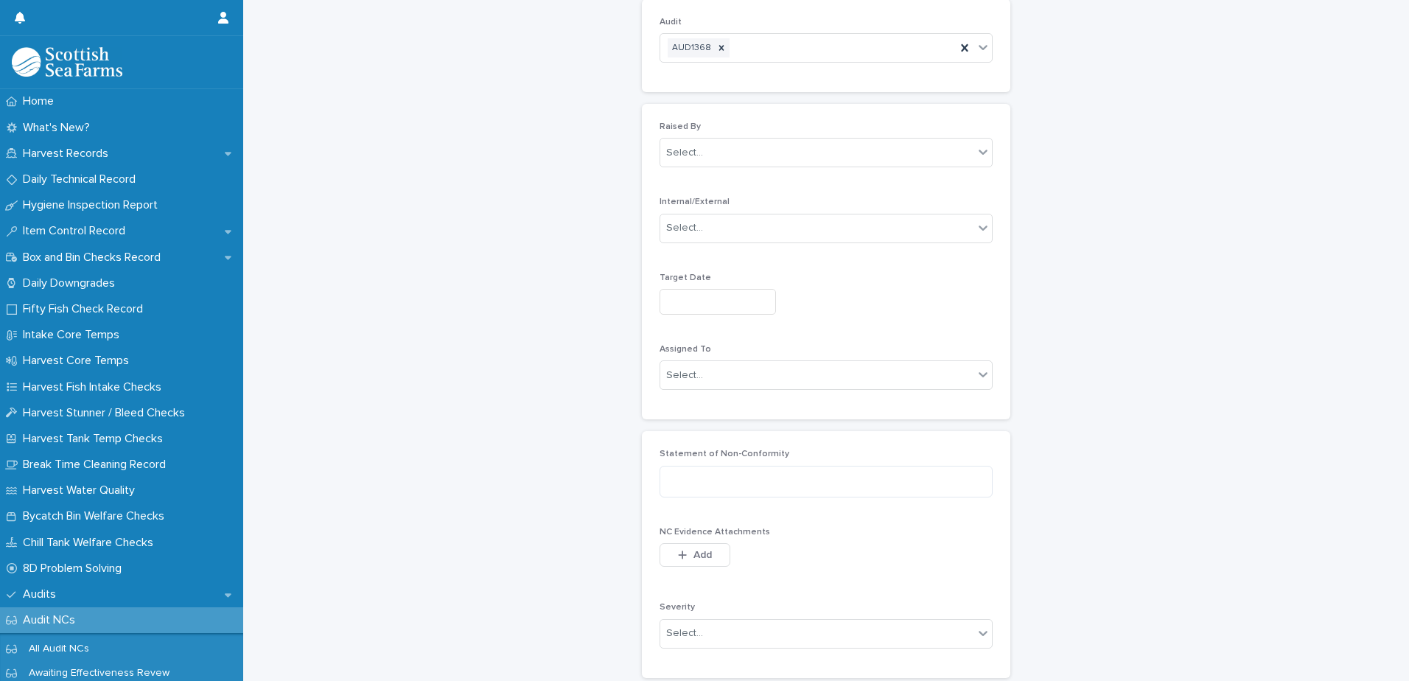
scroll to position [63, 0]
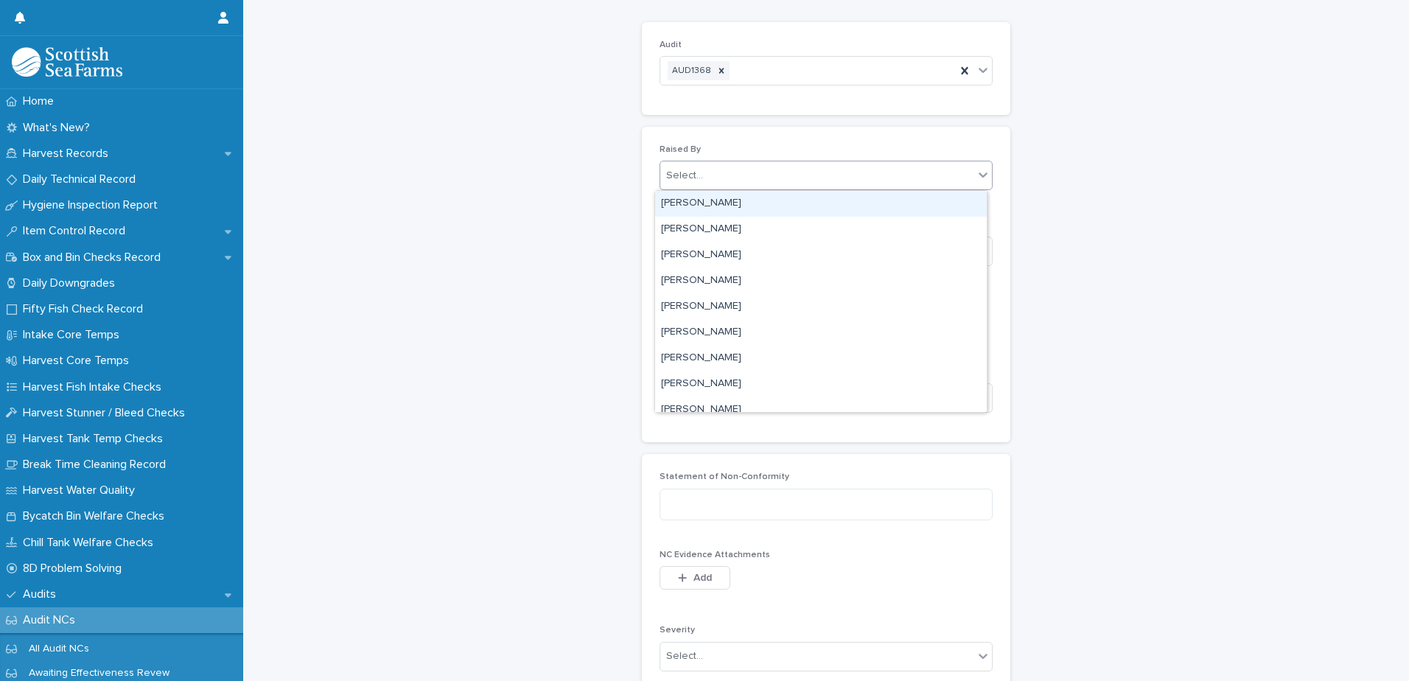
click at [705, 178] on div "Select..." at bounding box center [816, 176] width 313 height 24
click at [708, 167] on div "Select..." at bounding box center [816, 176] width 313 height 24
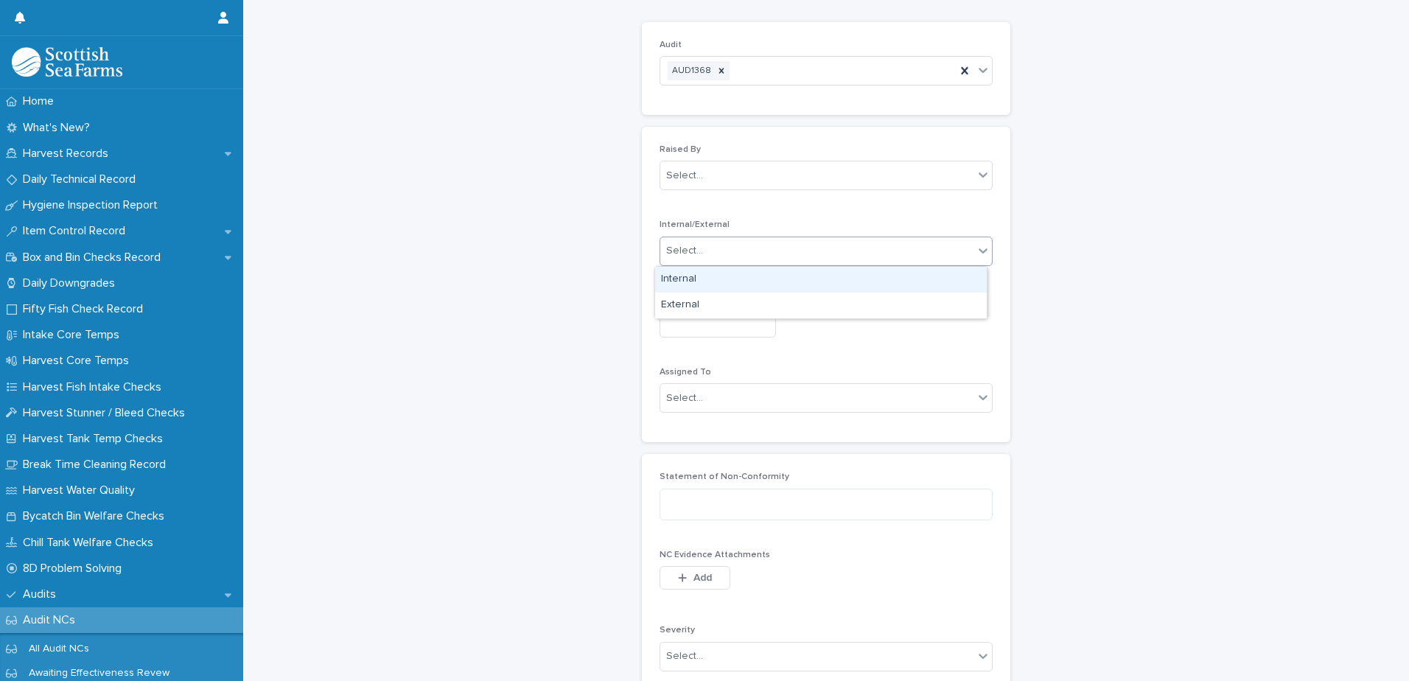
click at [722, 253] on div "Select..." at bounding box center [816, 251] width 313 height 24
click at [707, 305] on div "External" at bounding box center [821, 305] width 332 height 26
click at [703, 315] on input "text" at bounding box center [717, 325] width 116 height 26
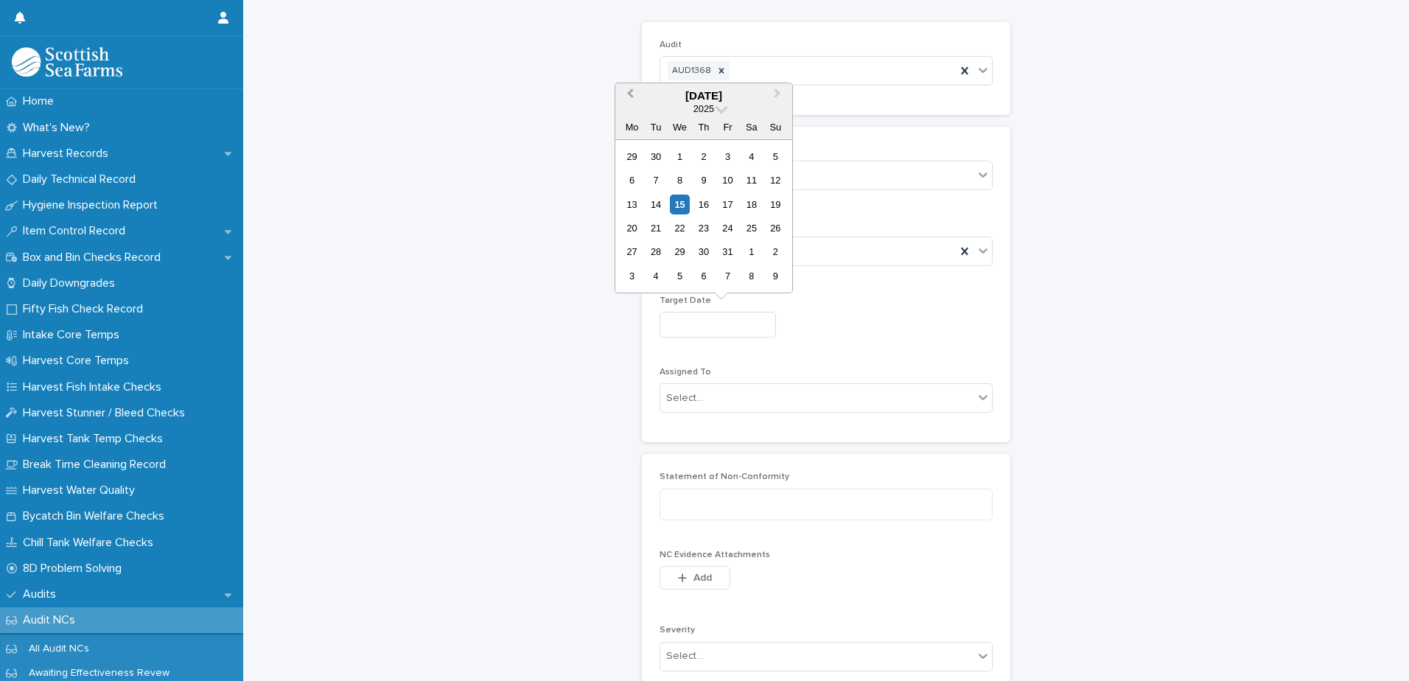
click at [630, 97] on span "Previous Month" at bounding box center [630, 95] width 0 height 20
click at [729, 163] on div "5" at bounding box center [728, 157] width 20 height 20
type input "********"
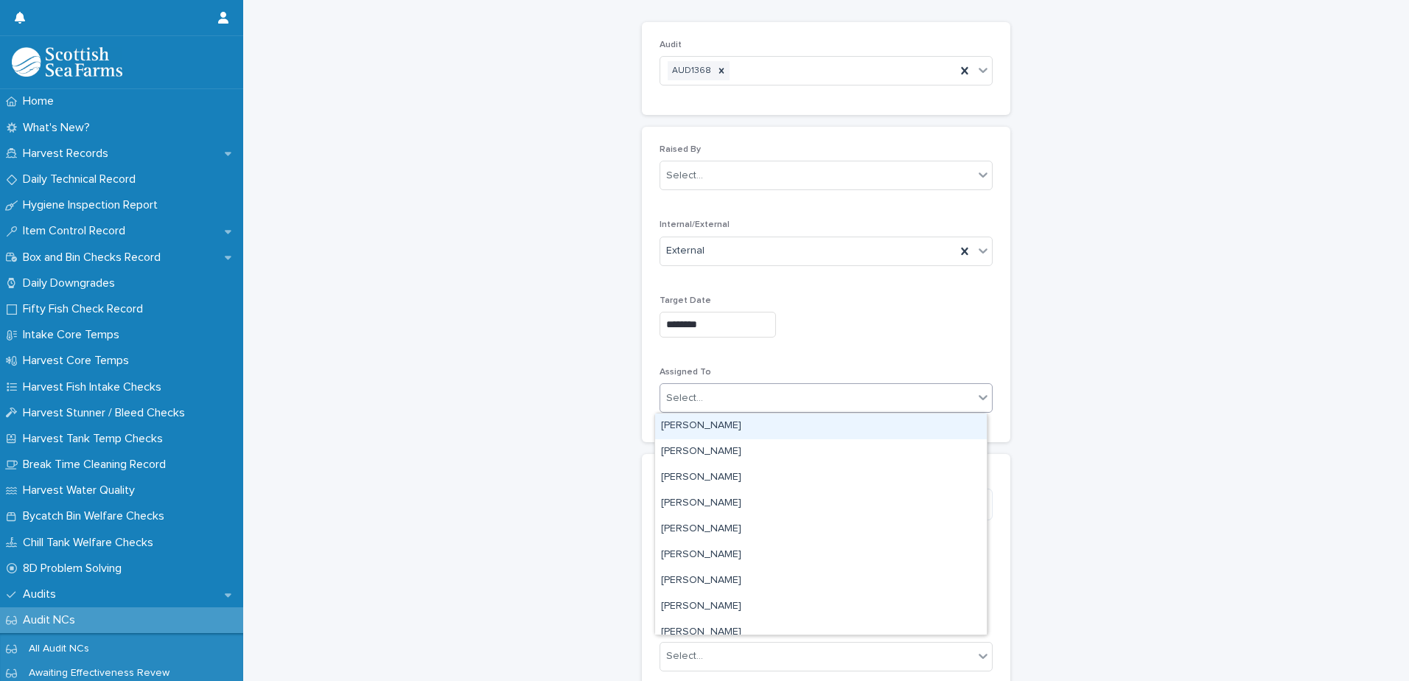
click at [686, 402] on div "Select..." at bounding box center [684, 397] width 37 height 15
type input "*"
type input "****"
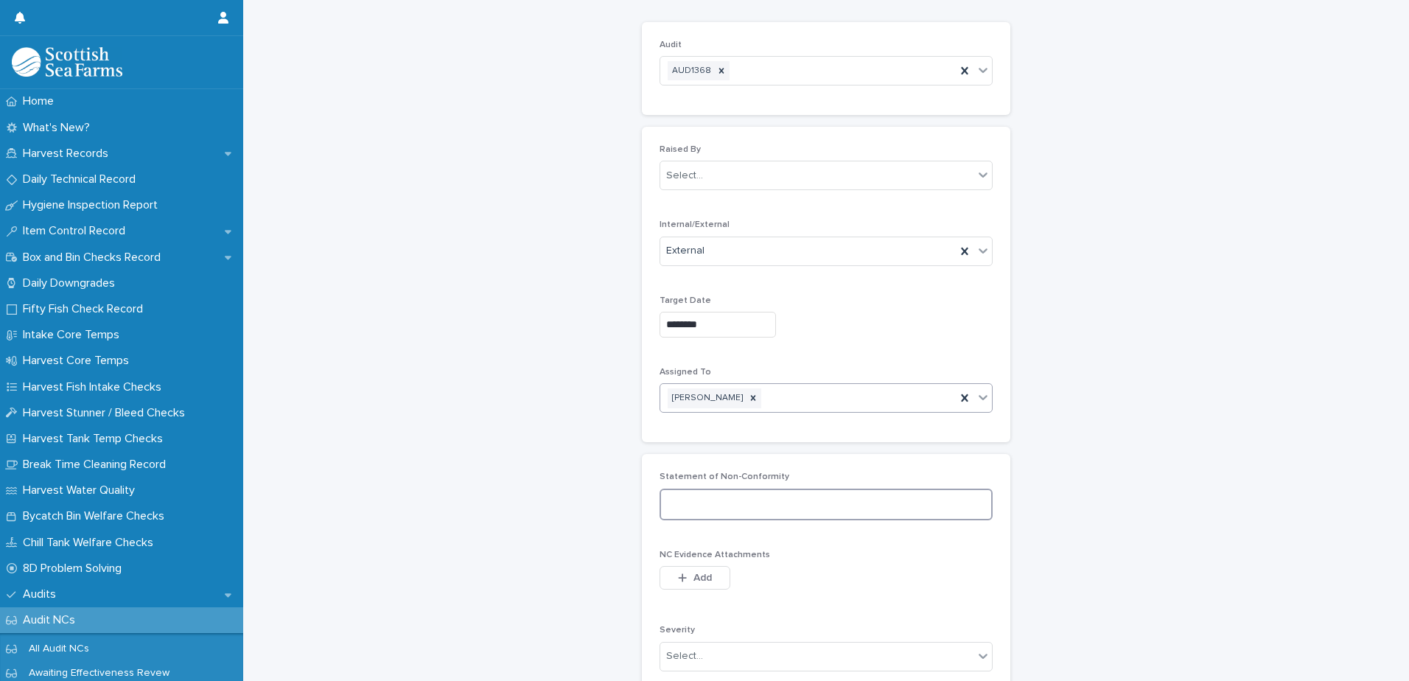
click at [730, 497] on textarea at bounding box center [825, 504] width 333 height 32
paste textarea "**********"
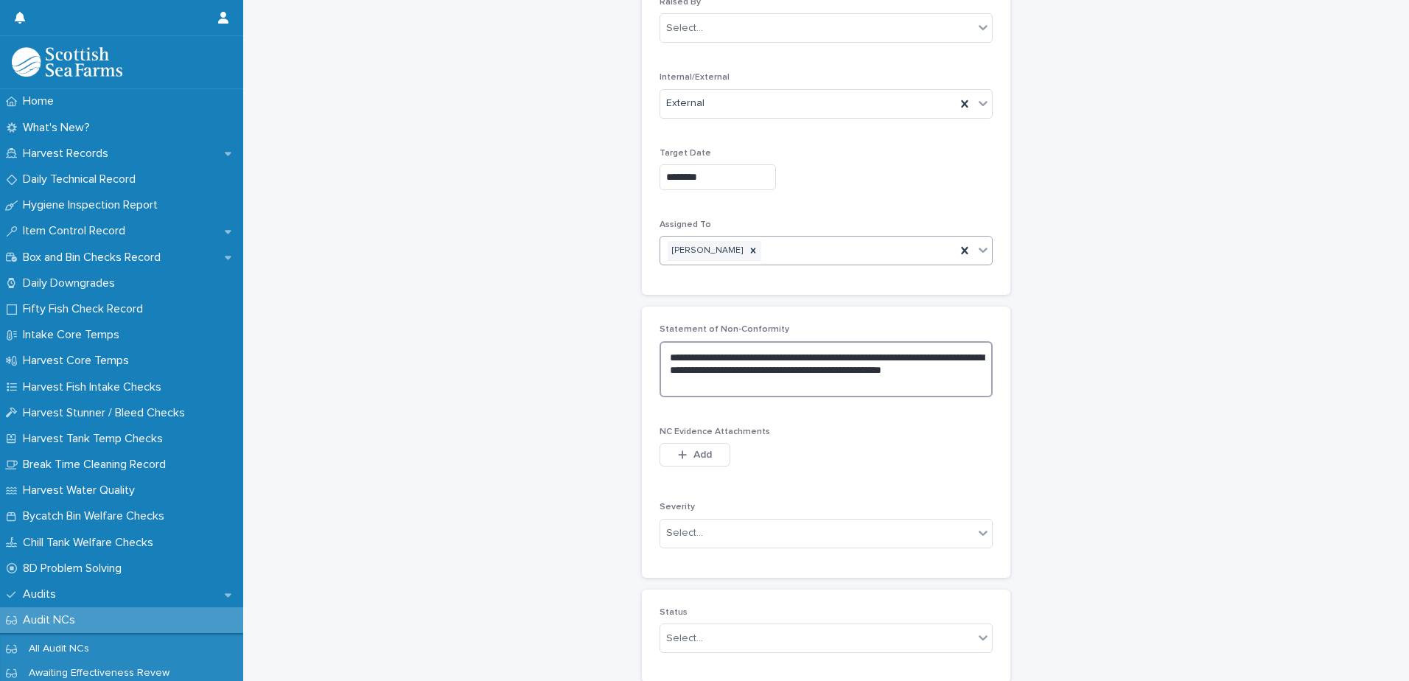
scroll to position [332, 0]
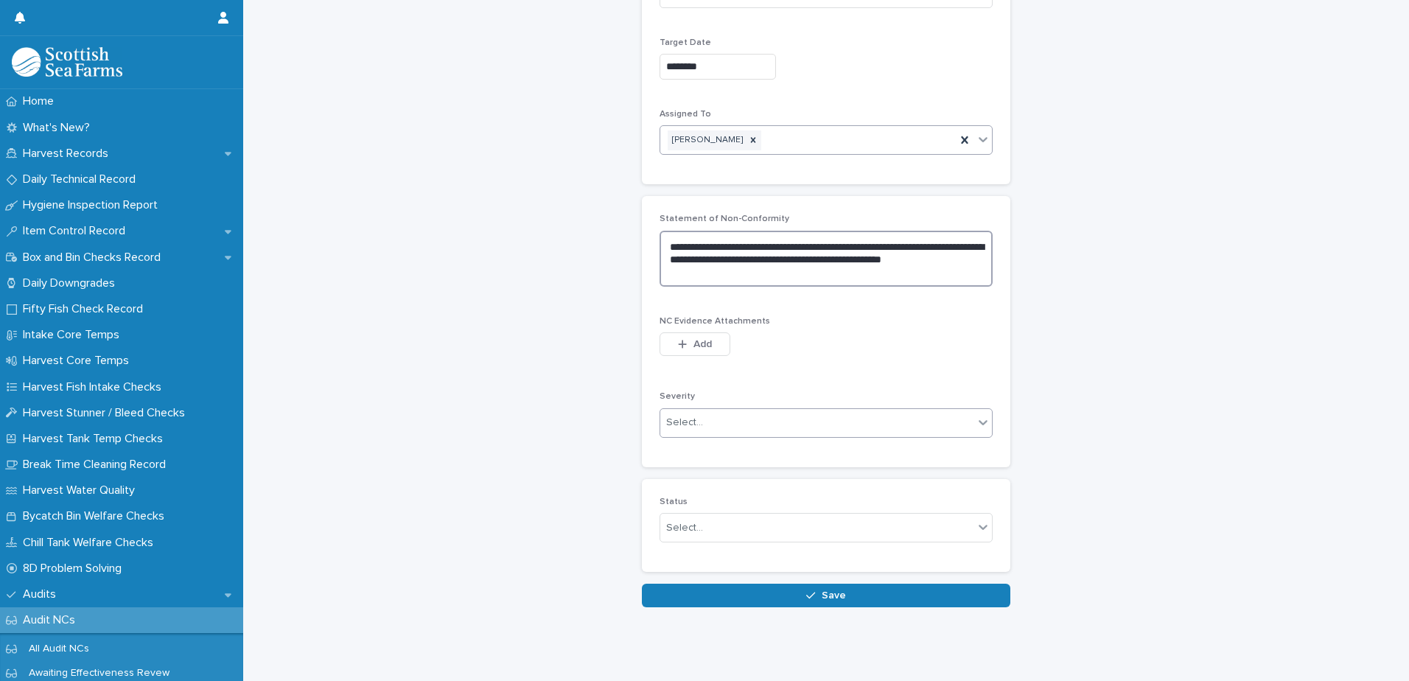
type textarea "**********"
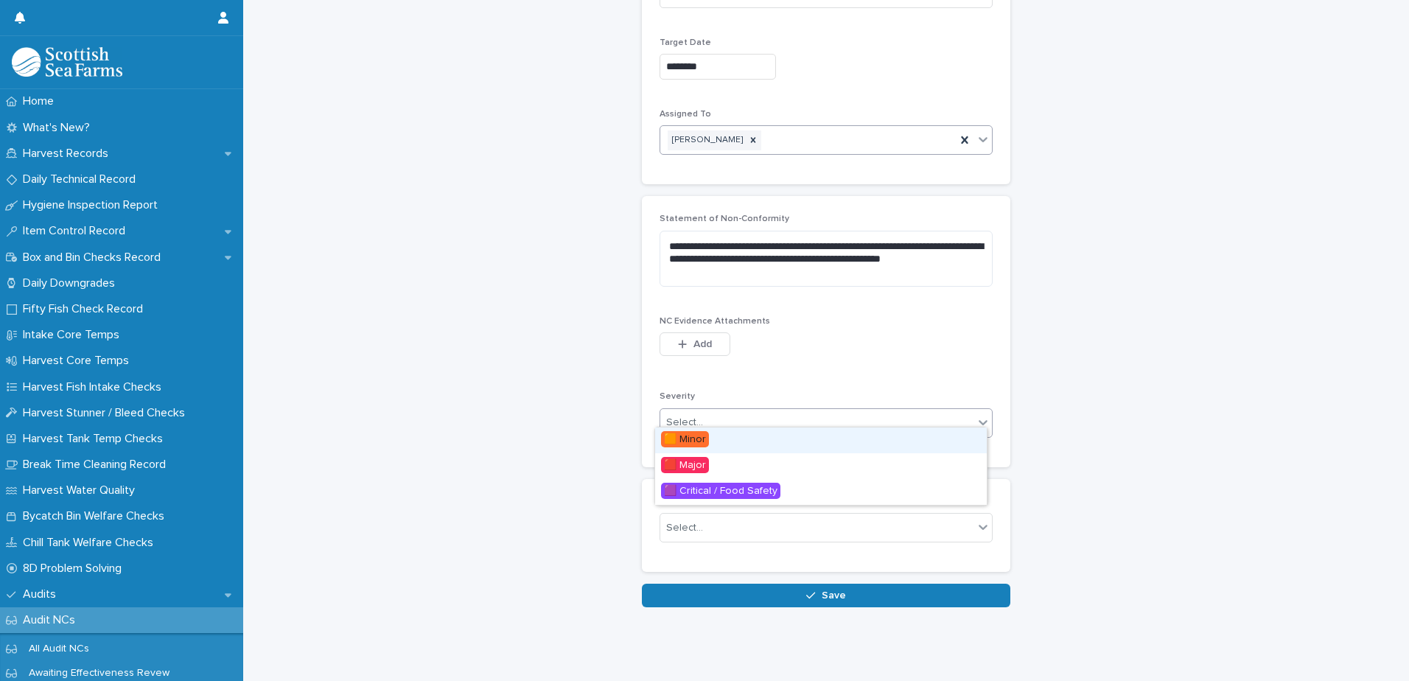
click at [709, 411] on div "Select..." at bounding box center [816, 422] width 313 height 24
click at [710, 455] on div "🟥 Major" at bounding box center [821, 466] width 332 height 26
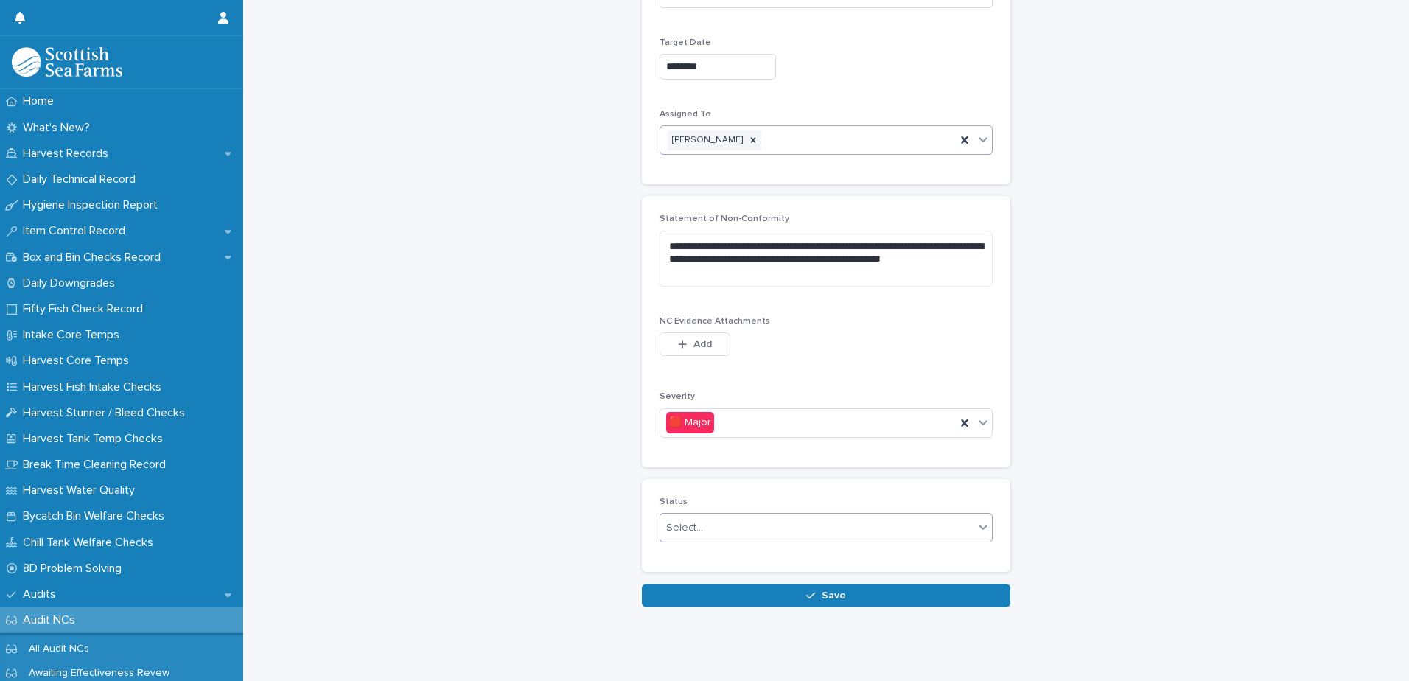
click at [775, 516] on div "Select..." at bounding box center [816, 528] width 313 height 24
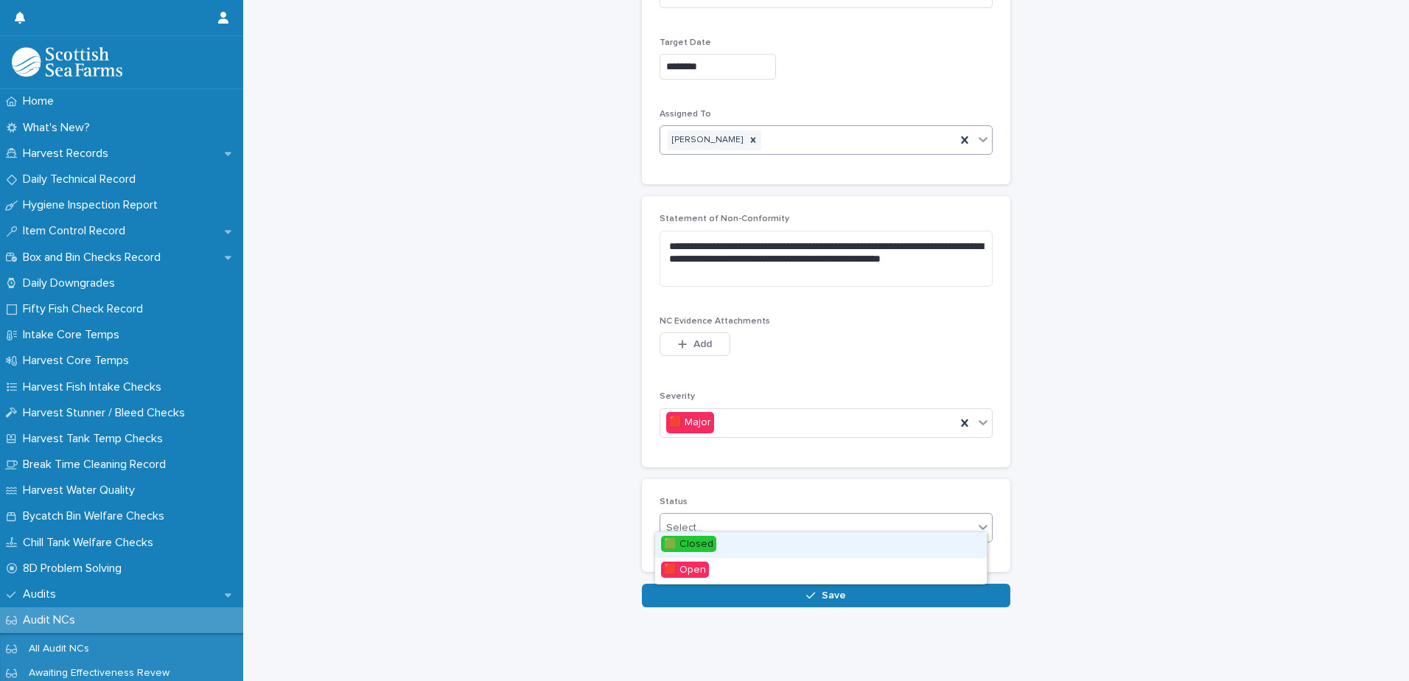
click at [765, 542] on div "🟩 Closed" at bounding box center [821, 545] width 332 height 26
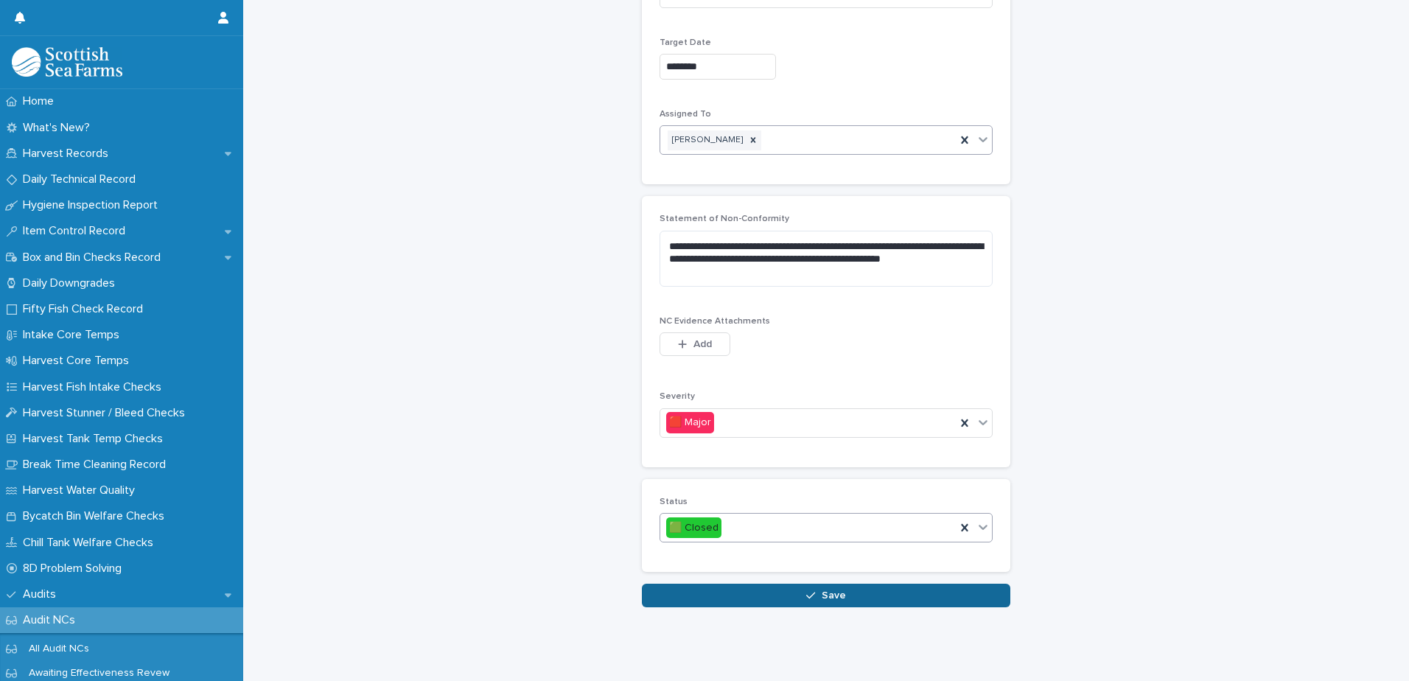
click at [795, 586] on button "Save" at bounding box center [826, 596] width 368 height 24
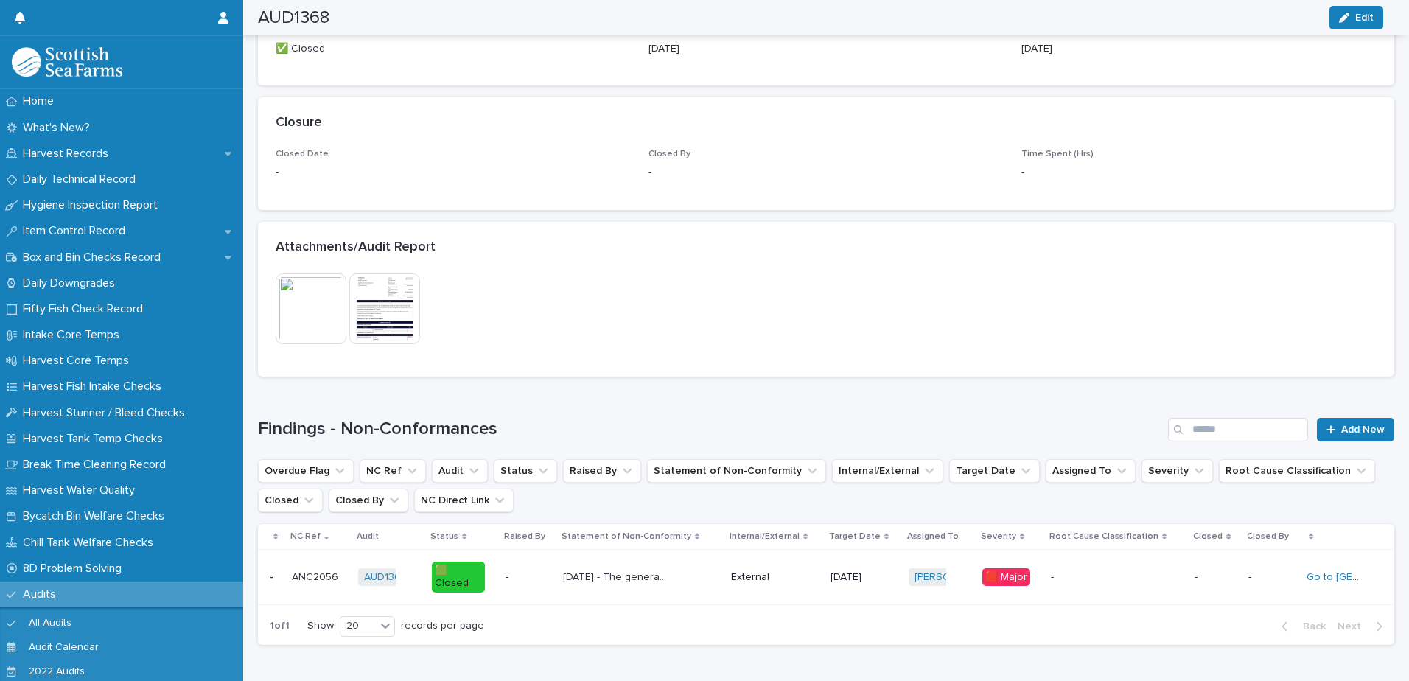
scroll to position [1093, 0]
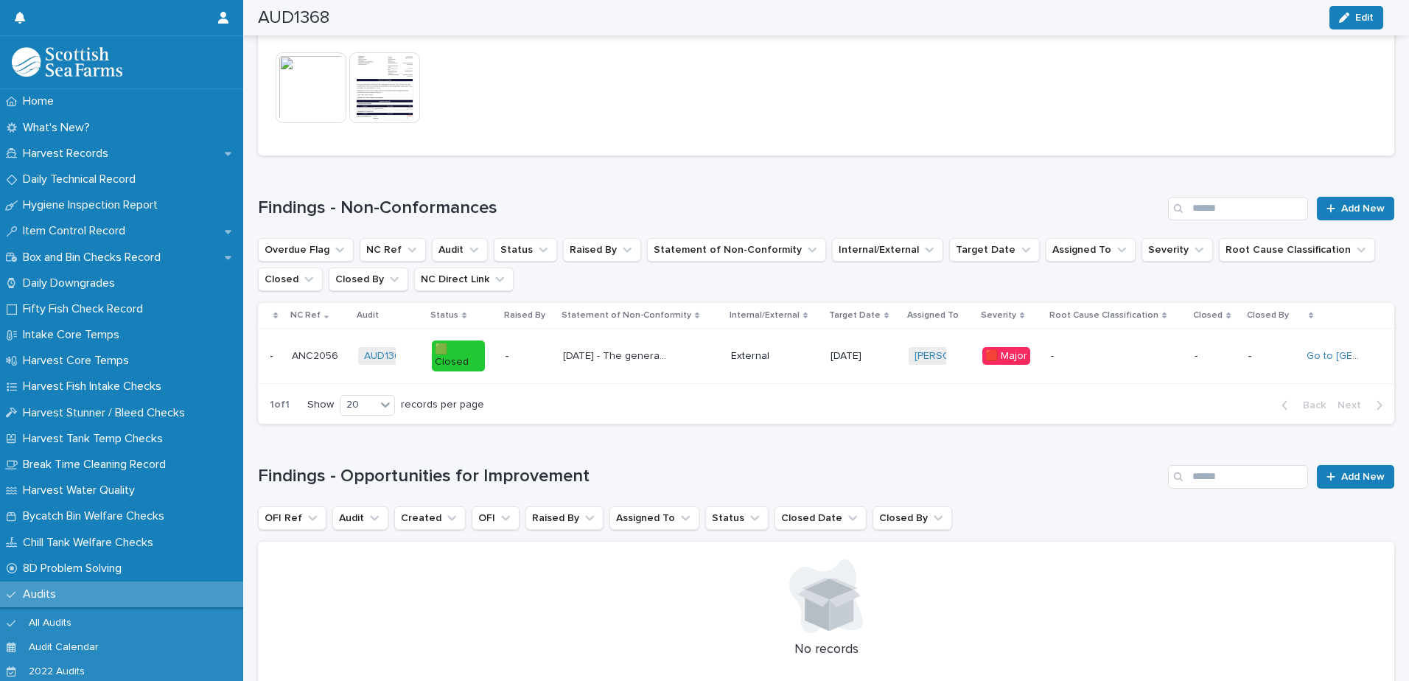
click at [1127, 355] on div "-" at bounding box center [1117, 356] width 133 height 24
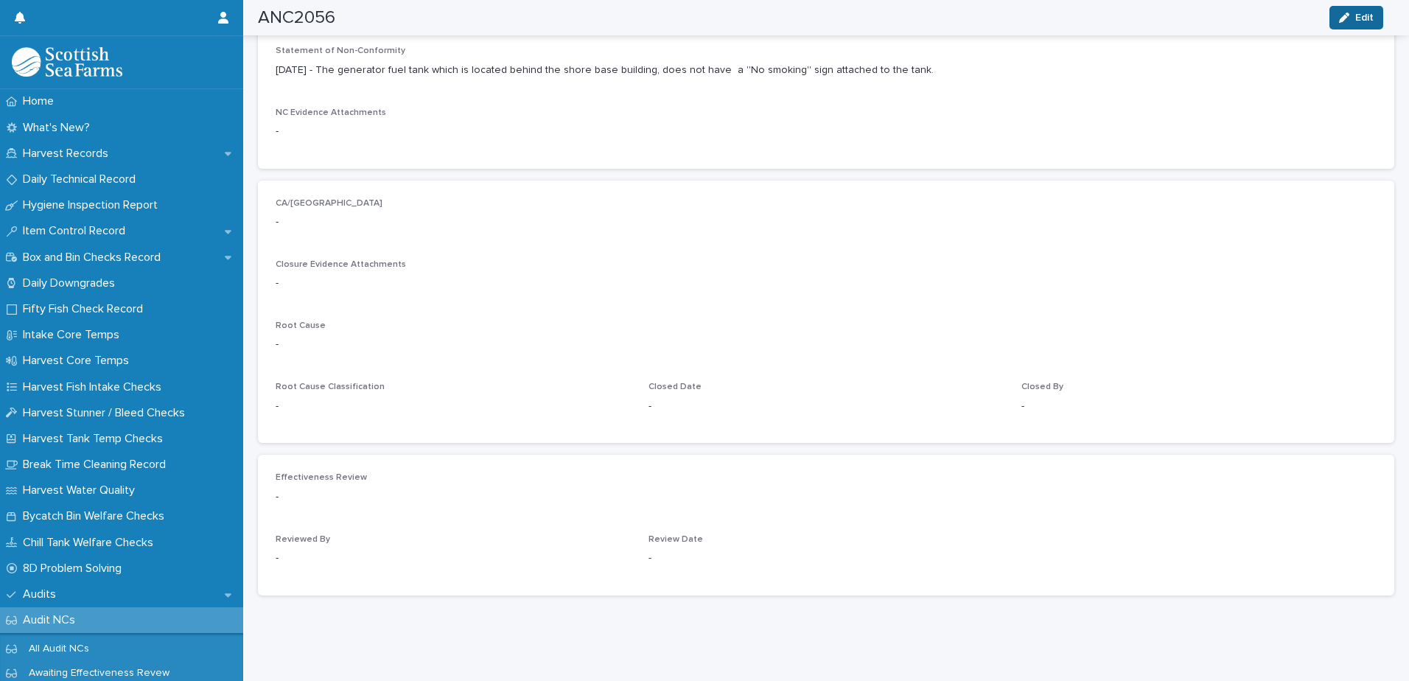
click at [1369, 15] on span "Edit" at bounding box center [1364, 18] width 18 height 10
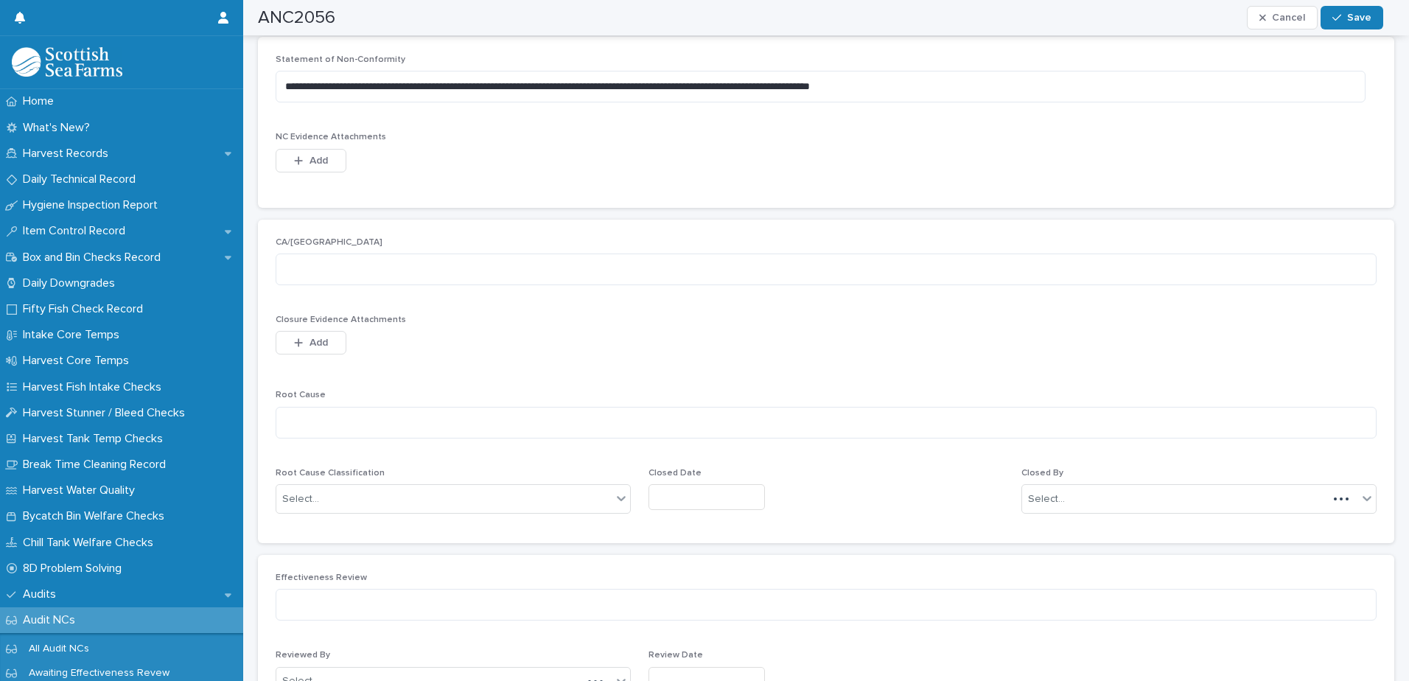
scroll to position [616, 0]
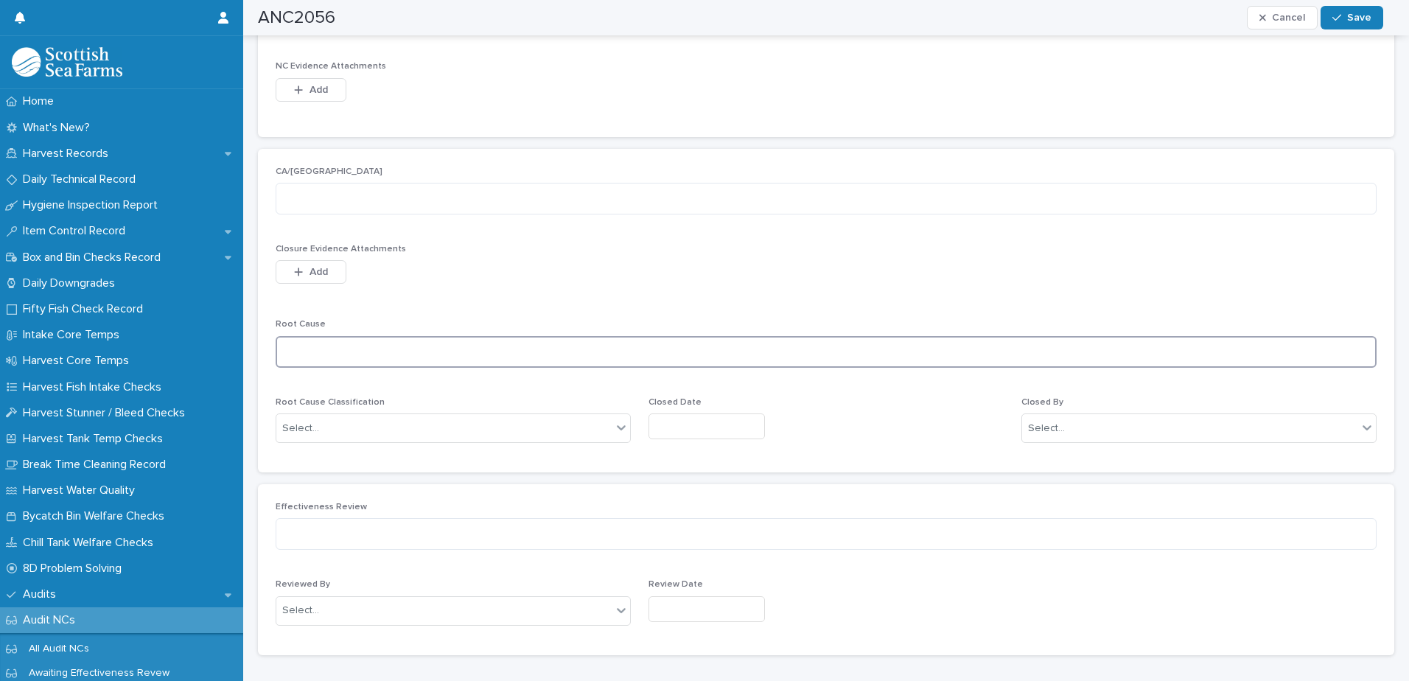
click at [338, 350] on textarea at bounding box center [826, 352] width 1101 height 32
paste textarea "**********"
type textarea "**********"
click at [368, 195] on textarea at bounding box center [826, 199] width 1101 height 32
type textarea "**********"
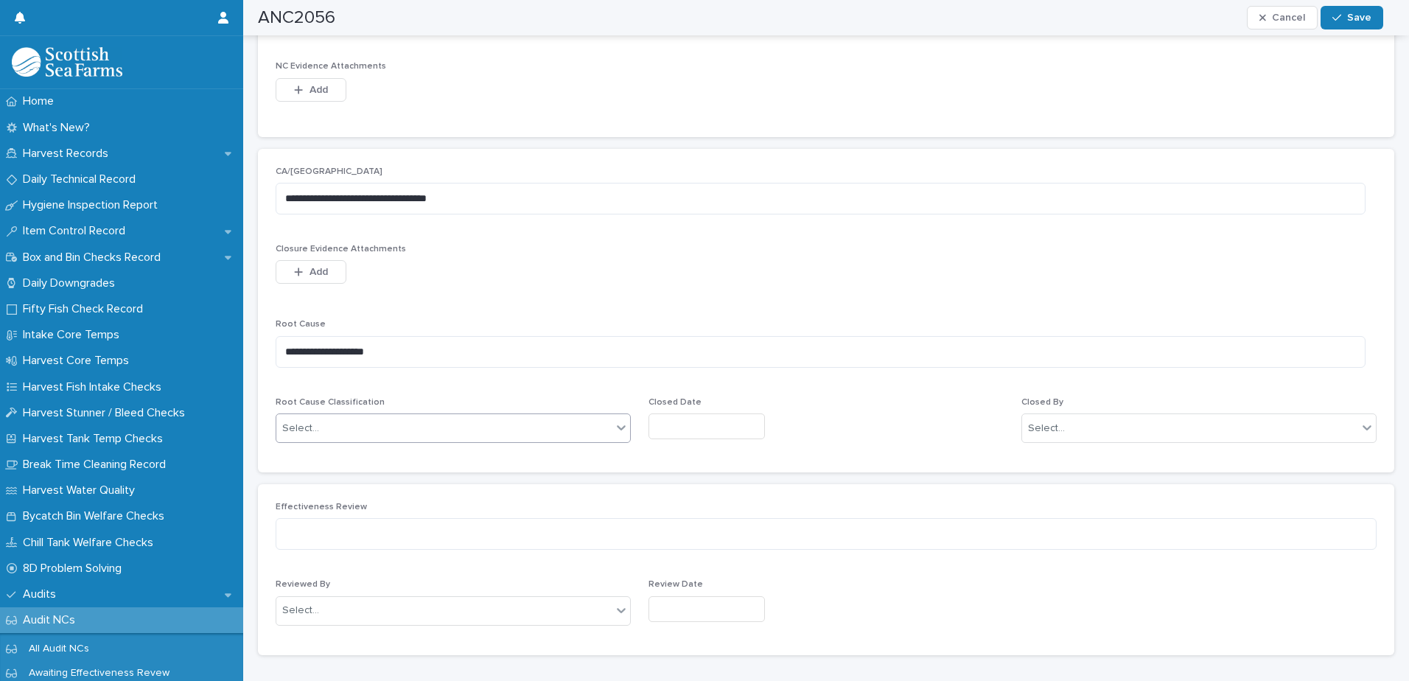
click at [460, 432] on div "Select..." at bounding box center [443, 428] width 335 height 24
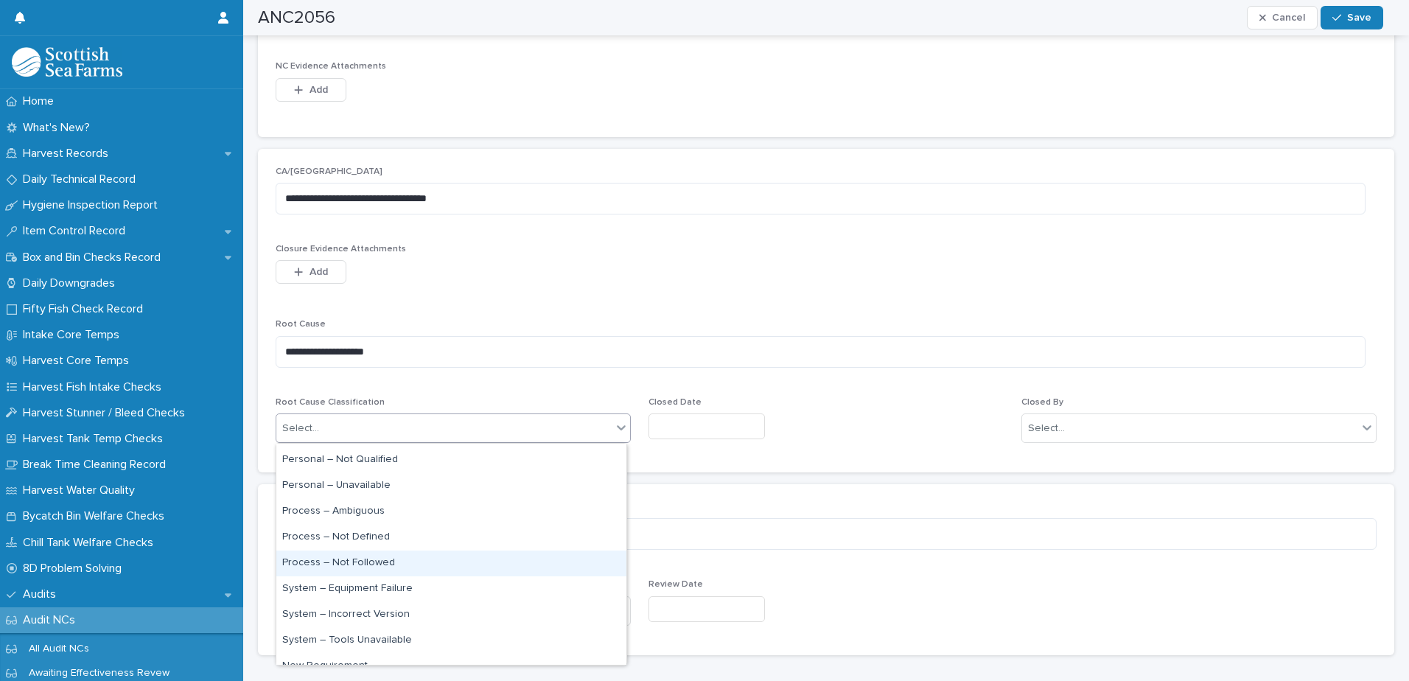
scroll to position [88, 0]
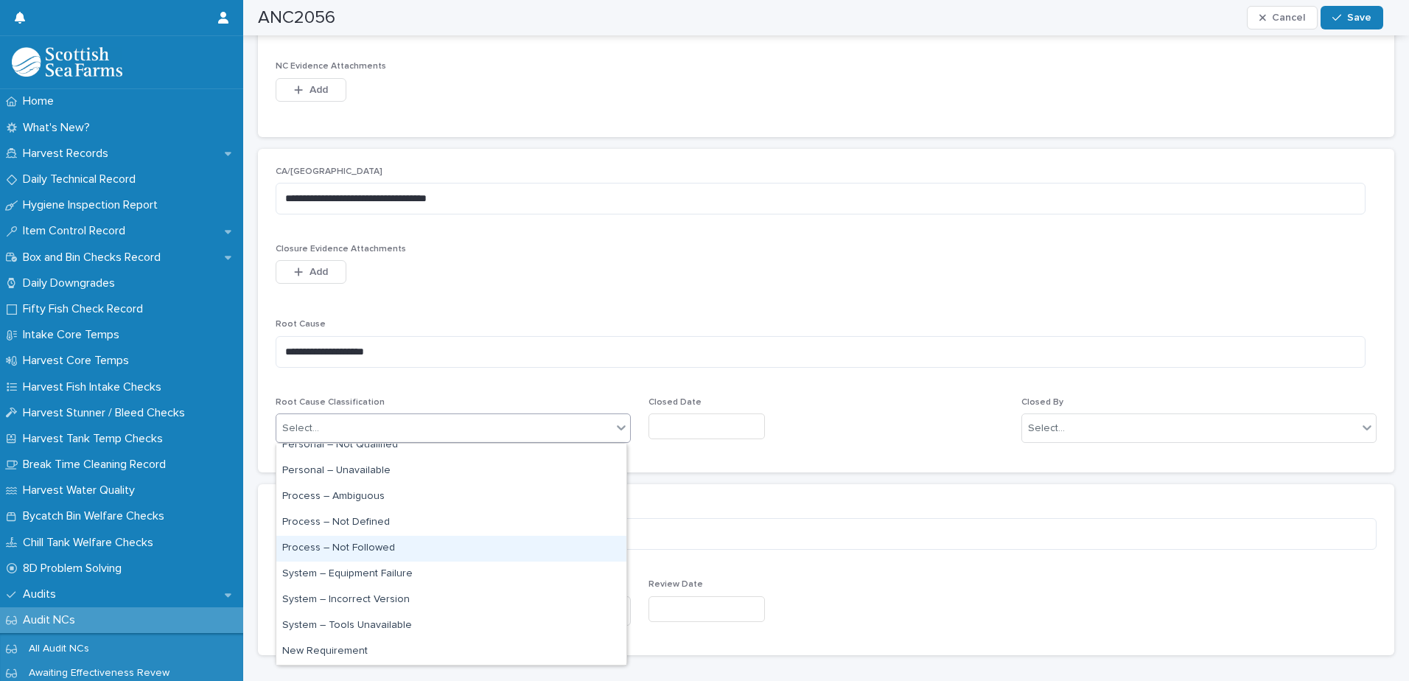
click at [503, 545] on div "Process – Not Followed" at bounding box center [451, 549] width 350 height 26
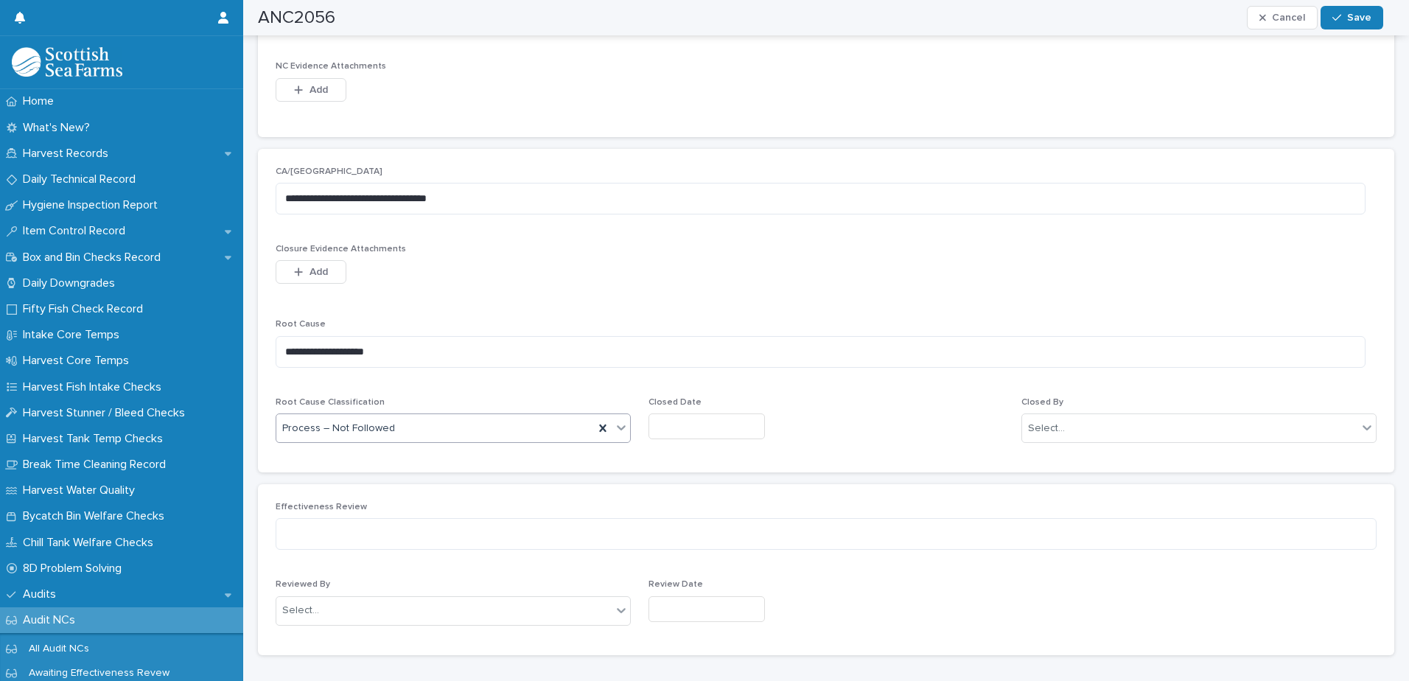
click at [712, 428] on input "text" at bounding box center [706, 426] width 116 height 26
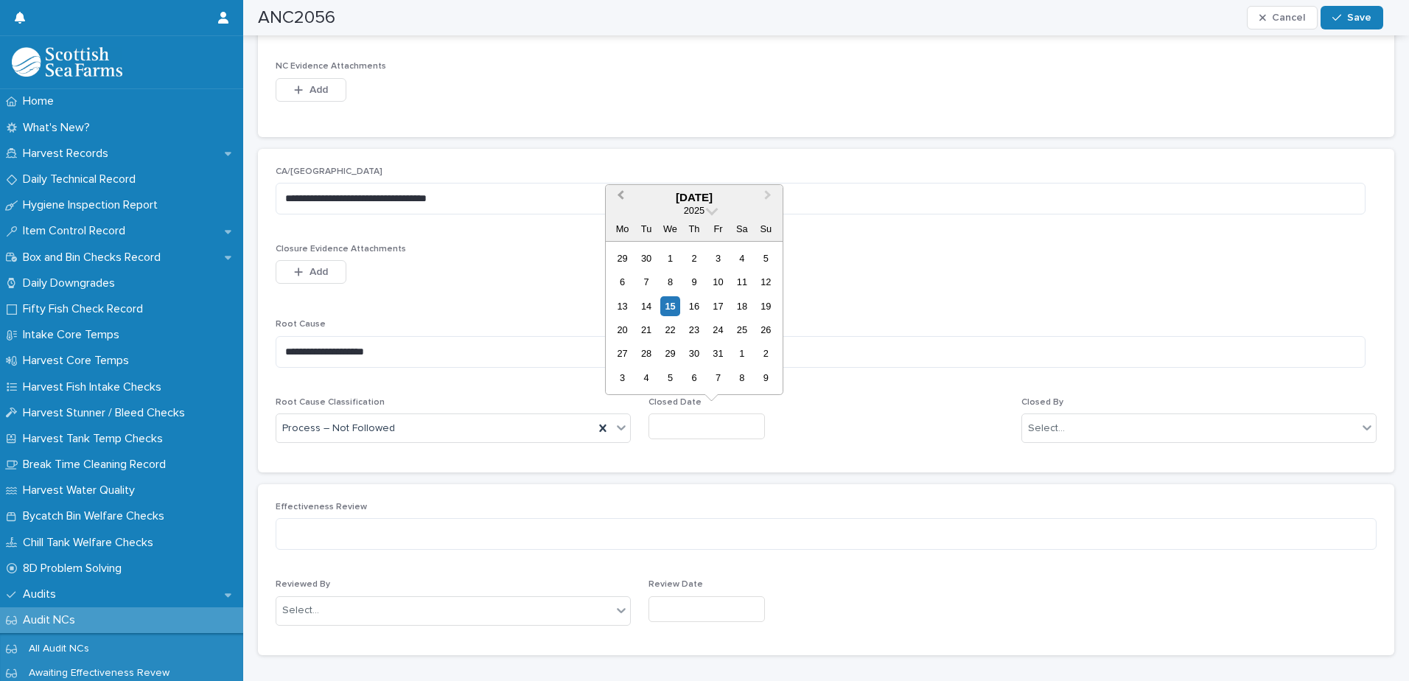
click at [620, 199] on button "Previous Month" at bounding box center [619, 198] width 24 height 24
click at [652, 281] on div "9" at bounding box center [646, 282] width 20 height 20
type input "********"
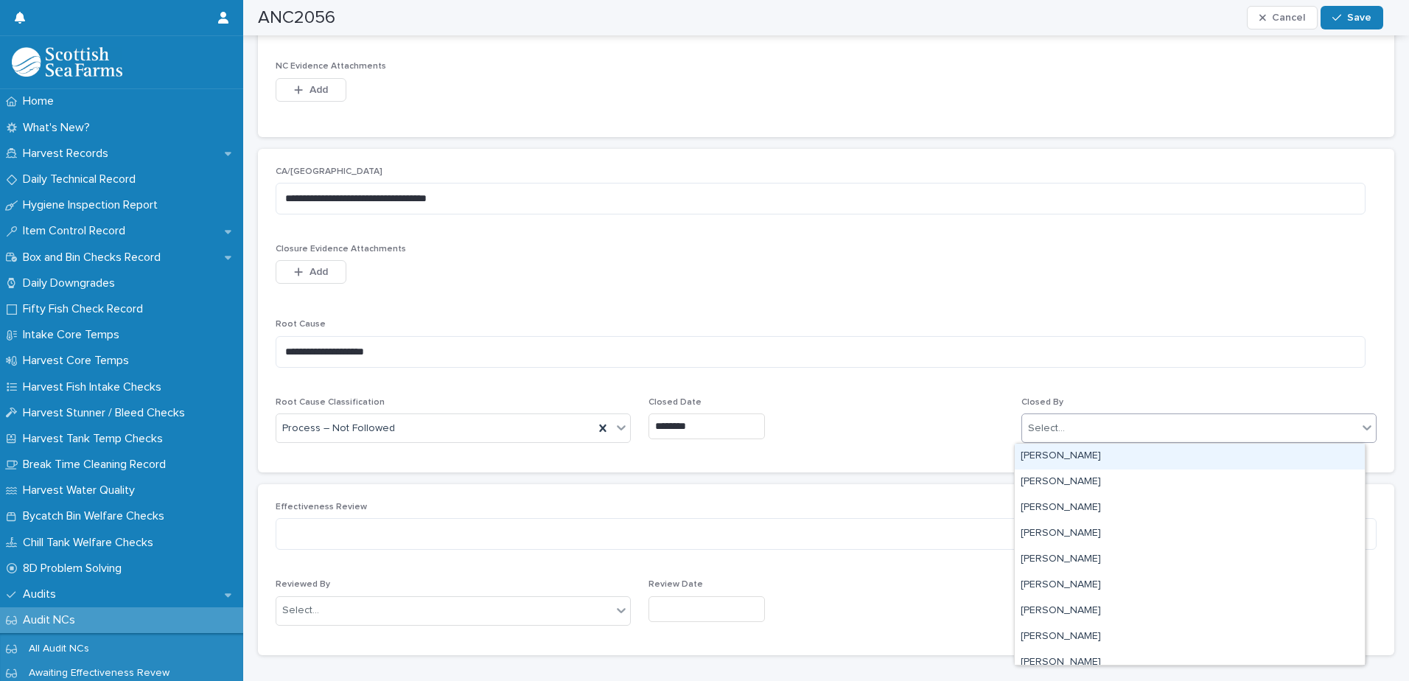
click at [1060, 426] on div "Select..." at bounding box center [1189, 428] width 335 height 24
type input "****"
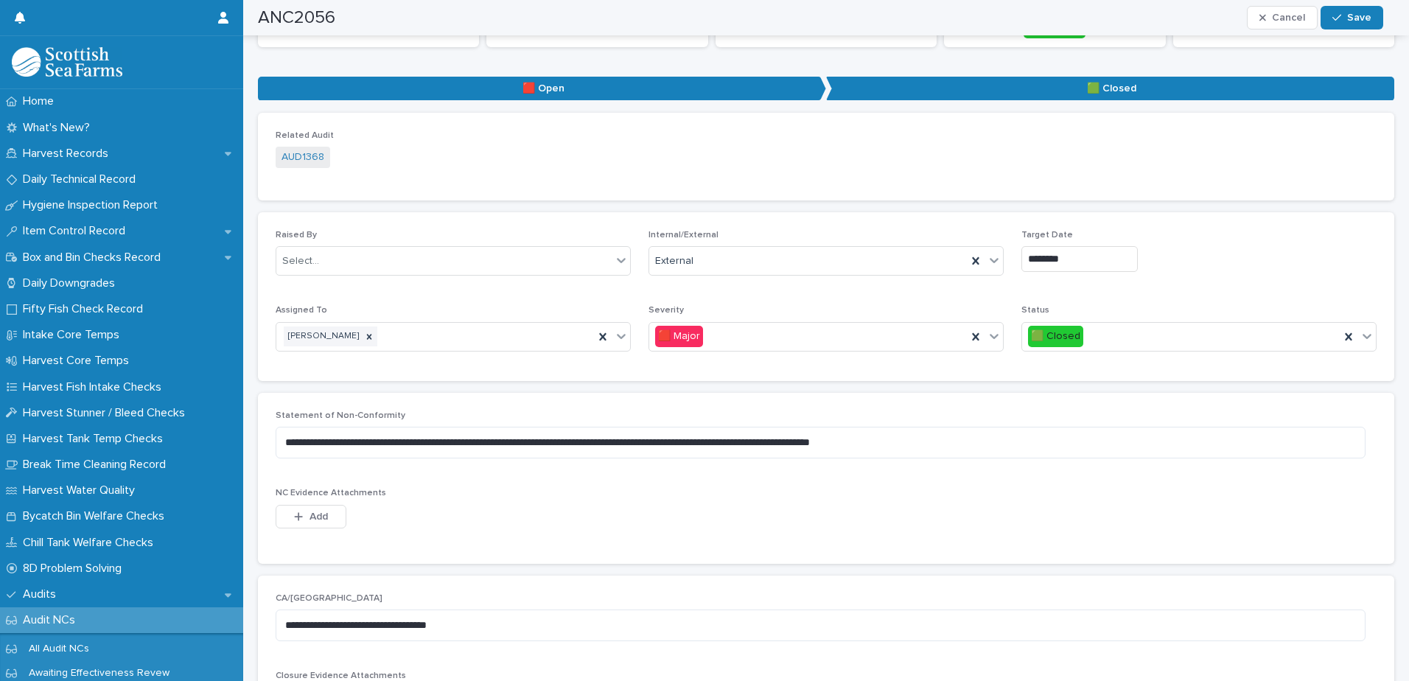
scroll to position [174, 0]
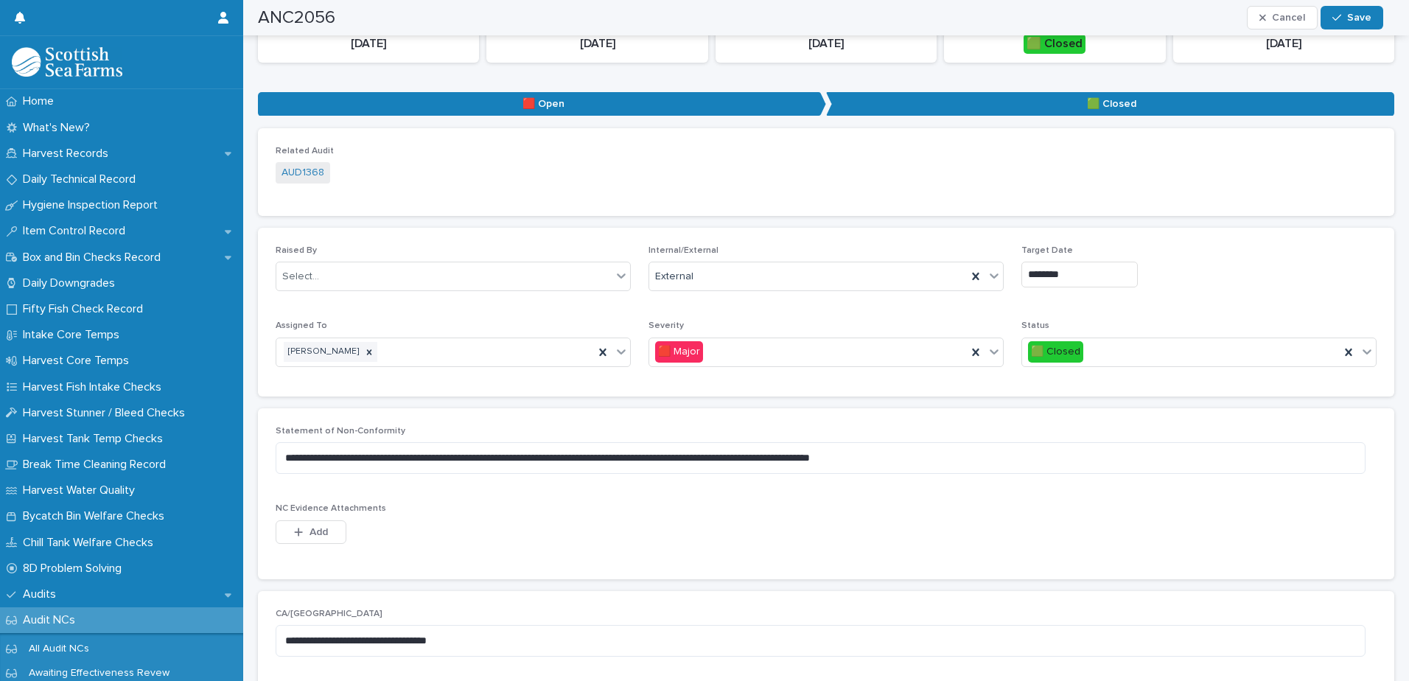
click at [1028, 273] on input "********" at bounding box center [1079, 275] width 116 height 26
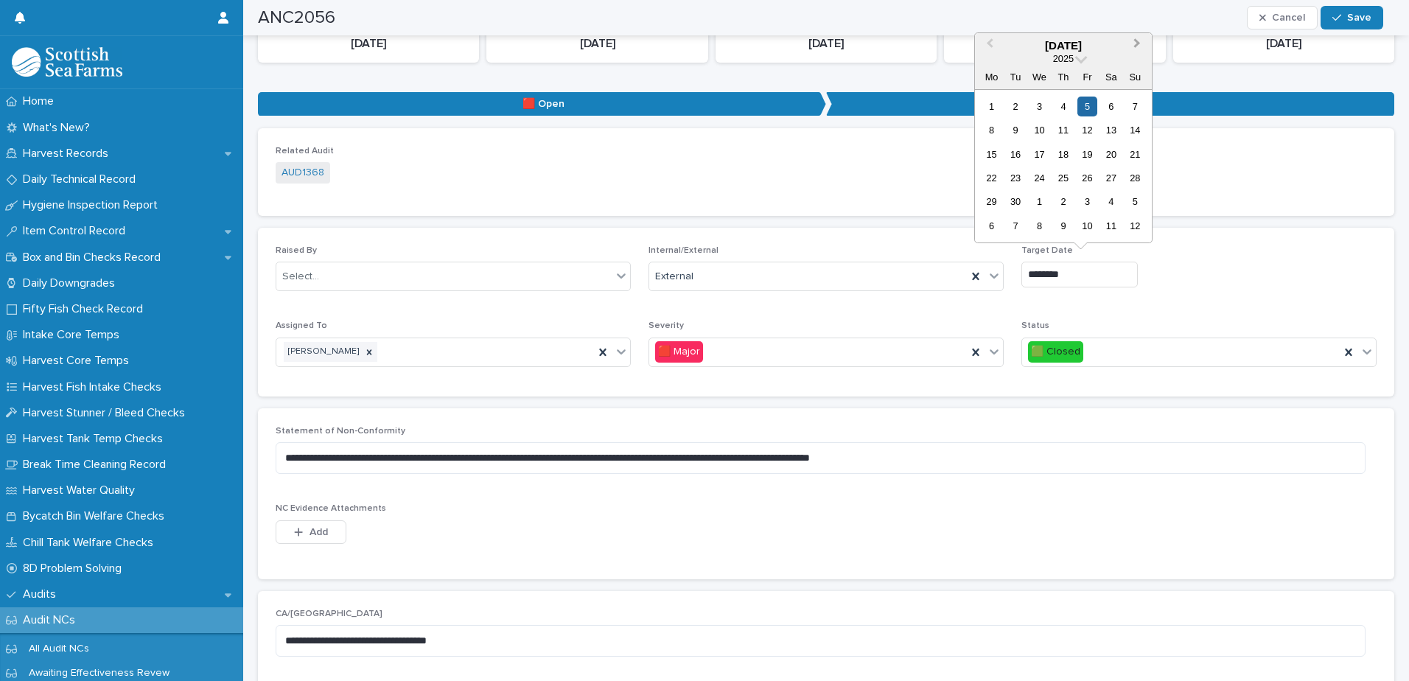
click at [1137, 48] on button "Next Month" at bounding box center [1139, 47] width 24 height 24
click at [1057, 102] on div "2" at bounding box center [1063, 107] width 20 height 20
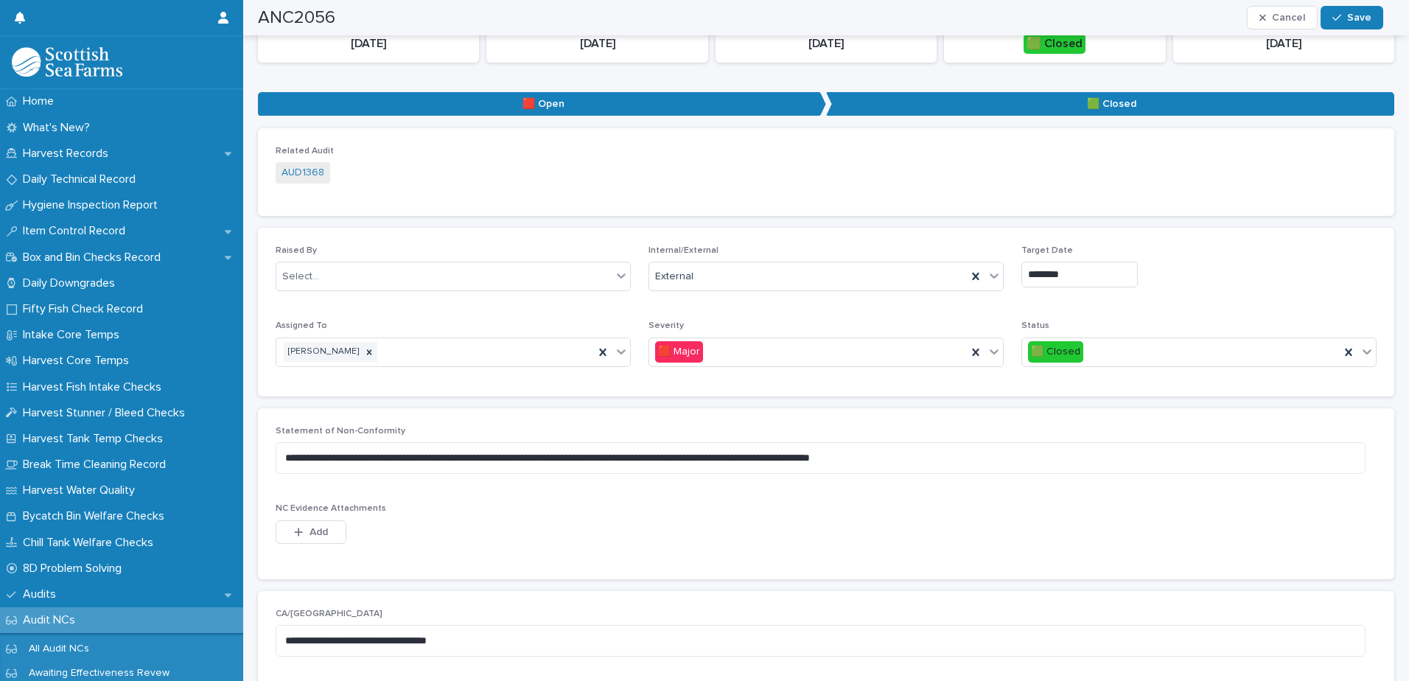
type input "*********"
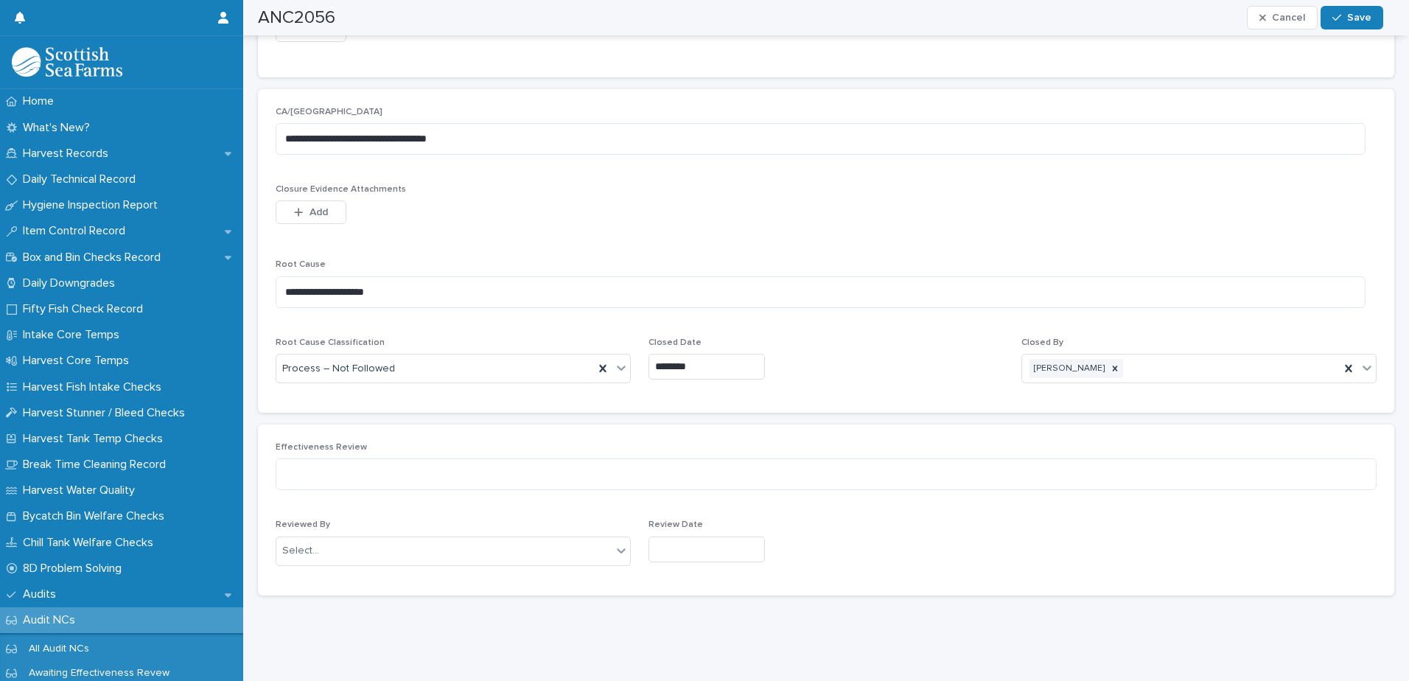
scroll to position [687, 0]
click at [1362, 28] on button "Save" at bounding box center [1351, 18] width 63 height 24
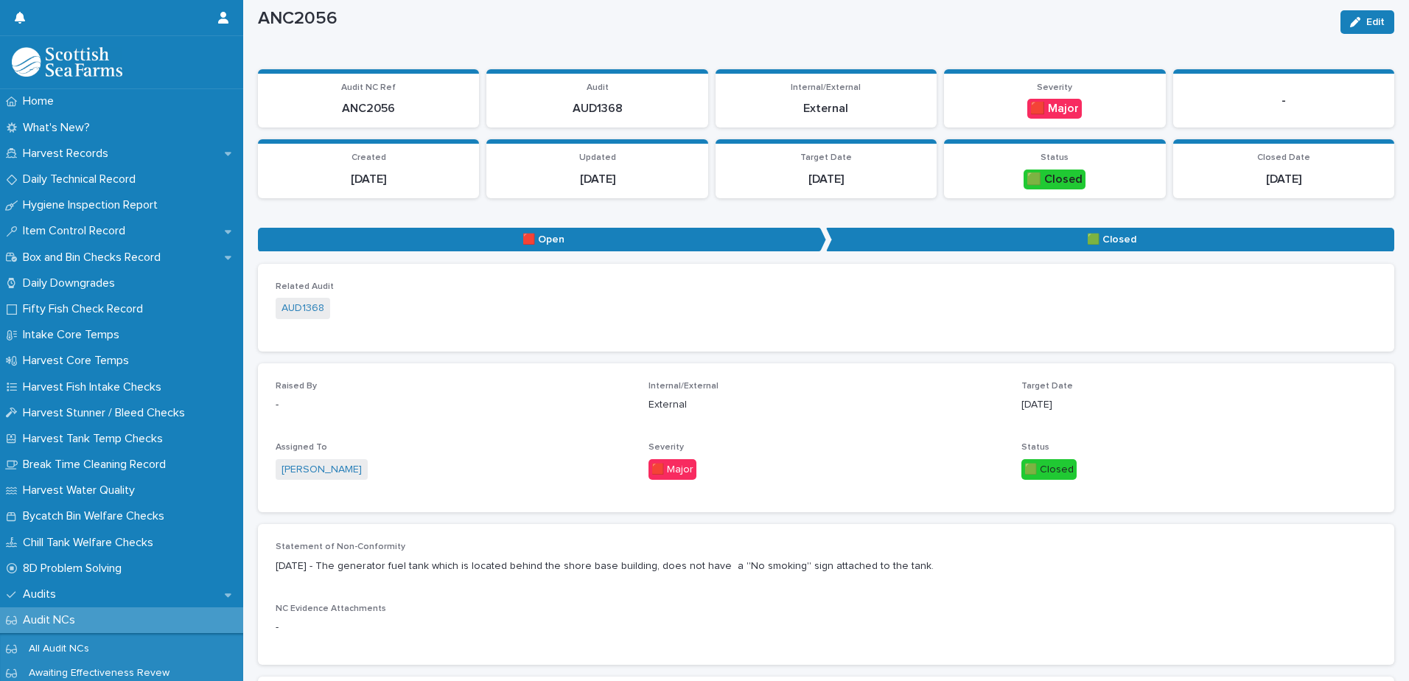
scroll to position [0, 0]
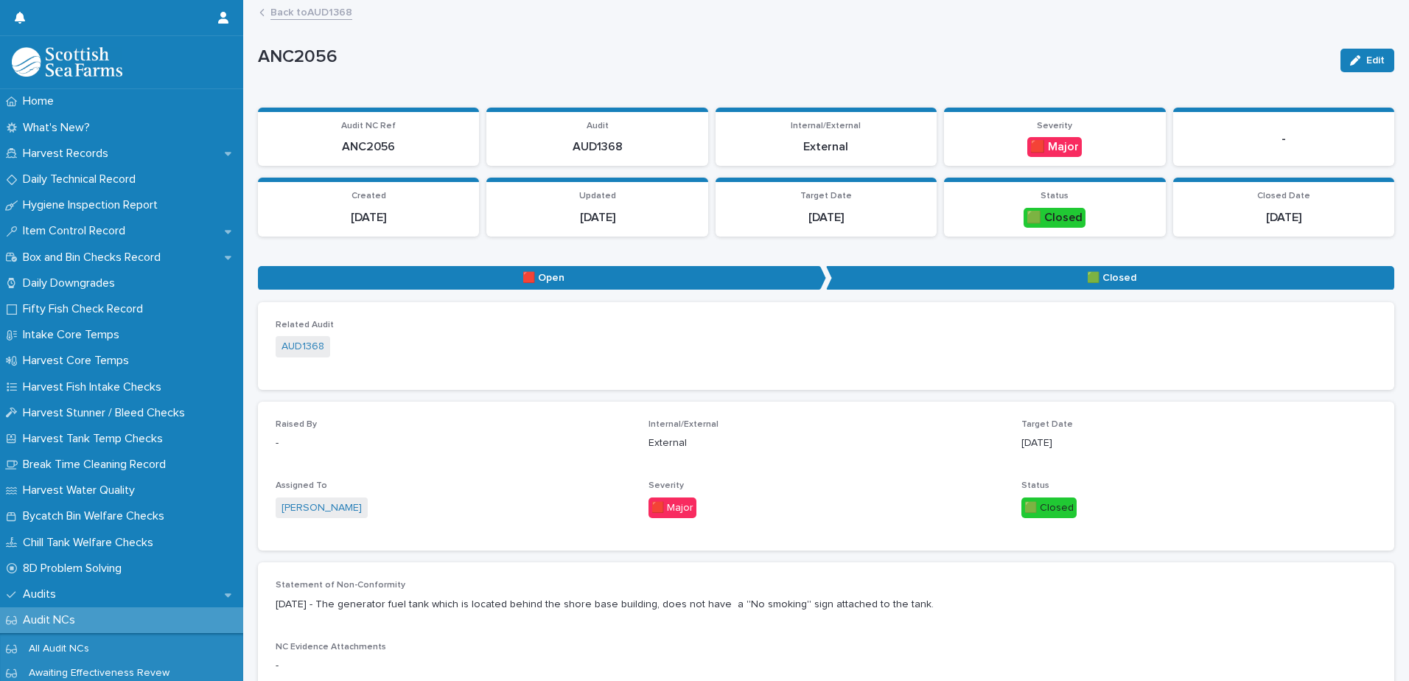
click at [310, 16] on link "Back to AUD1368" at bounding box center [311, 11] width 82 height 17
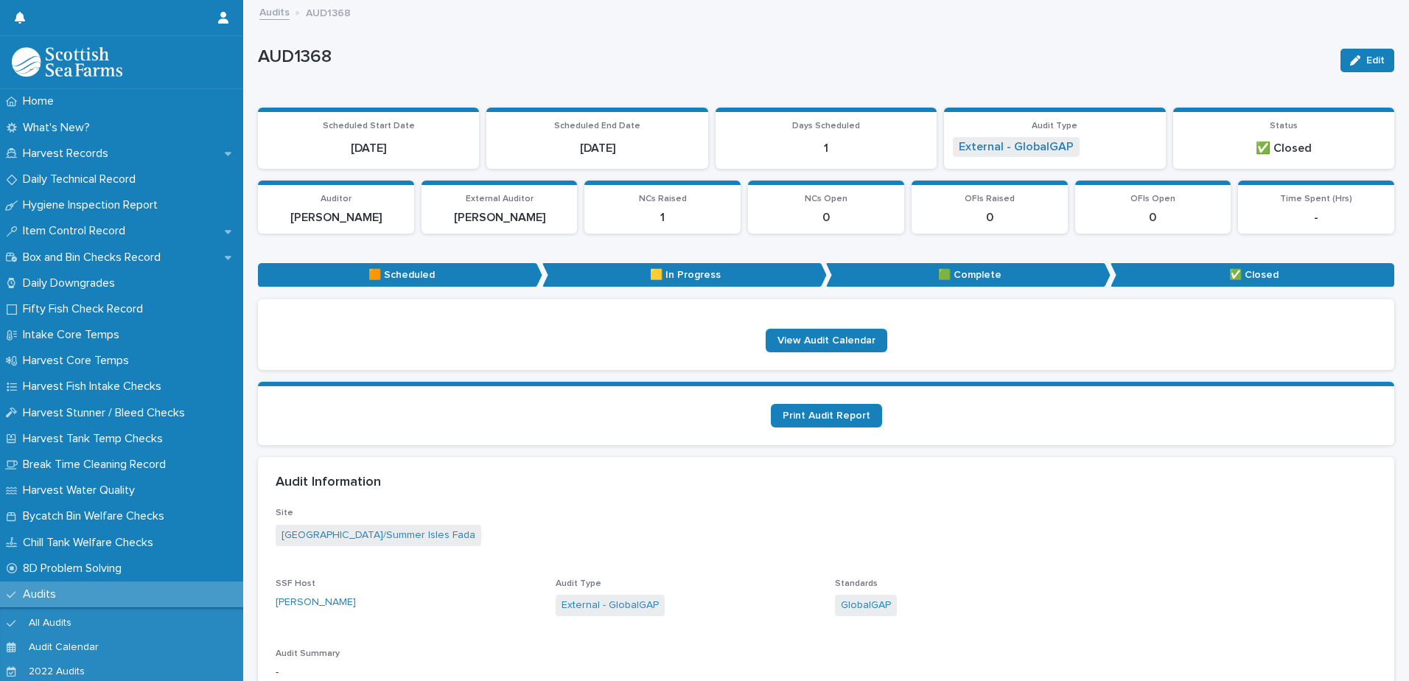
click at [282, 13] on link "Audits" at bounding box center [274, 11] width 30 height 17
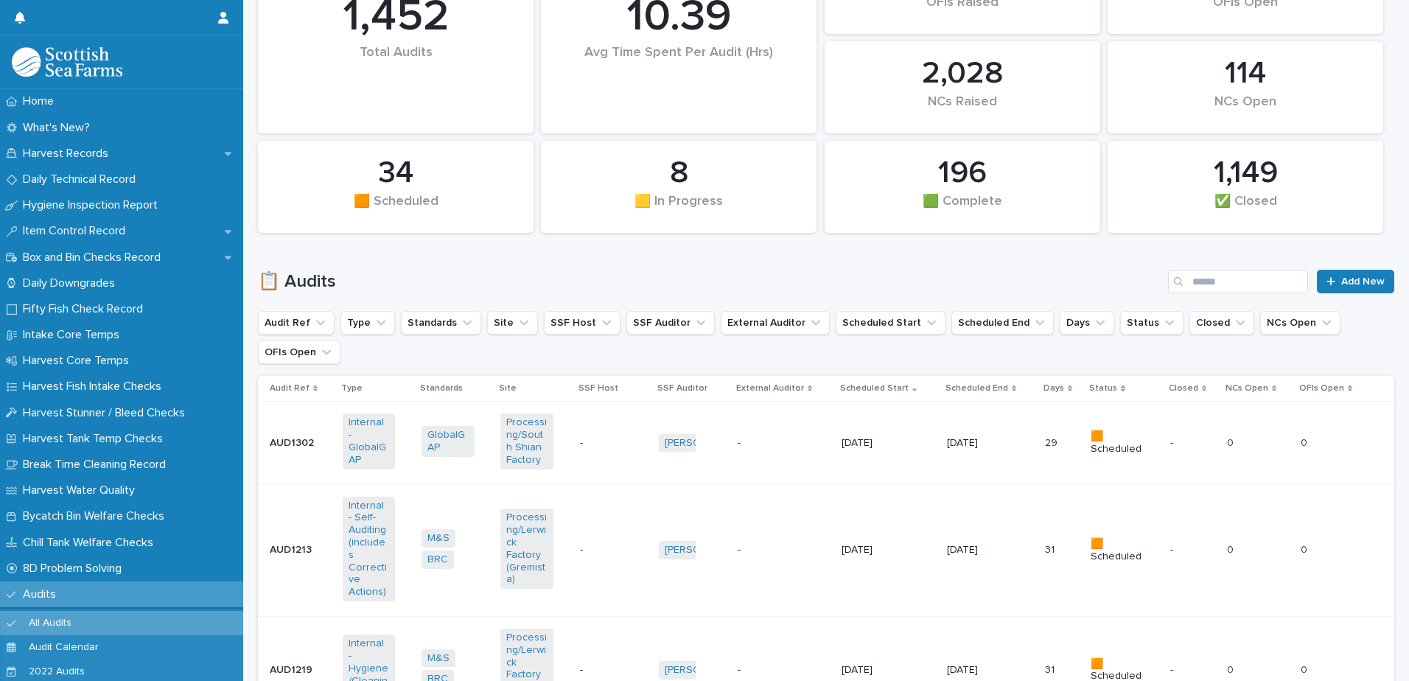
scroll to position [221, 0]
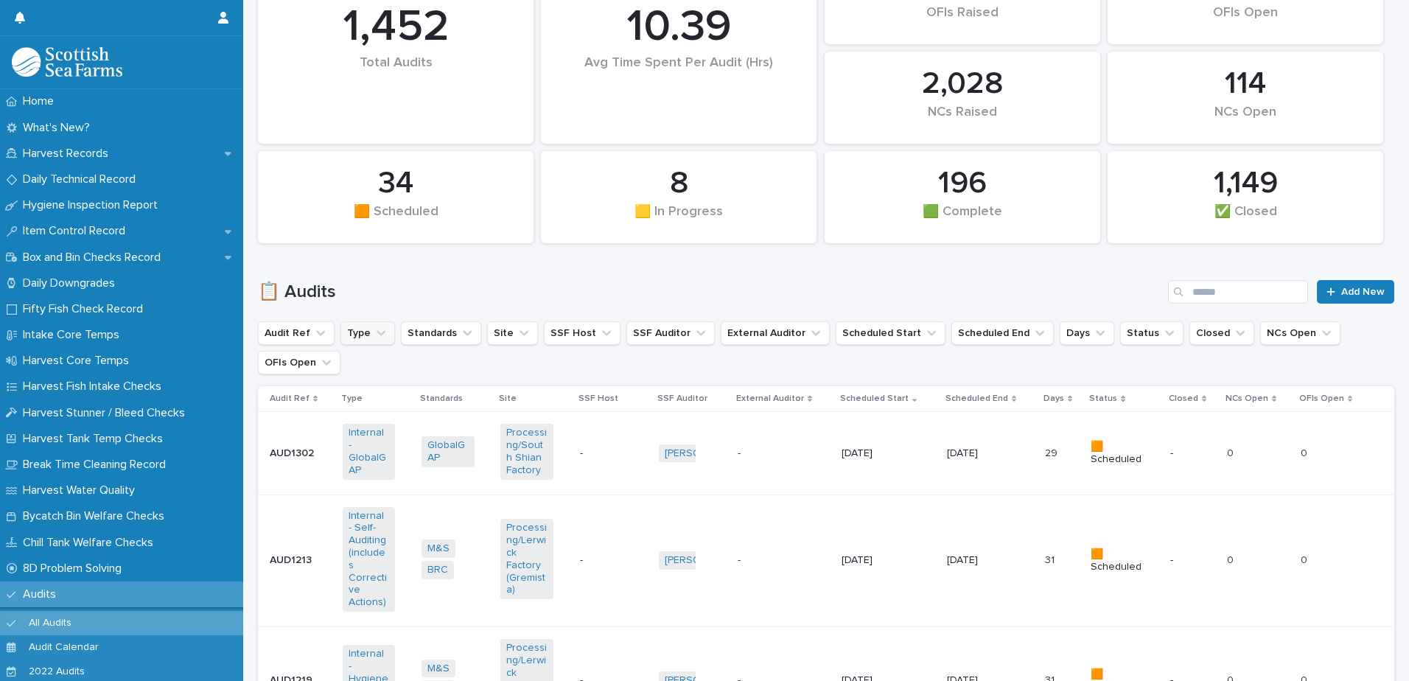
click at [357, 334] on button "Type" at bounding box center [367, 333] width 55 height 24
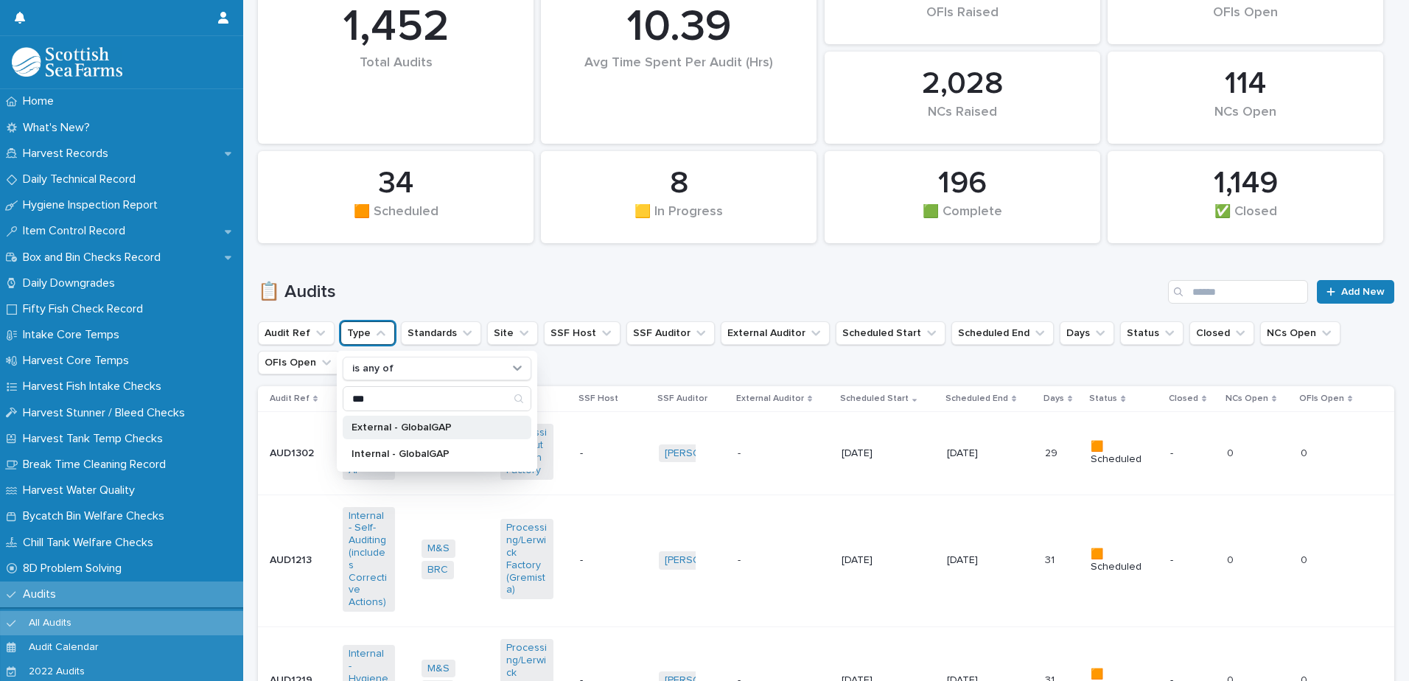
type input "***"
click at [400, 433] on div "External - GlobalGAP" at bounding box center [437, 428] width 189 height 24
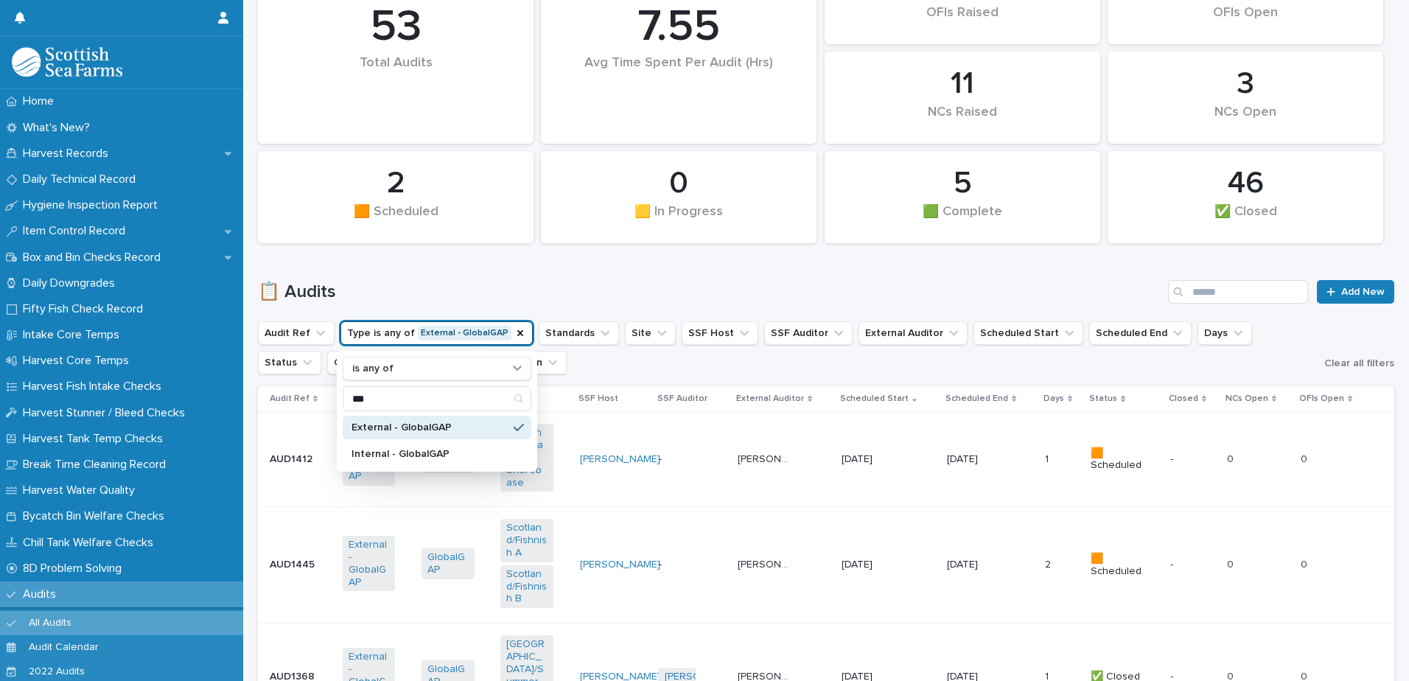
click at [527, 283] on h1 "📋 Audits" at bounding box center [710, 291] width 904 height 21
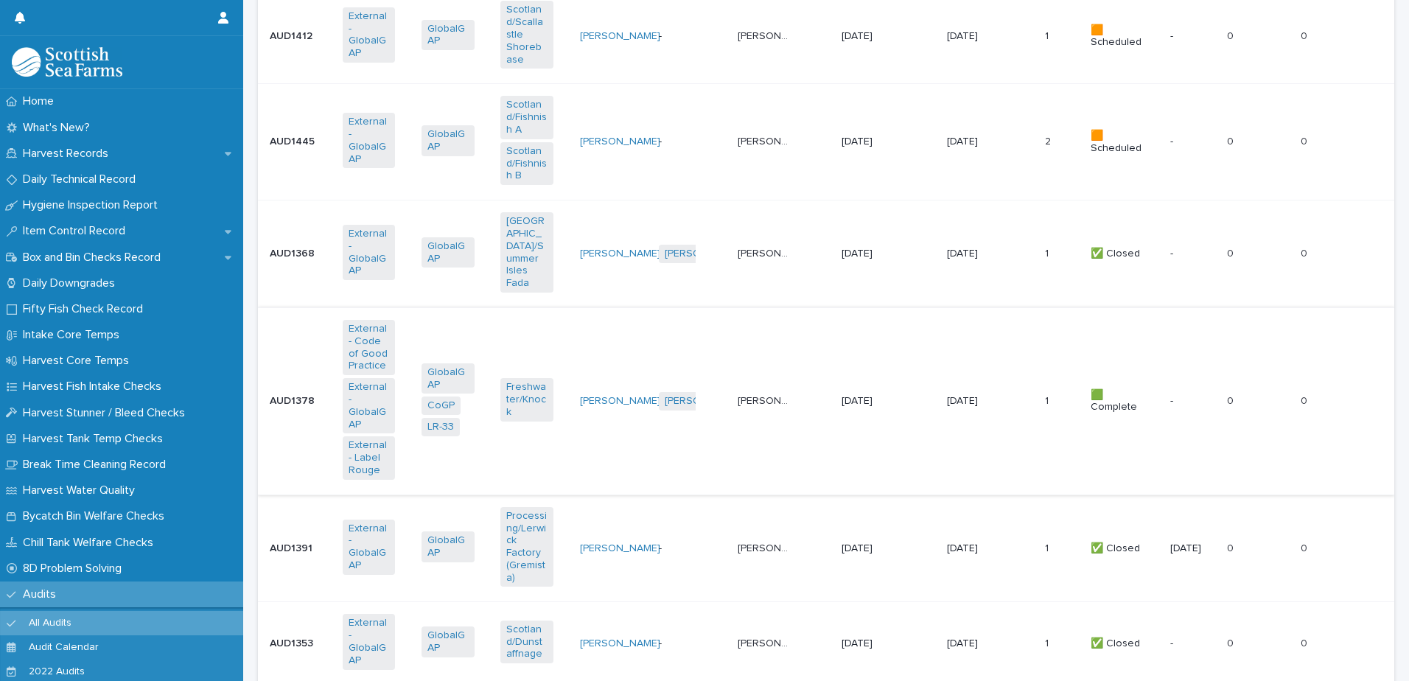
scroll to position [663, 0]
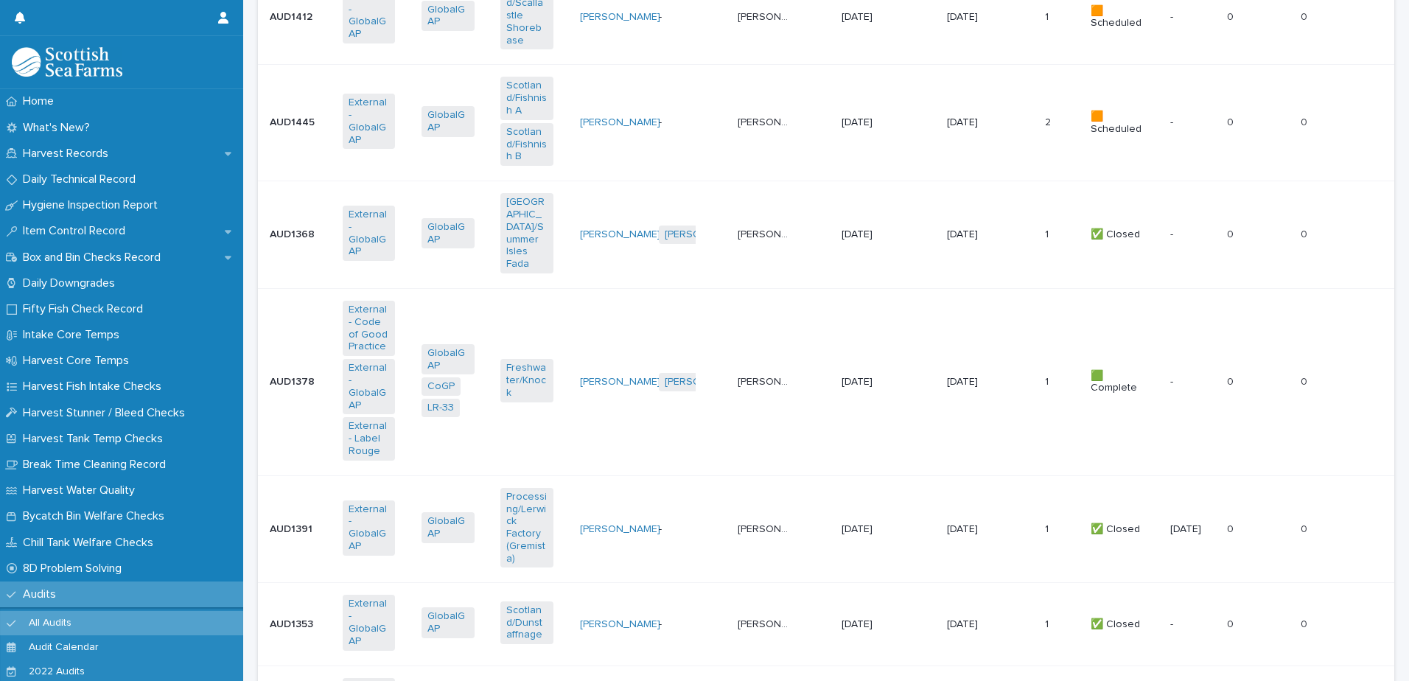
click at [716, 416] on td "Kristian Miller + 0" at bounding box center [692, 381] width 79 height 187
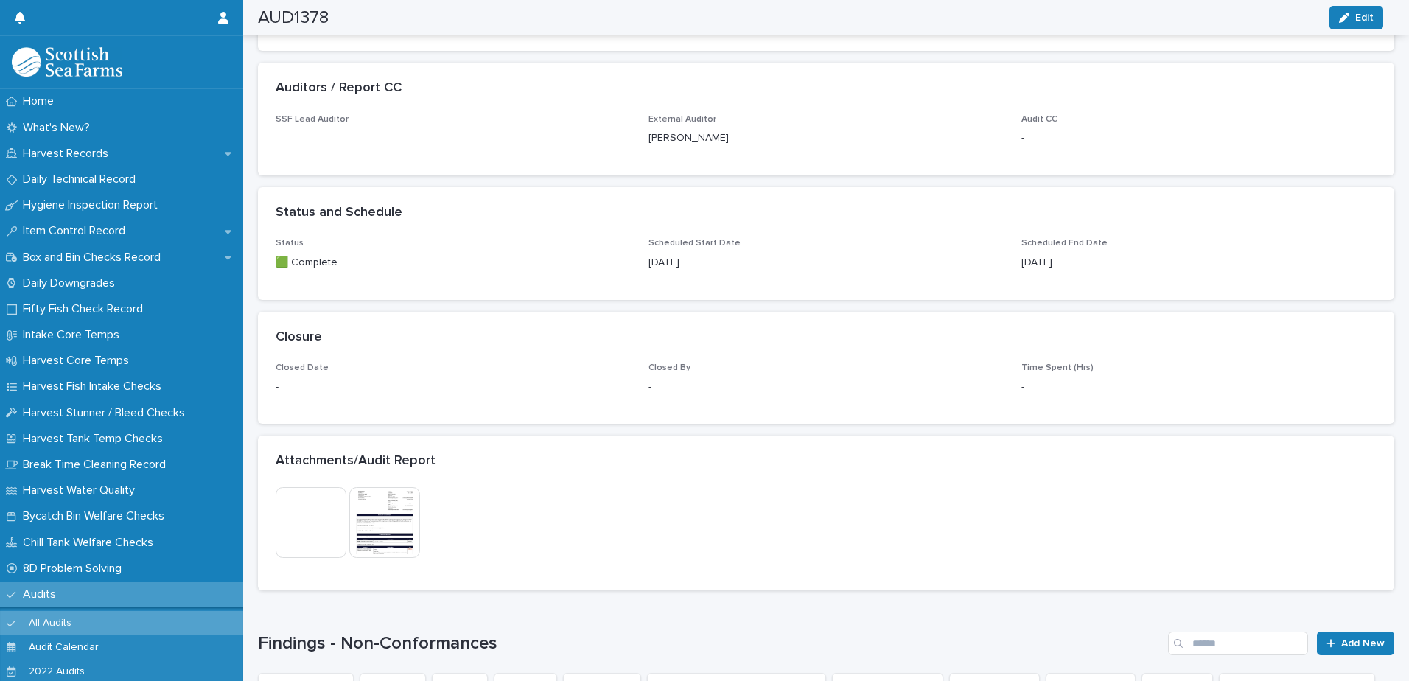
scroll to position [707, 0]
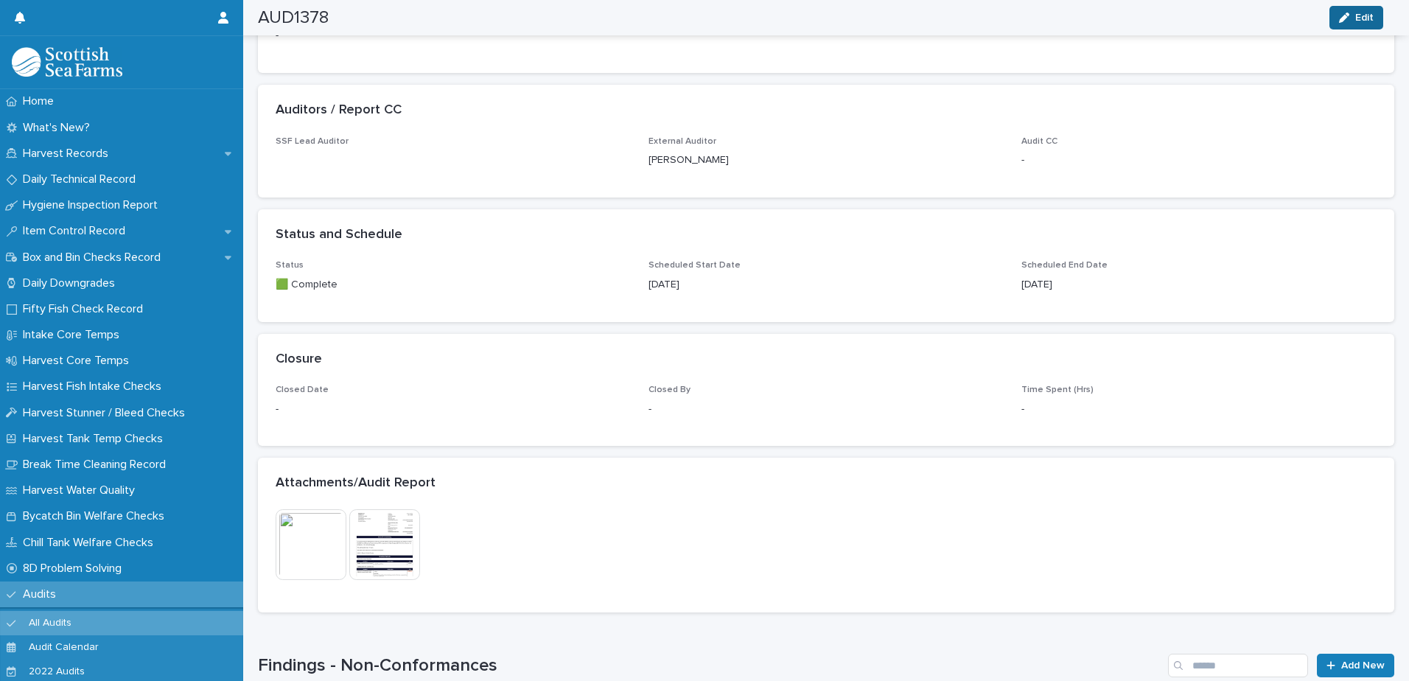
click at [1362, 18] on span "Edit" at bounding box center [1364, 18] width 18 height 10
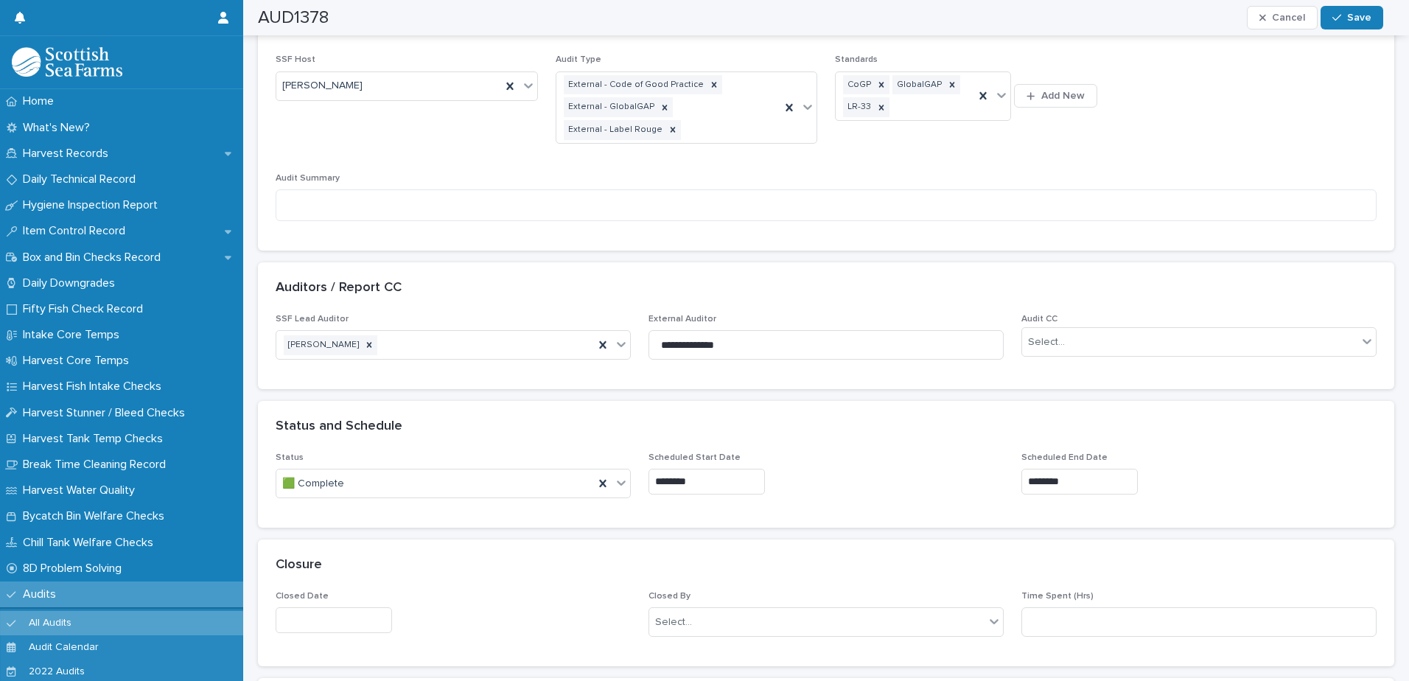
scroll to position [608, 0]
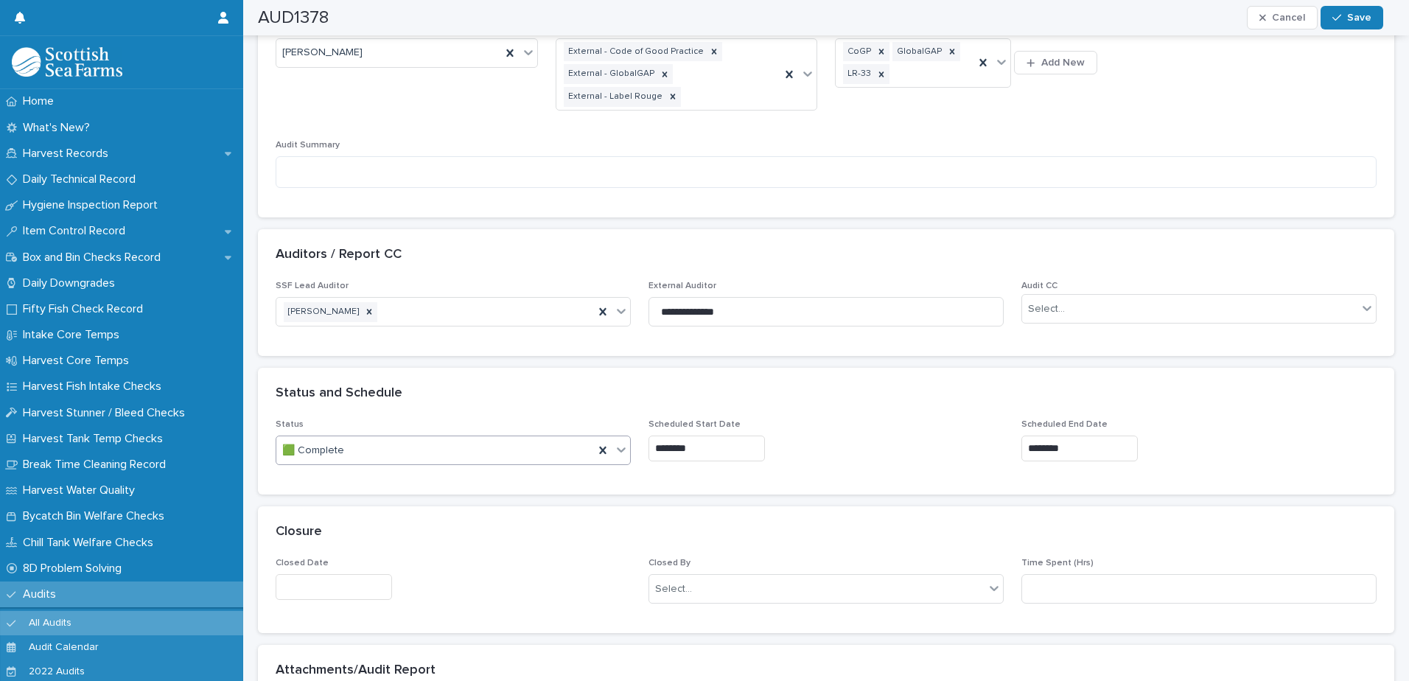
click at [537, 455] on div "🟩 Complete" at bounding box center [435, 450] width 318 height 24
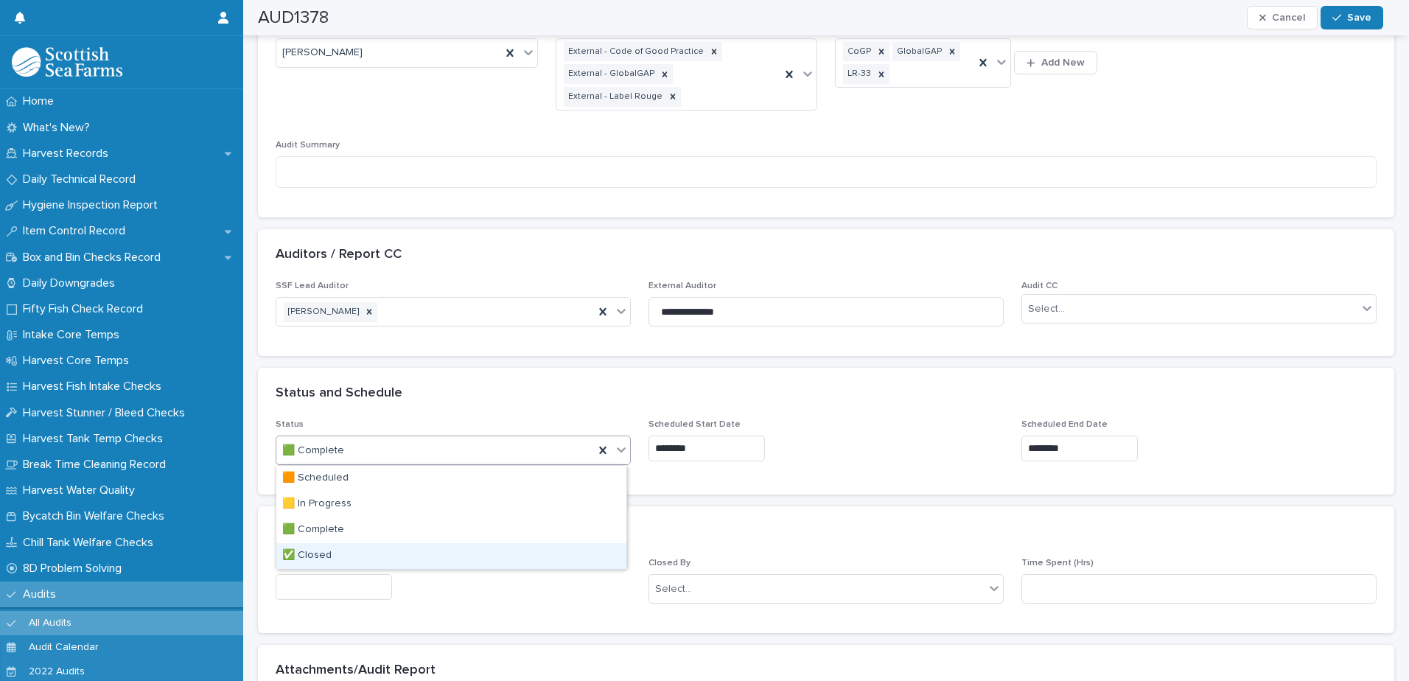
click at [483, 557] on div "✅ Closed" at bounding box center [451, 556] width 350 height 26
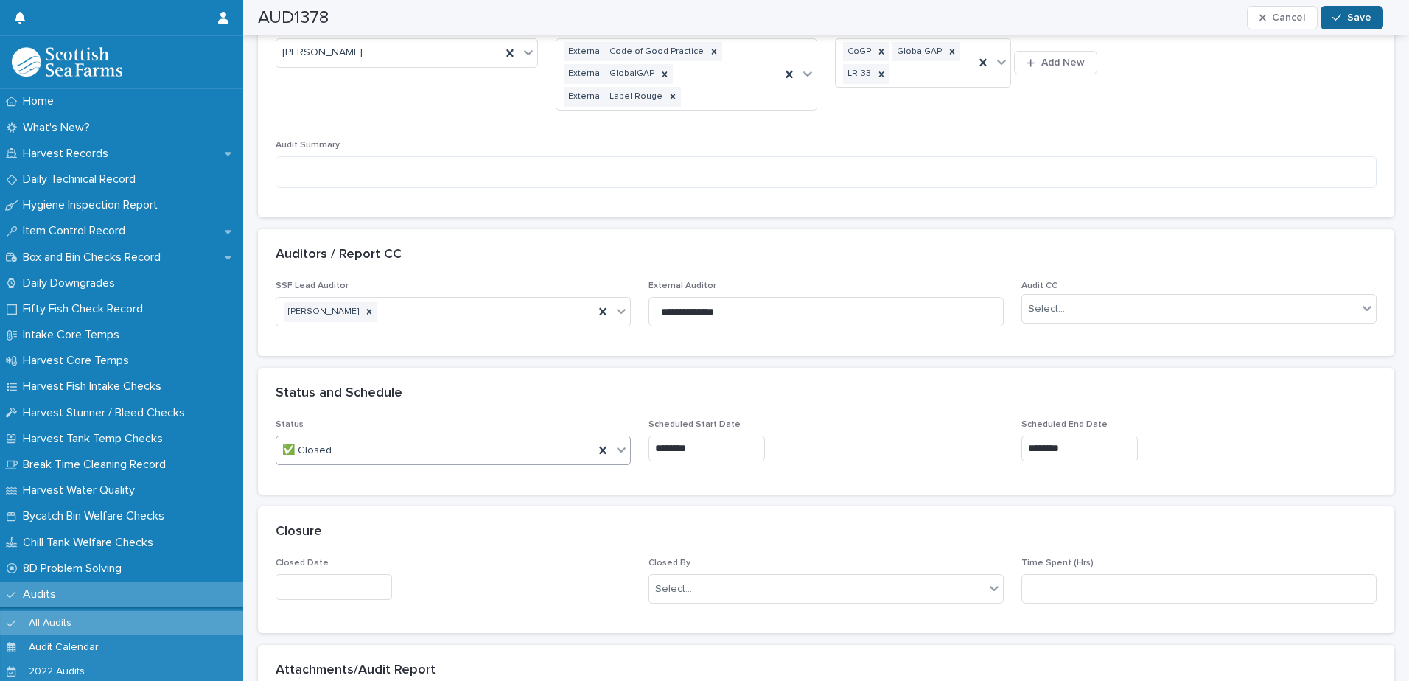
click at [1341, 13] on icon "button" at bounding box center [1336, 18] width 9 height 10
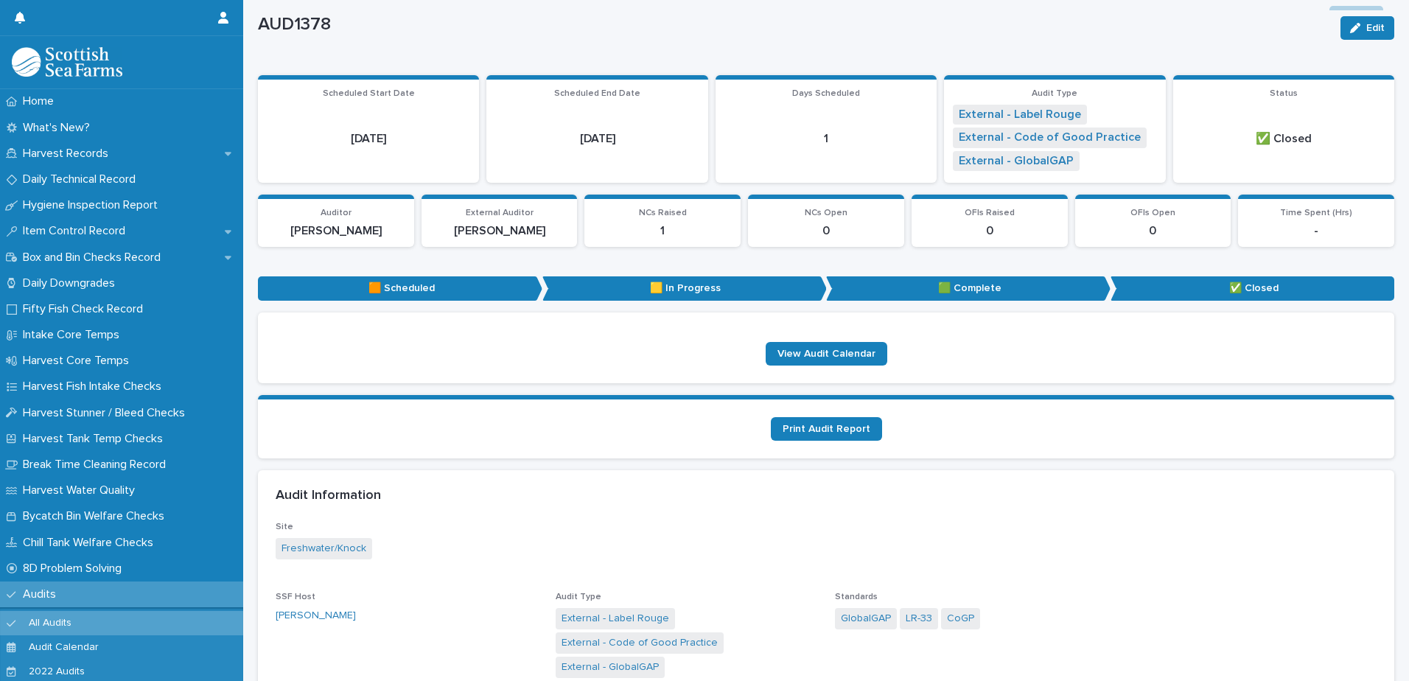
scroll to position [0, 0]
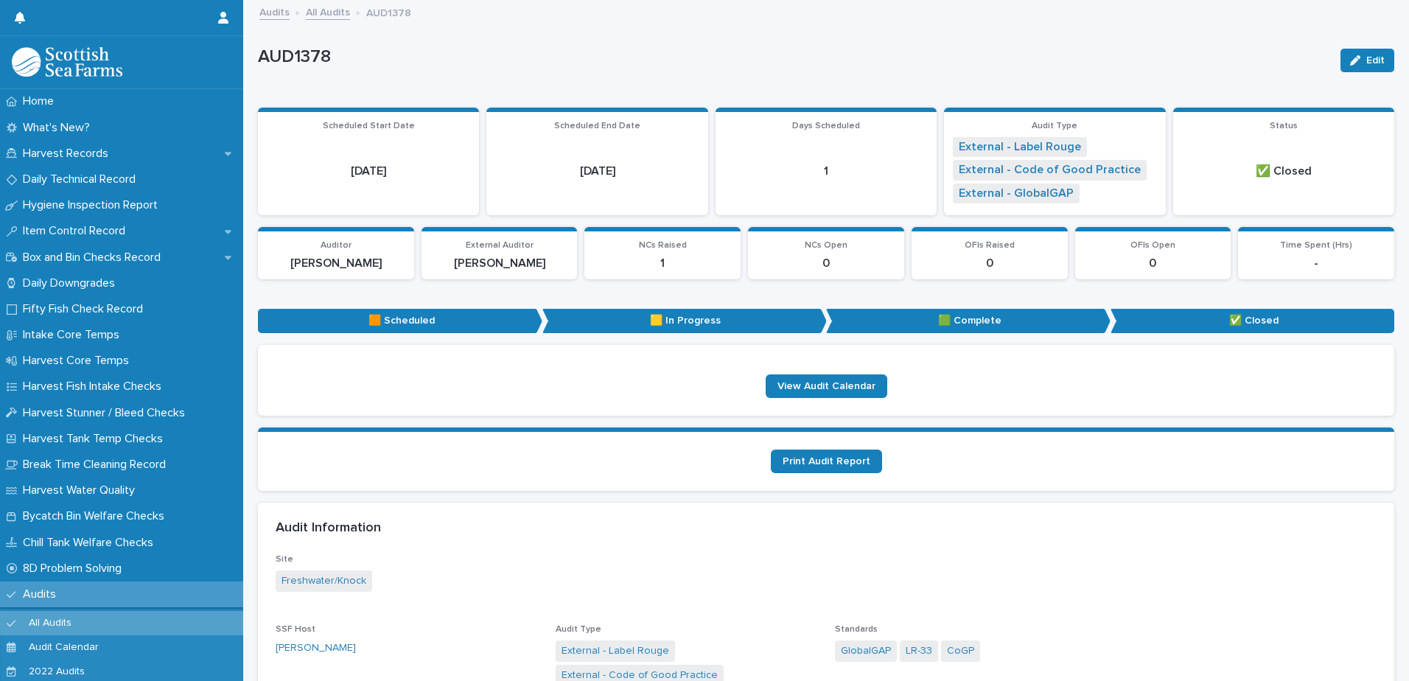
click at [320, 13] on link "All Audits" at bounding box center [328, 11] width 44 height 17
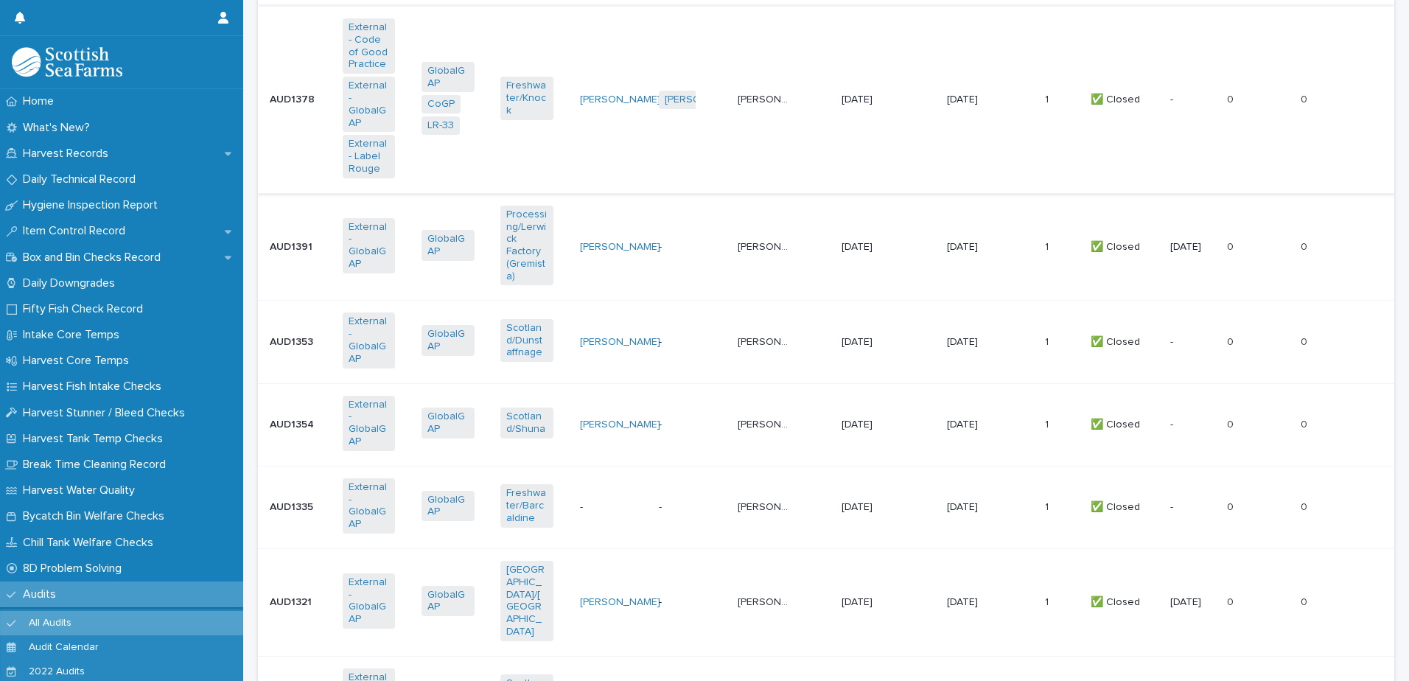
scroll to position [958, 0]
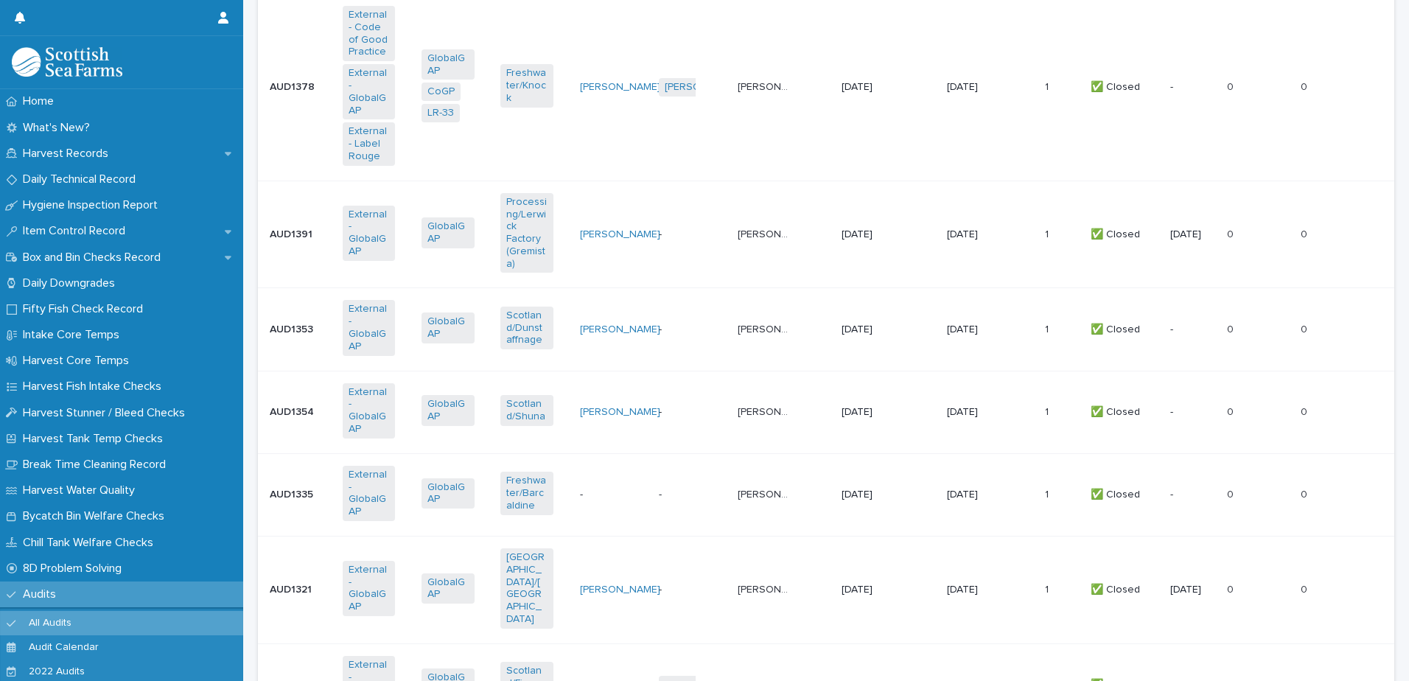
click at [653, 315] on td "-" at bounding box center [692, 329] width 79 height 83
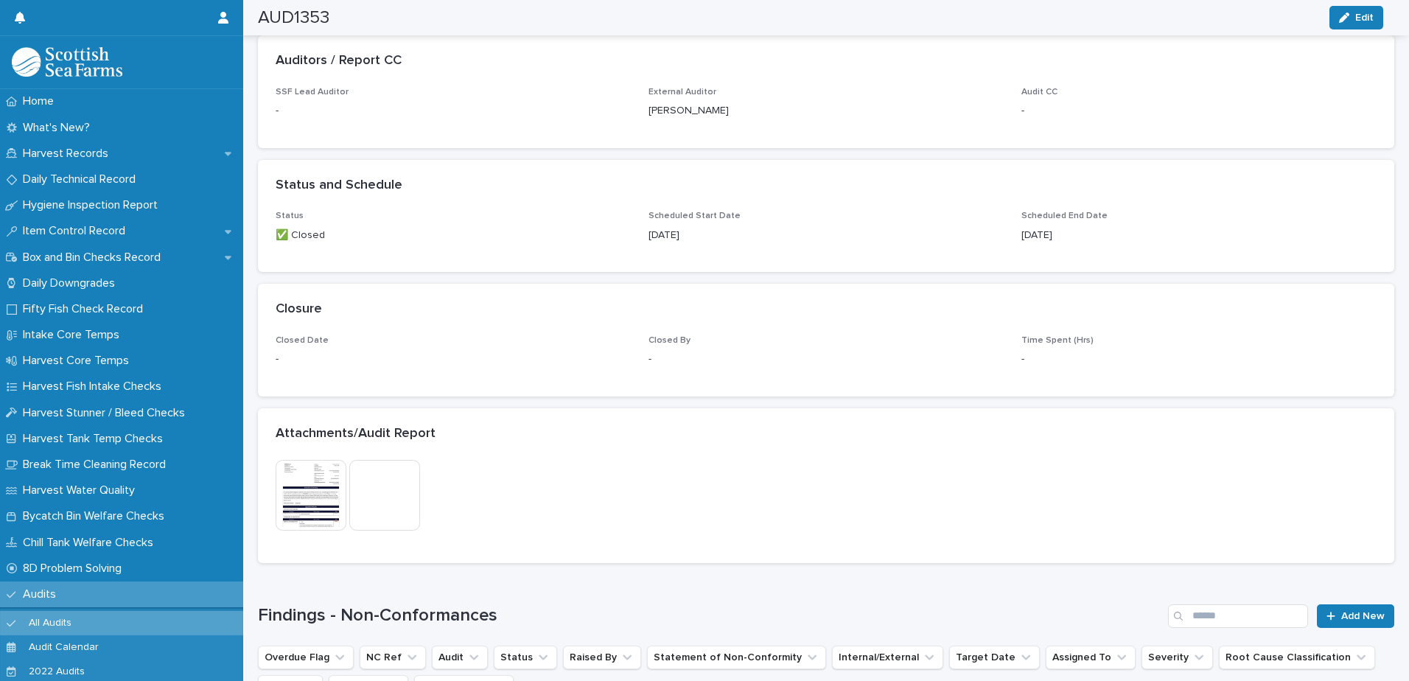
scroll to position [785, 0]
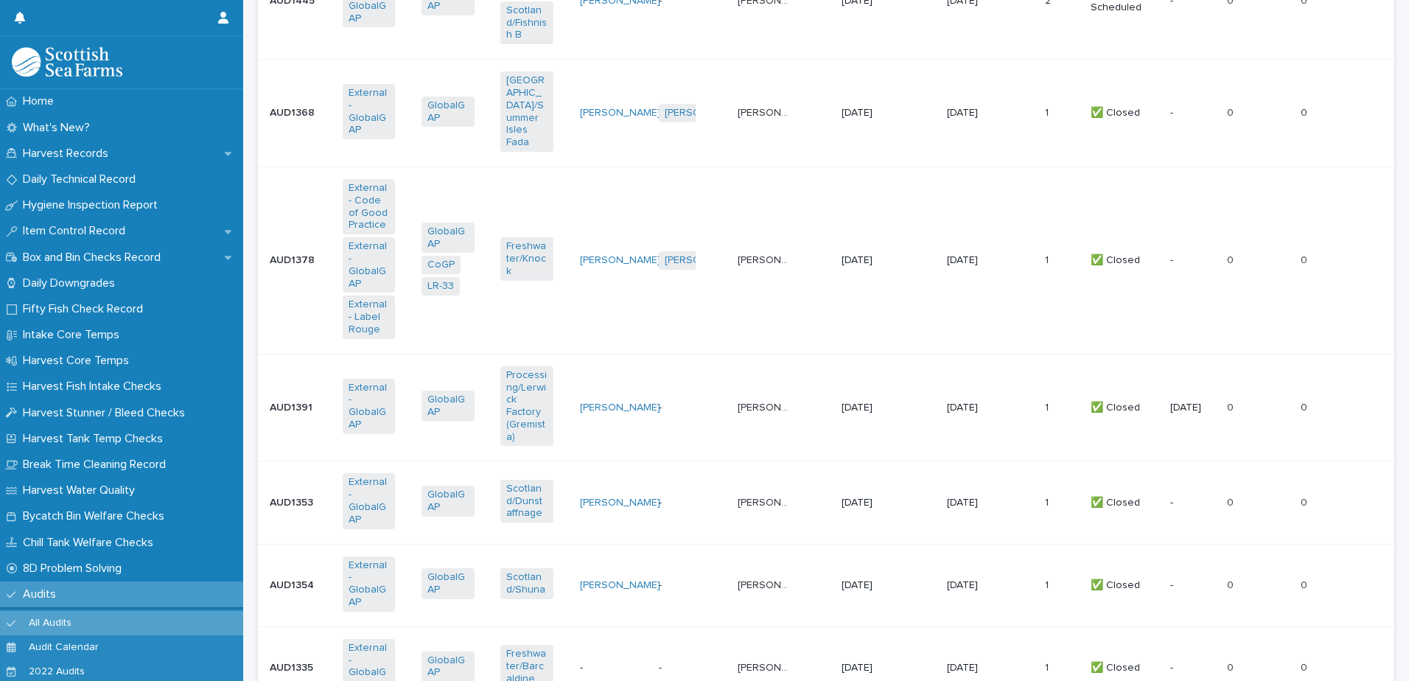
scroll to position [11, 0]
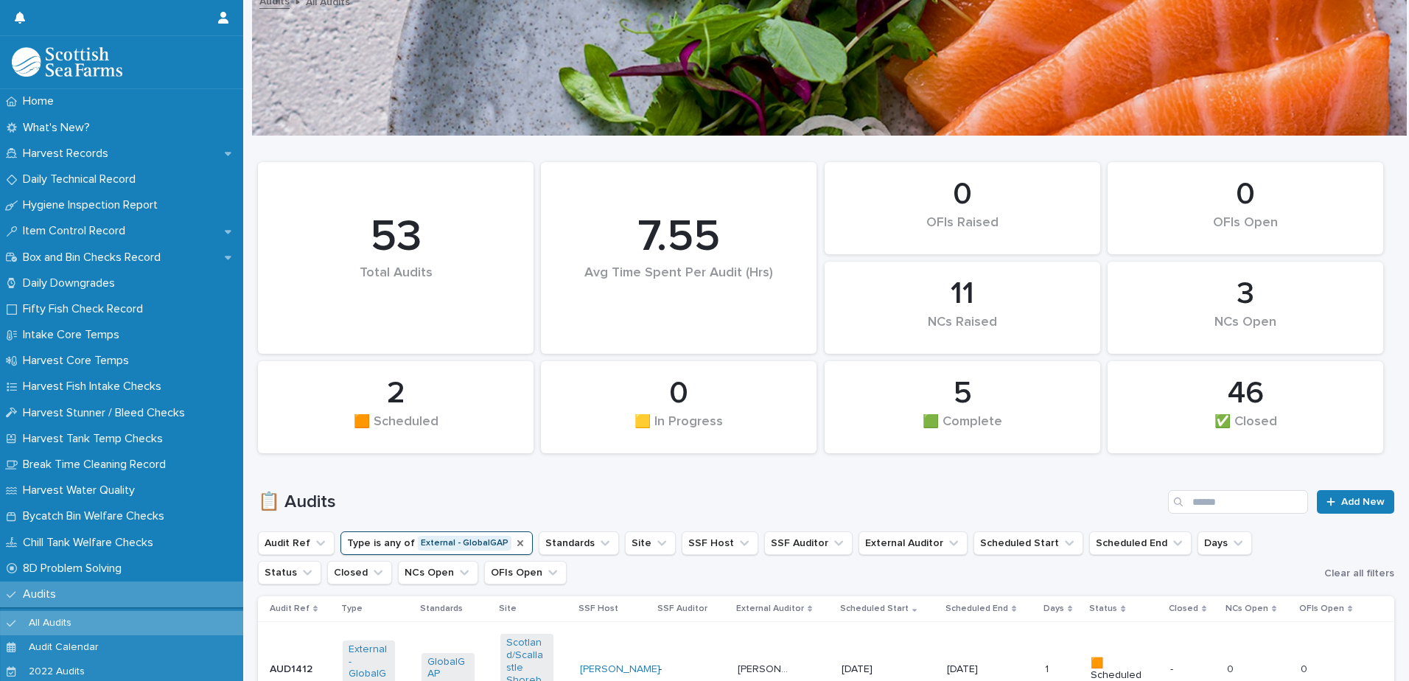
click at [514, 544] on icon "Type" at bounding box center [520, 543] width 12 height 12
click at [388, 535] on button "Type" at bounding box center [367, 543] width 55 height 24
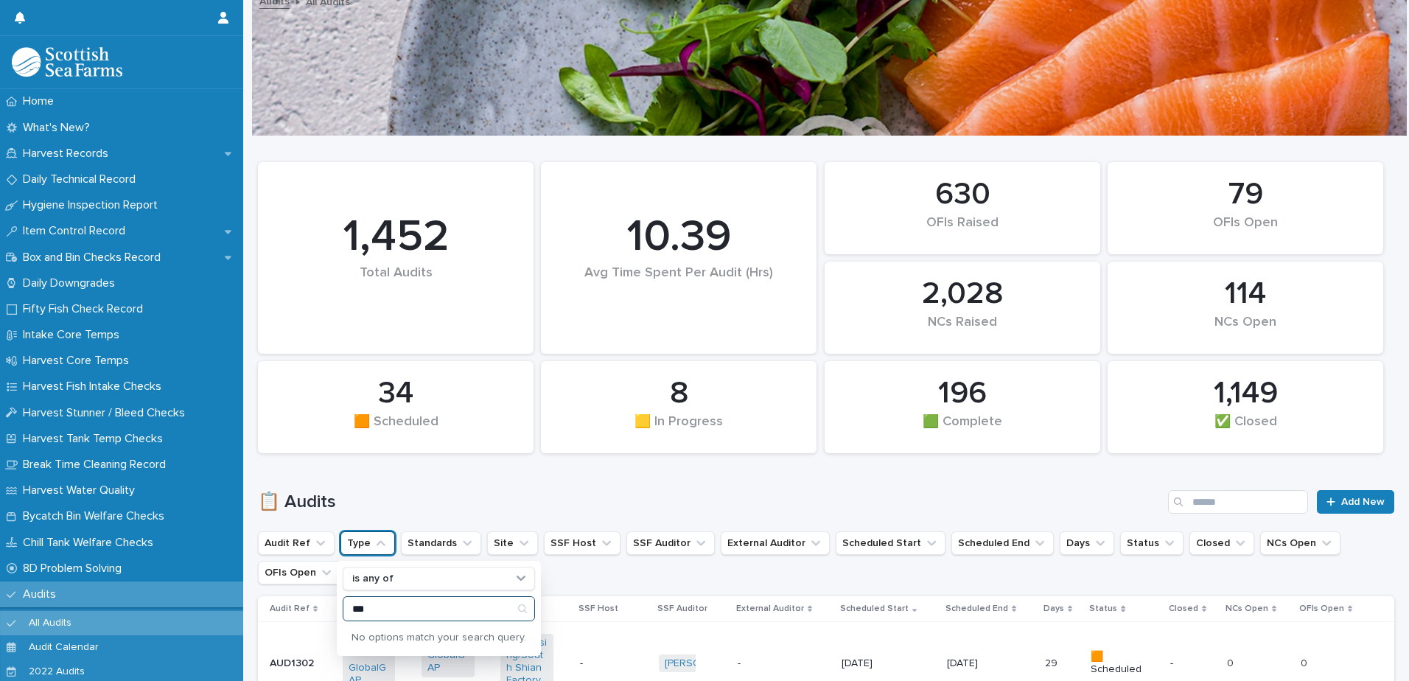
type input "***"
click at [382, 544] on icon "Type" at bounding box center [381, 543] width 15 height 15
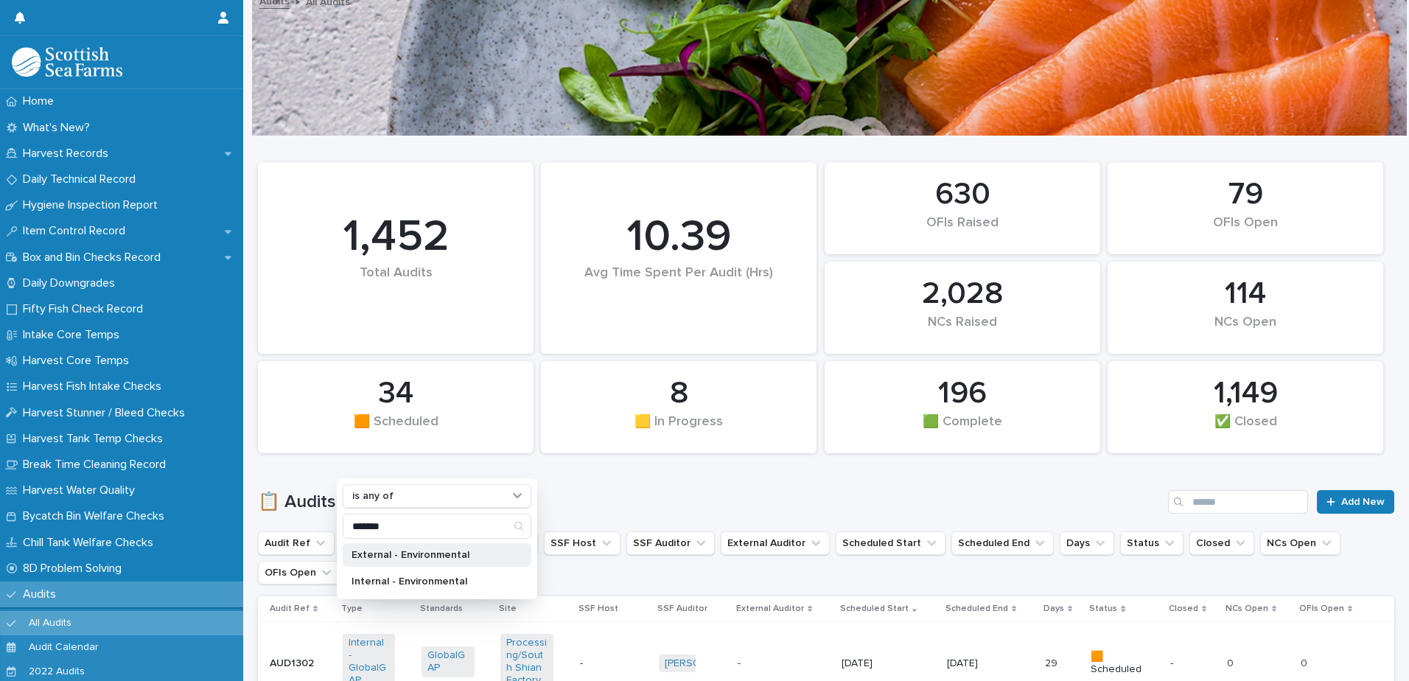
type input "*******"
click at [407, 543] on div "External - Environmental" at bounding box center [437, 555] width 189 height 24
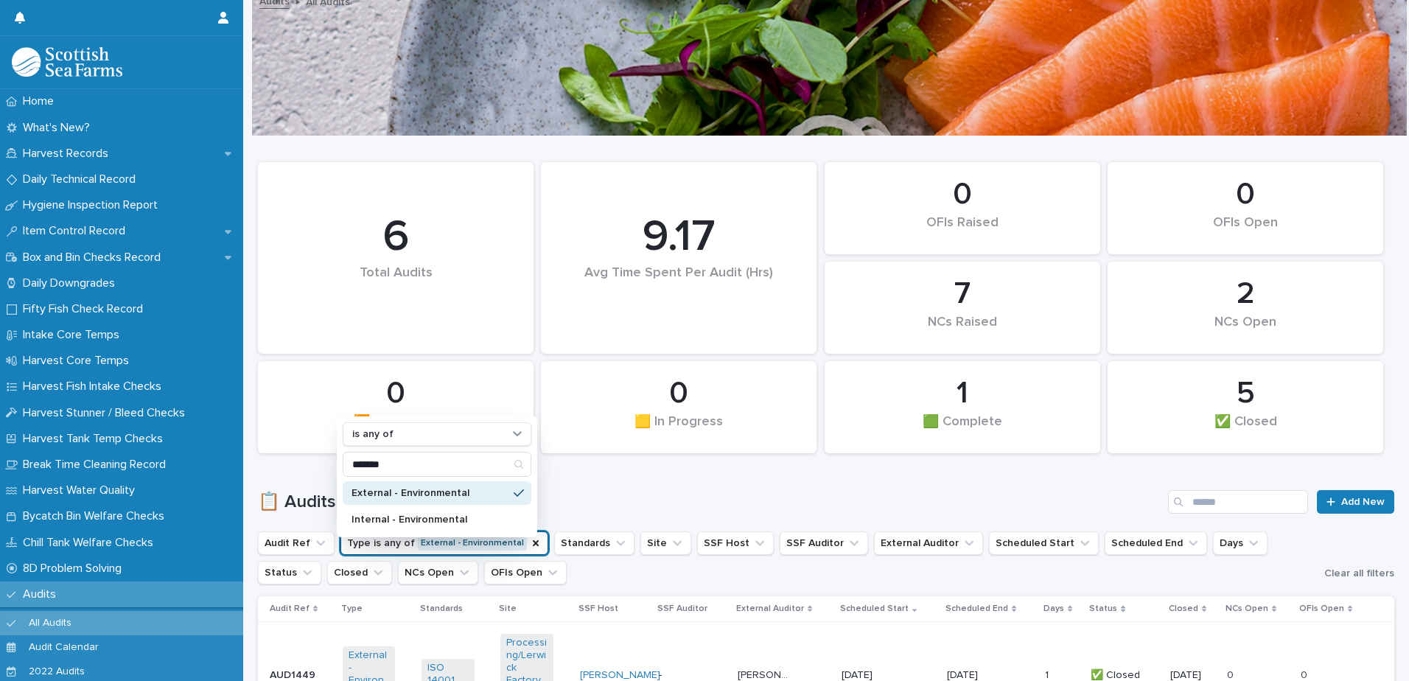
click at [657, 473] on div "📋 Audits Add New" at bounding box center [826, 495] width 1136 height 71
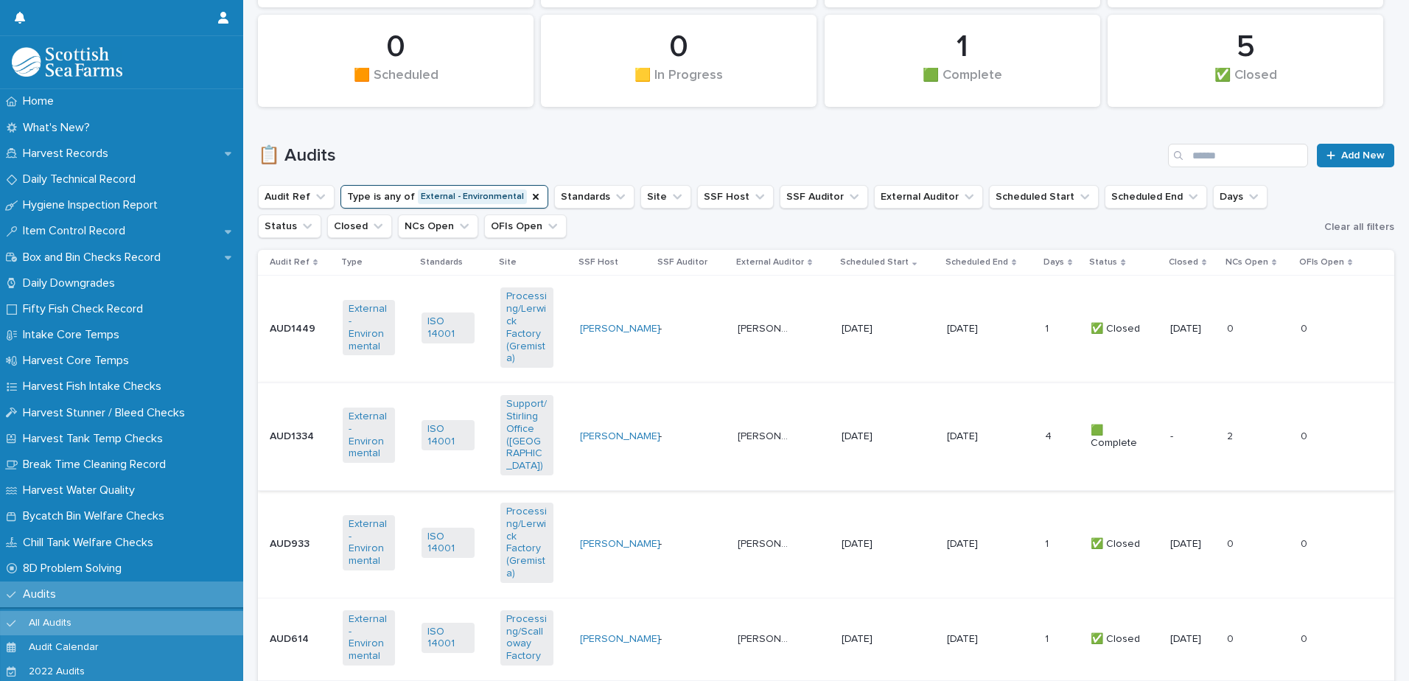
scroll to position [379, 0]
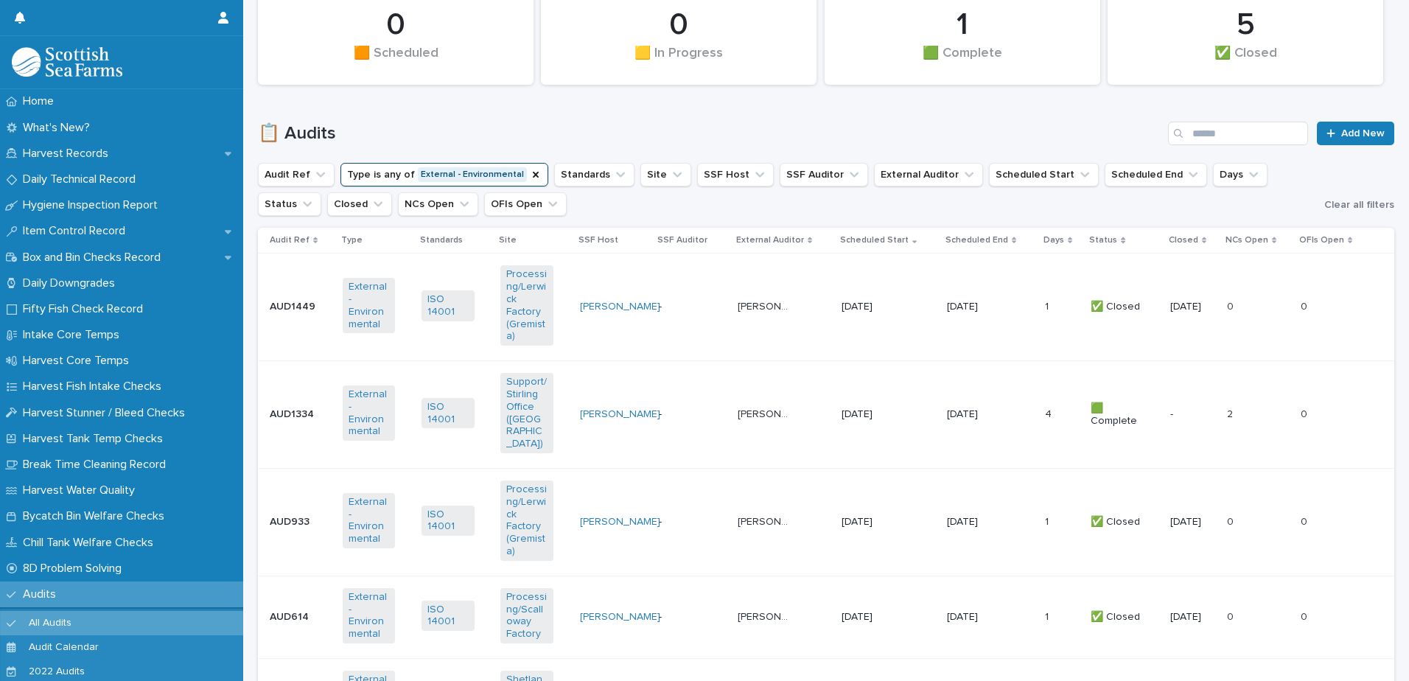
click at [666, 379] on td "-" at bounding box center [692, 415] width 79 height 108
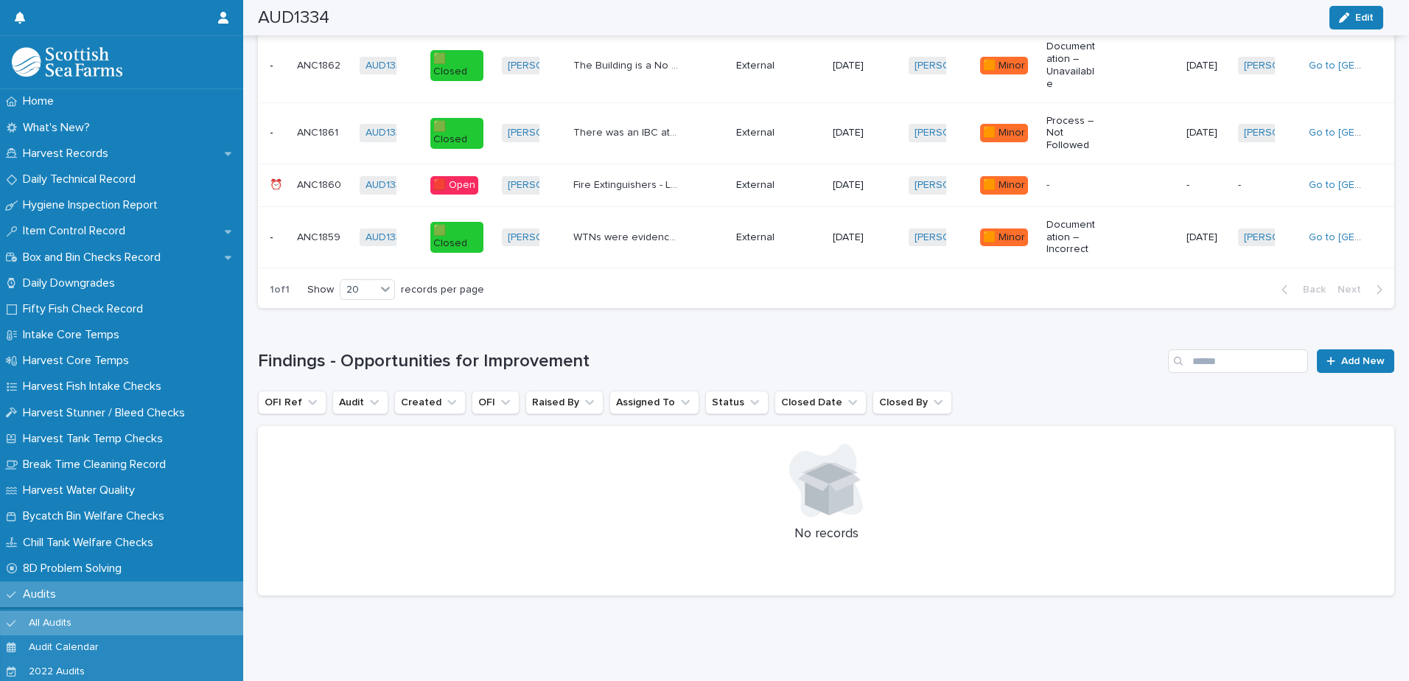
scroll to position [1222, 0]
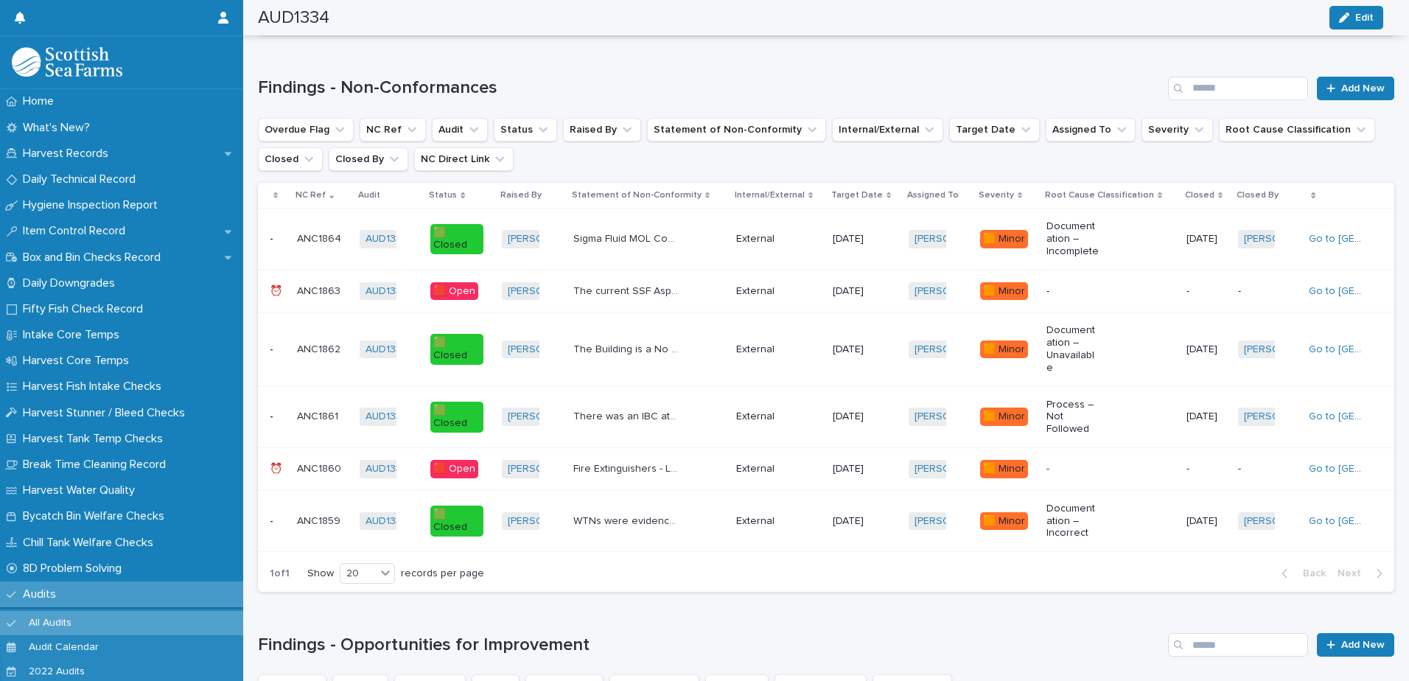
click at [678, 295] on p "The current SSF Aspects and Impacts Document is DOC-TRA-2122. This has the late…" at bounding box center [627, 289] width 108 height 15
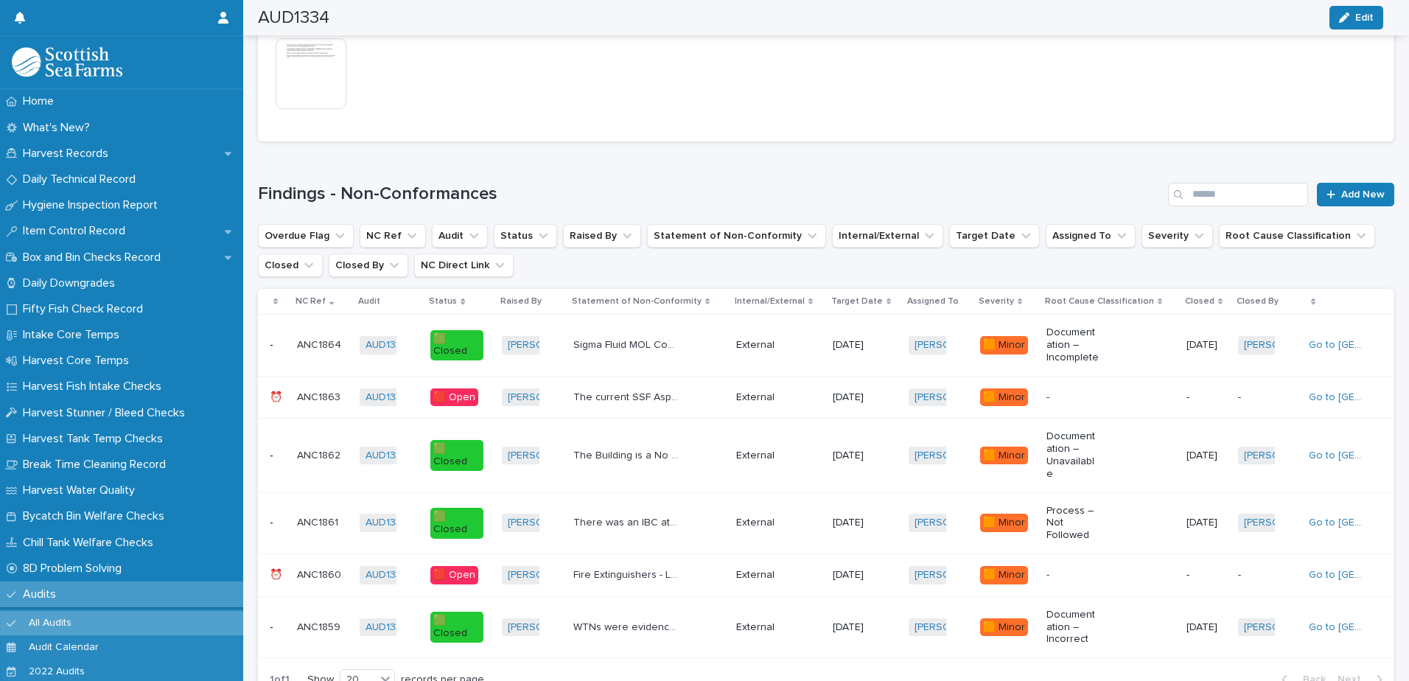
scroll to position [1252, 0]
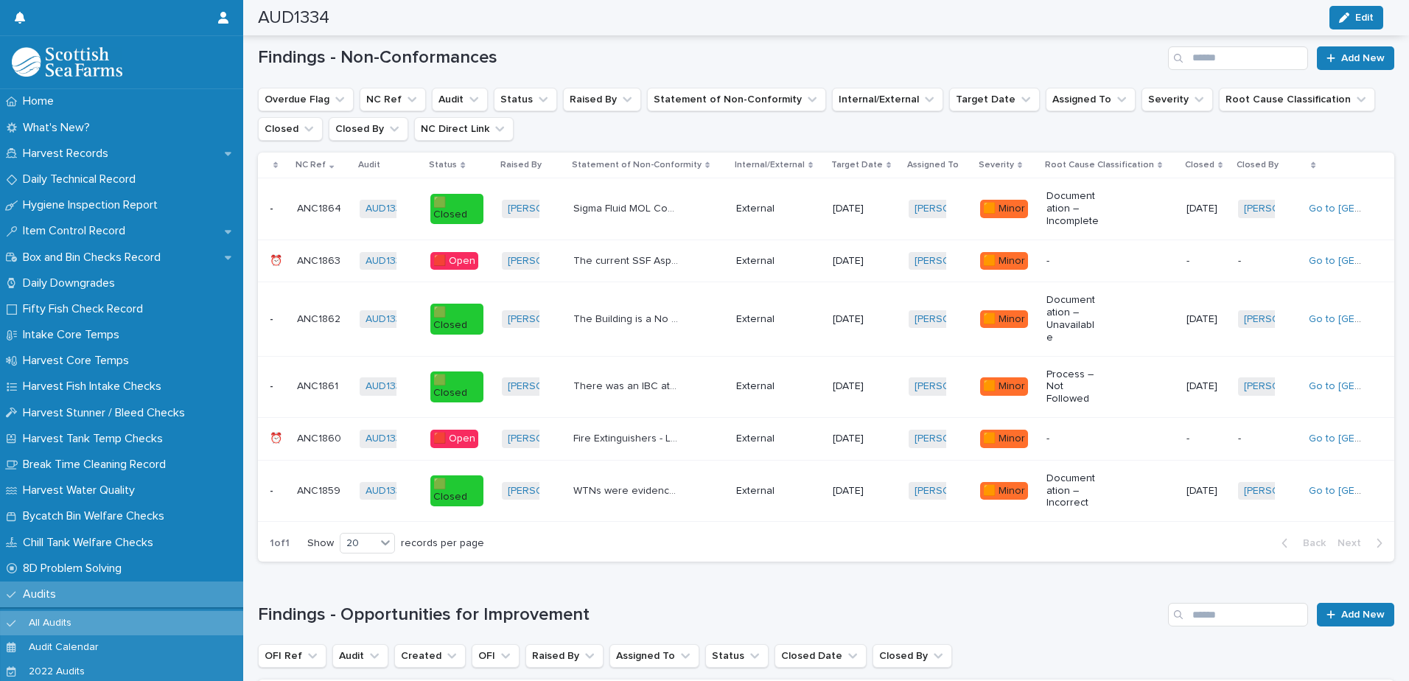
click at [687, 451] on td "Fire Extinguishers - Last Serviced 11/23. They were not serviced in 2024. The o…" at bounding box center [648, 439] width 163 height 43
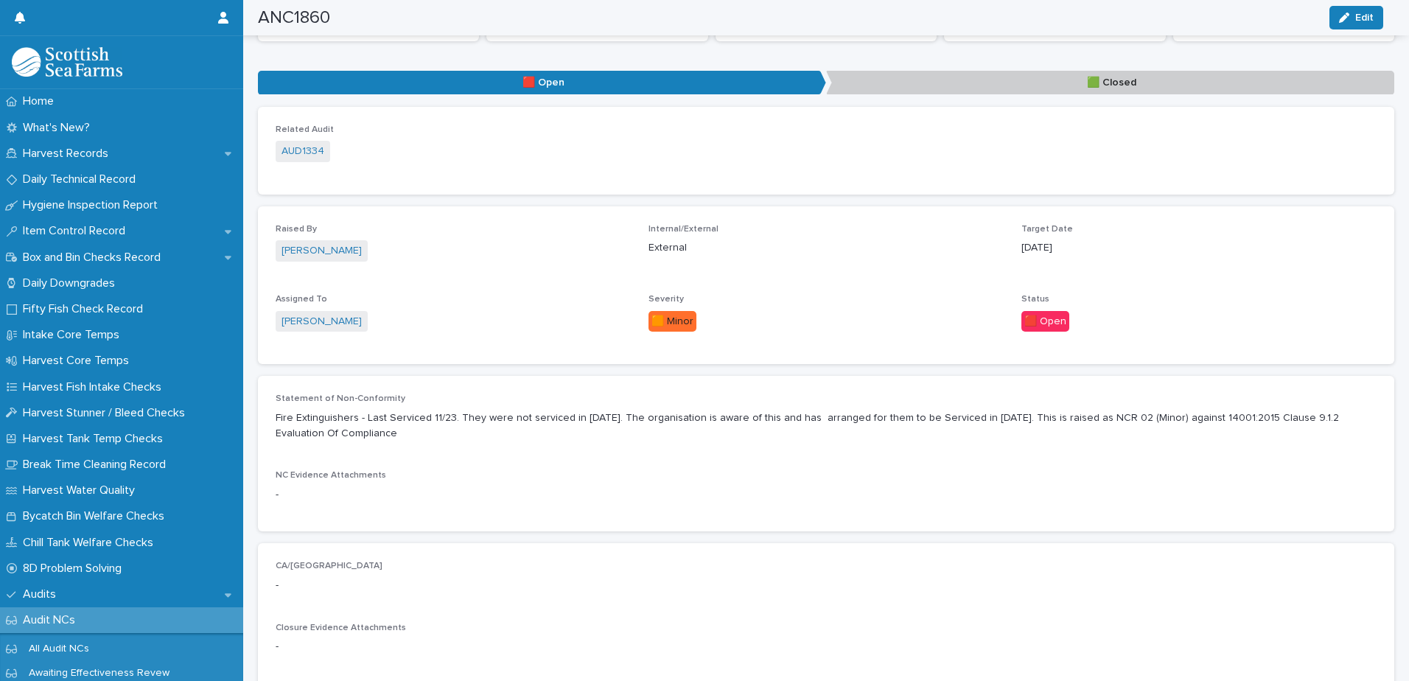
scroll to position [221, 0]
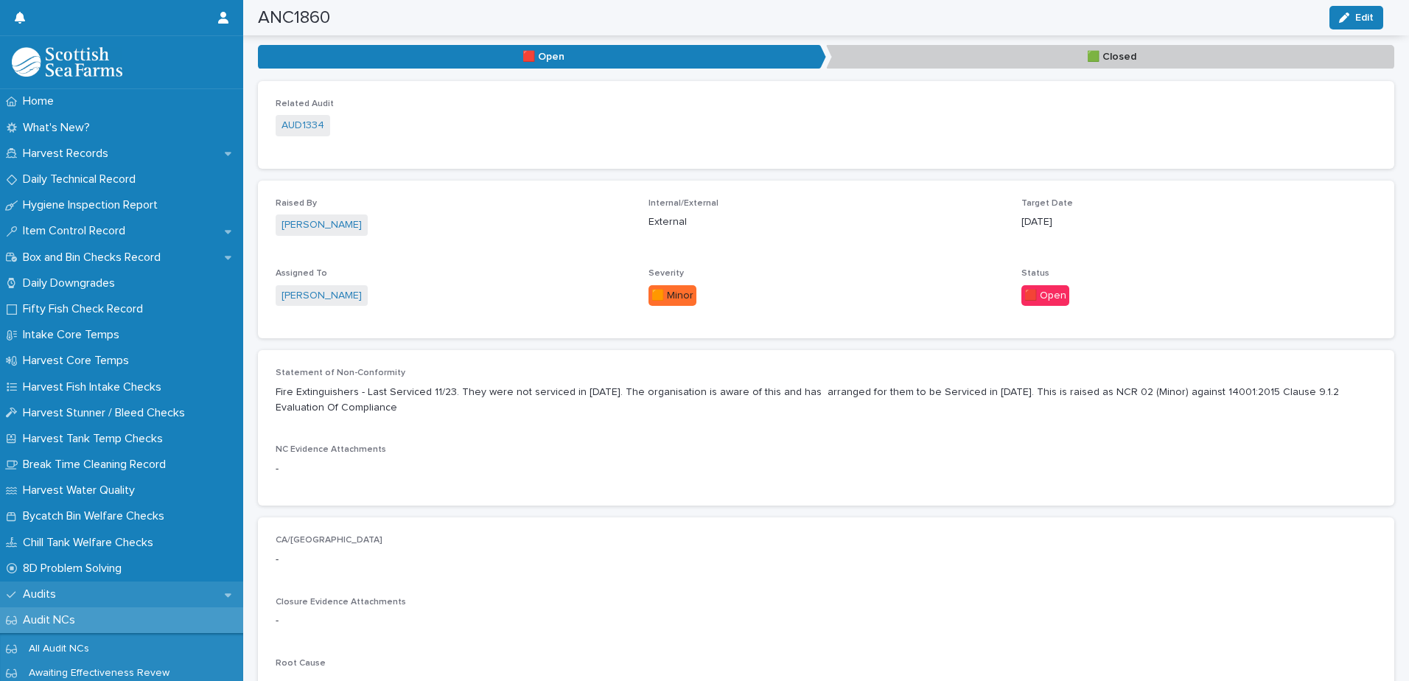
click at [59, 592] on p "Audits" at bounding box center [42, 594] width 51 height 14
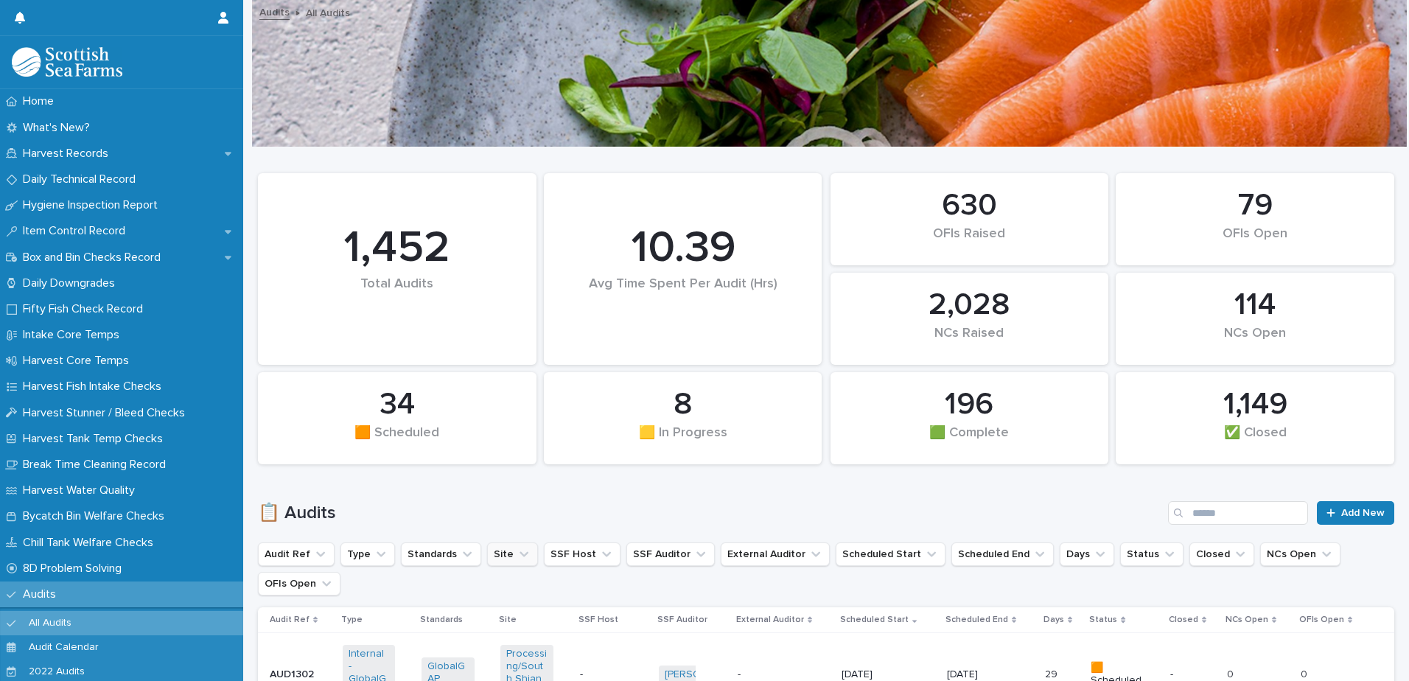
click at [487, 552] on button "Site" at bounding box center [512, 554] width 51 height 24
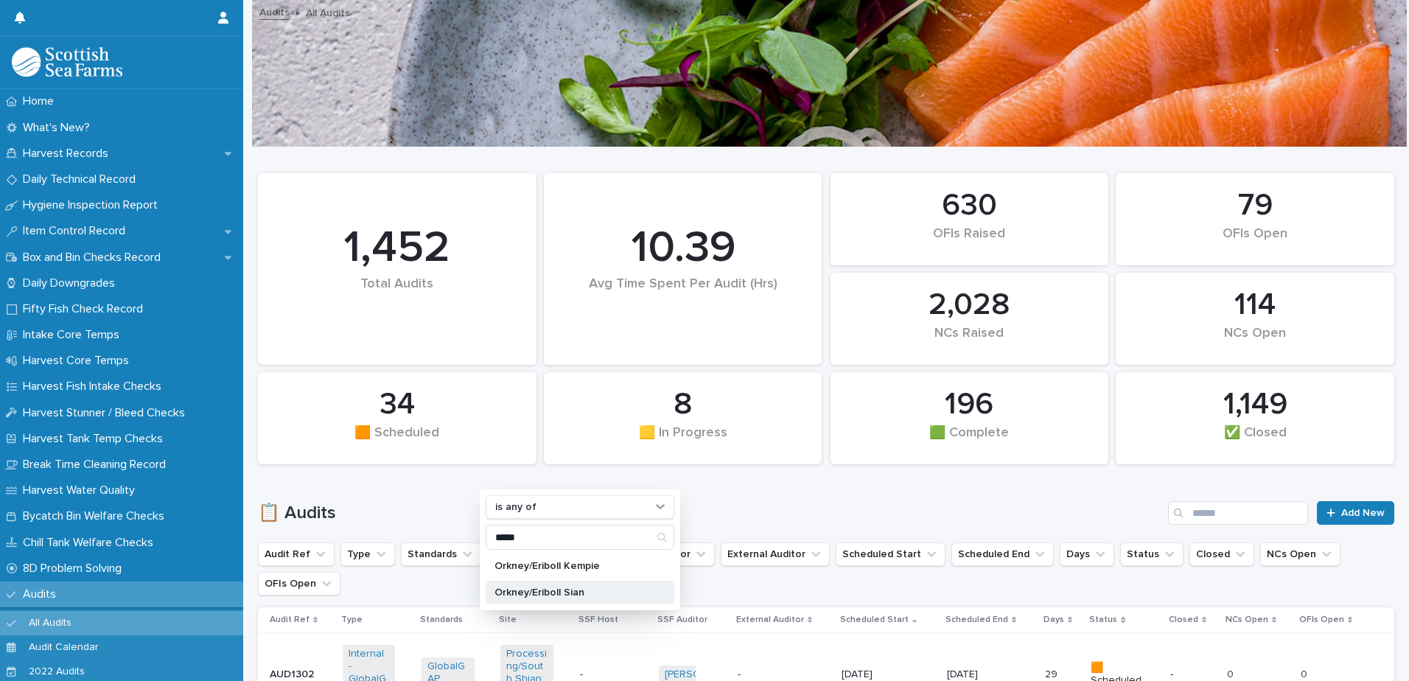
type input "*****"
click at [548, 587] on p "Orkney/Eriboll Sian" at bounding box center [572, 592] width 156 height 10
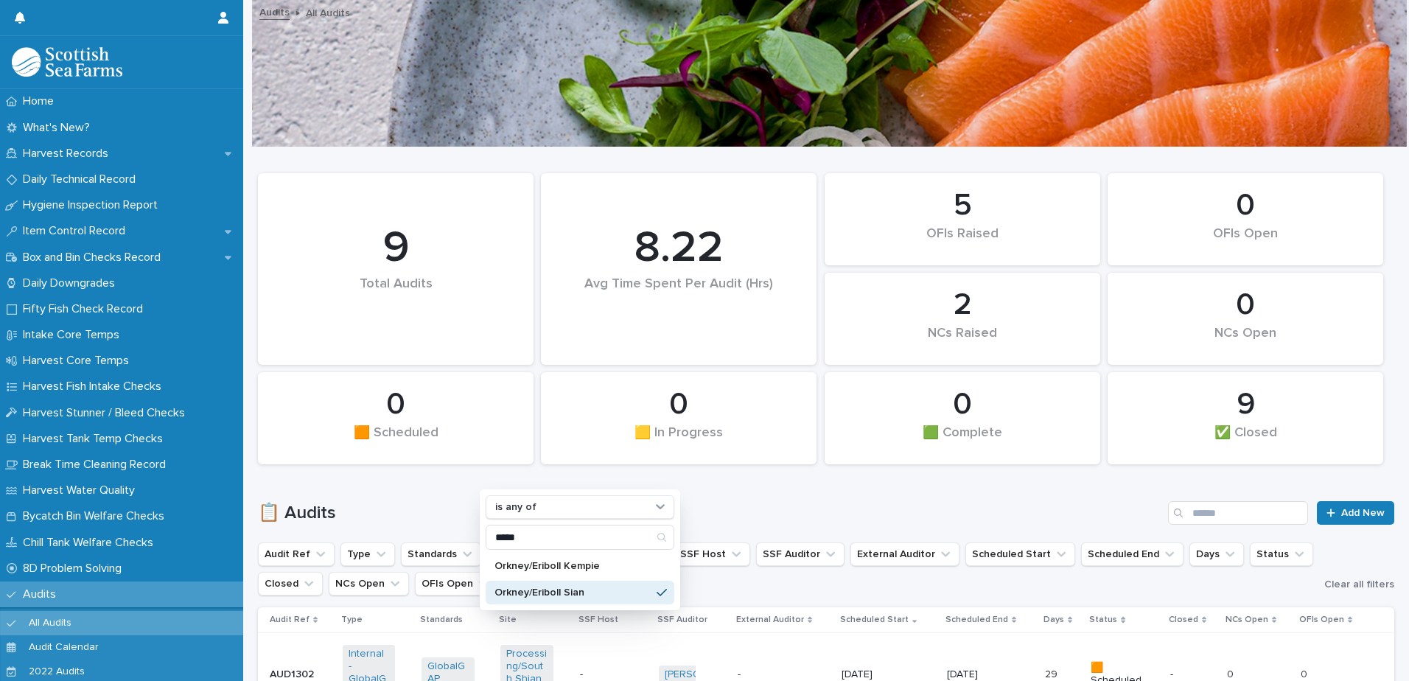
click at [893, 496] on div "📋 Audits Add New" at bounding box center [826, 507] width 1136 height 71
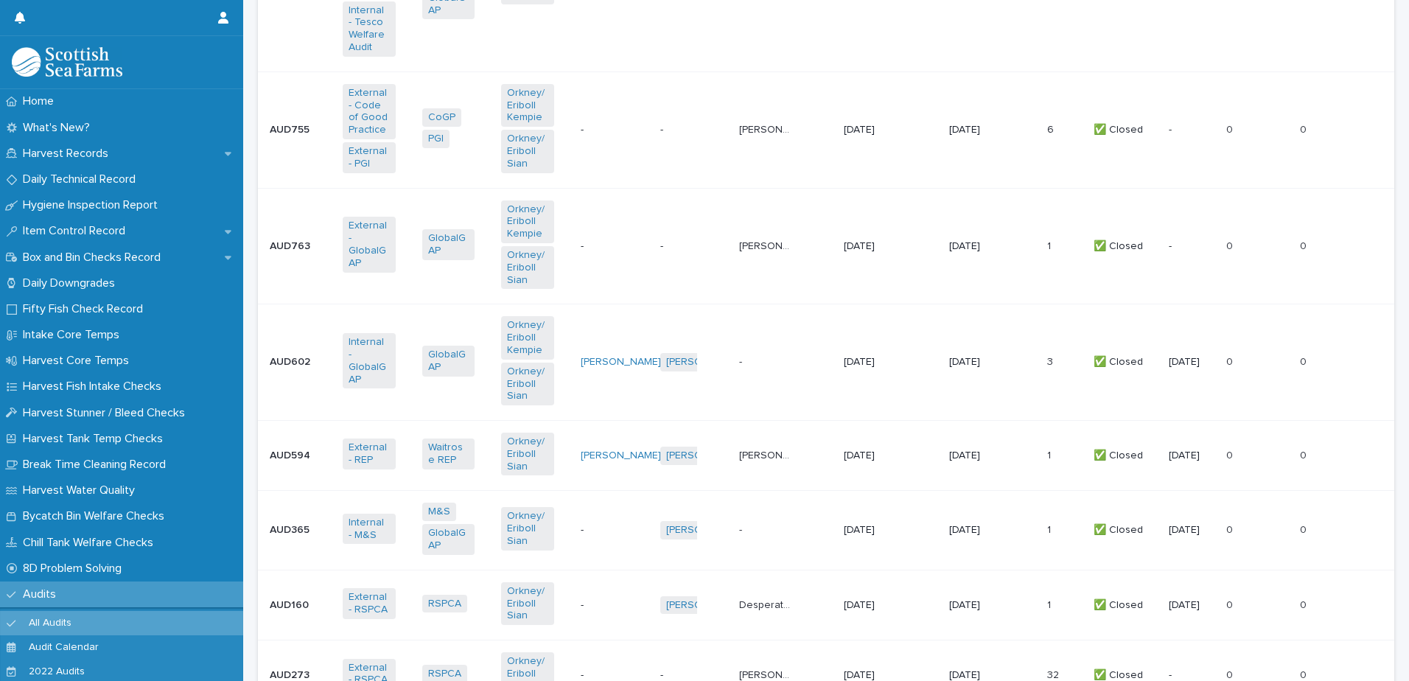
scroll to position [810, 0]
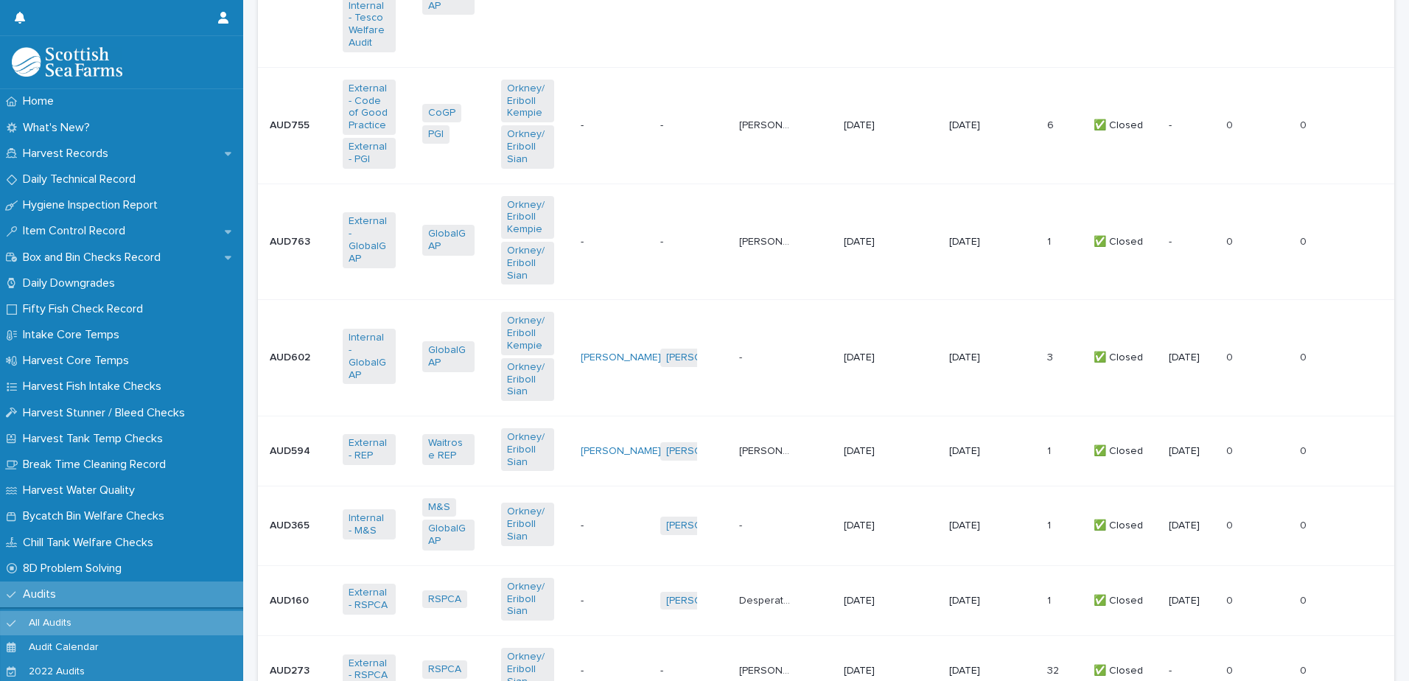
click at [778, 464] on td "Joel Ellis Joel Ellis" at bounding box center [785, 451] width 105 height 70
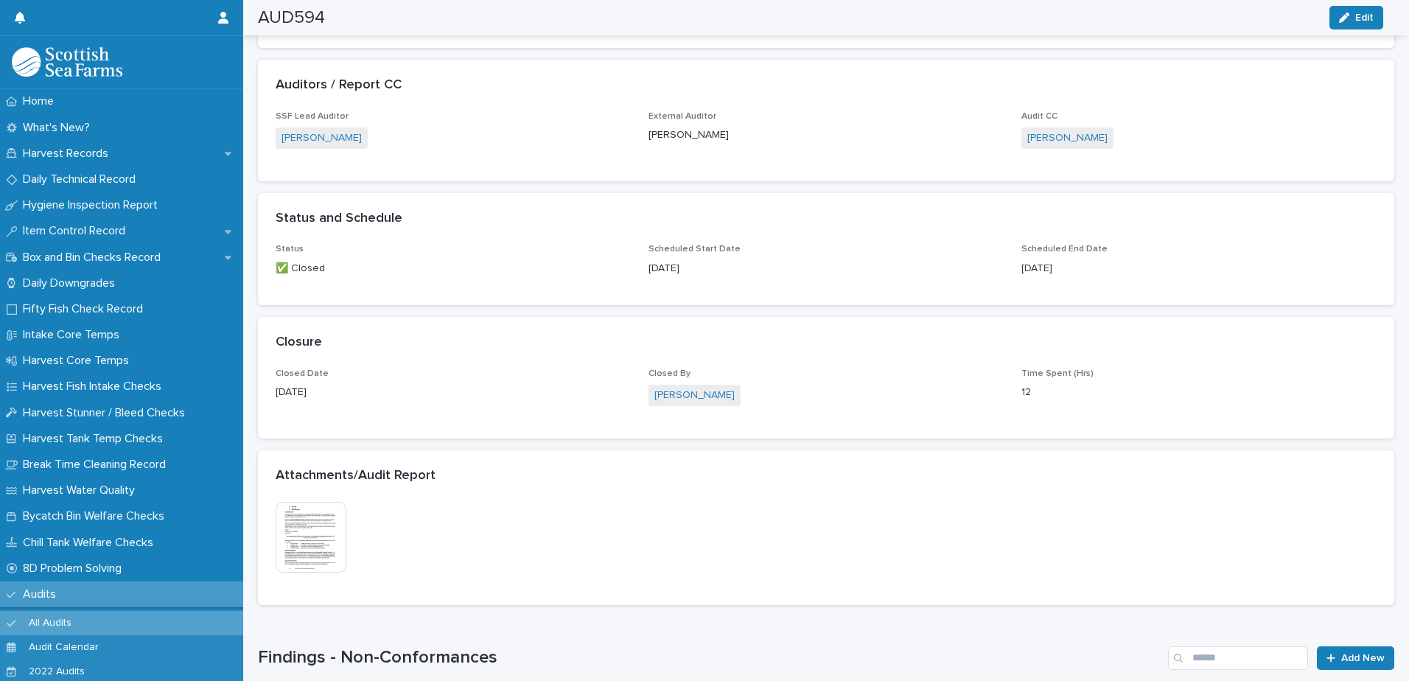
scroll to position [813, 0]
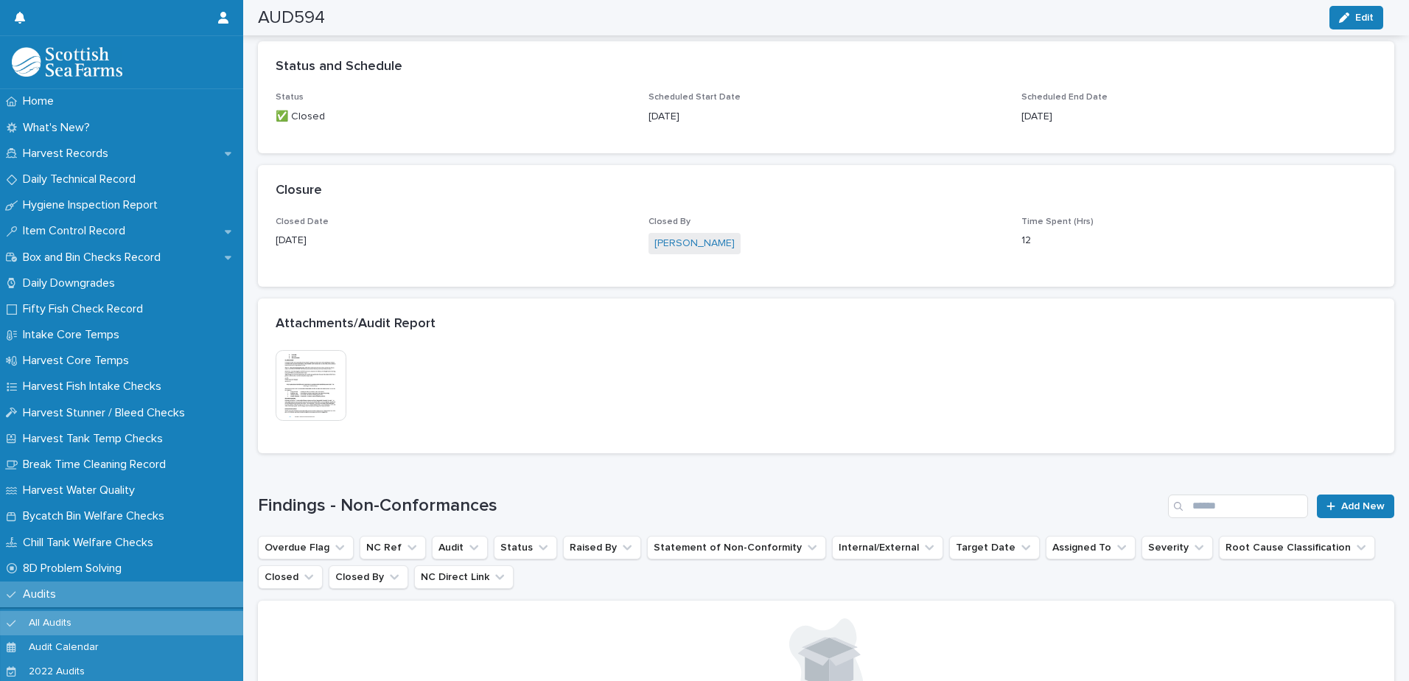
click at [322, 398] on img at bounding box center [311, 385] width 71 height 71
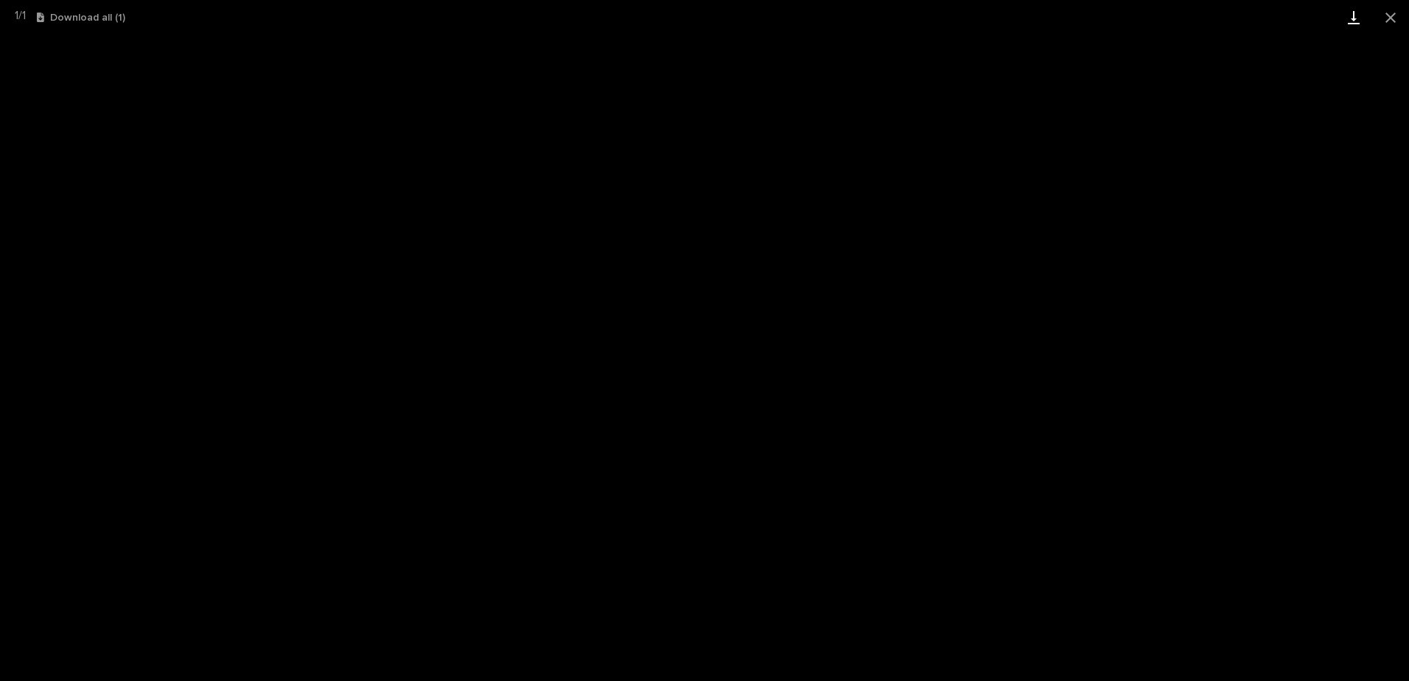
click at [1351, 14] on link "Download" at bounding box center [1353, 17] width 37 height 35
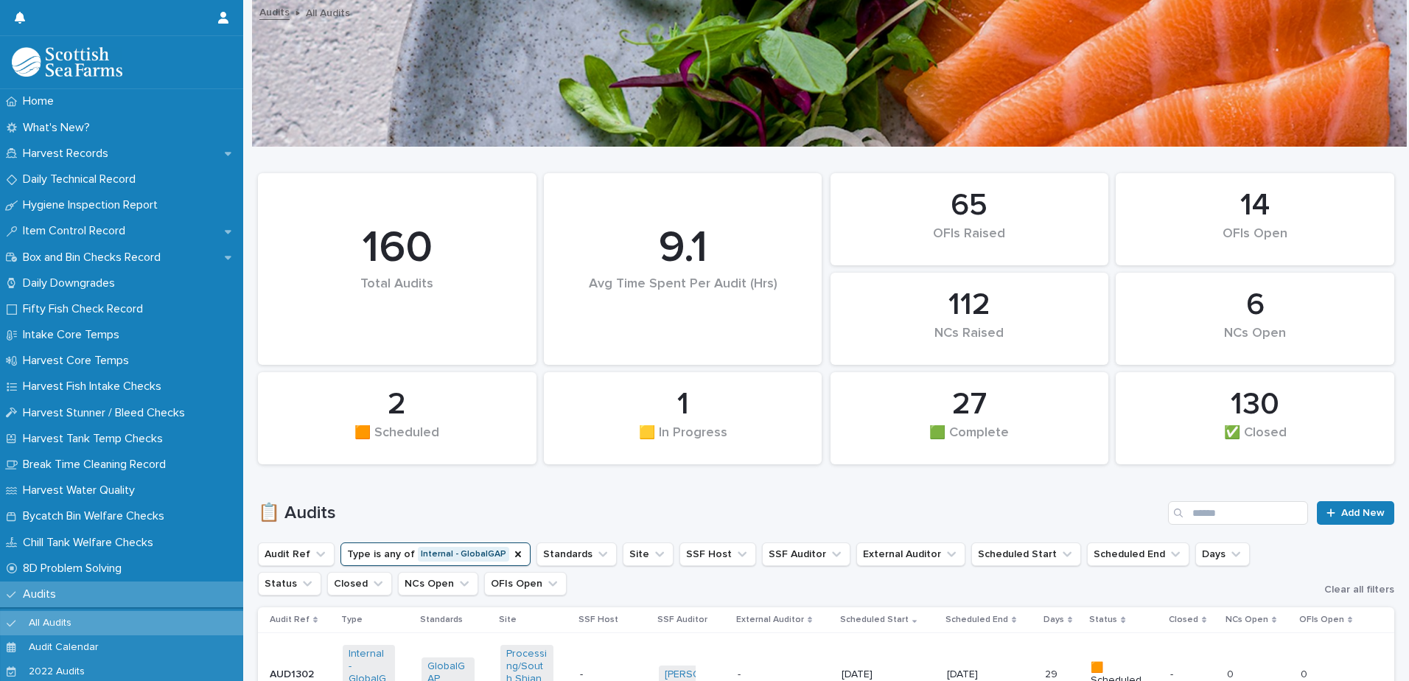
scroll to position [1105, 0]
